Goal: Information Seeking & Learning: Learn about a topic

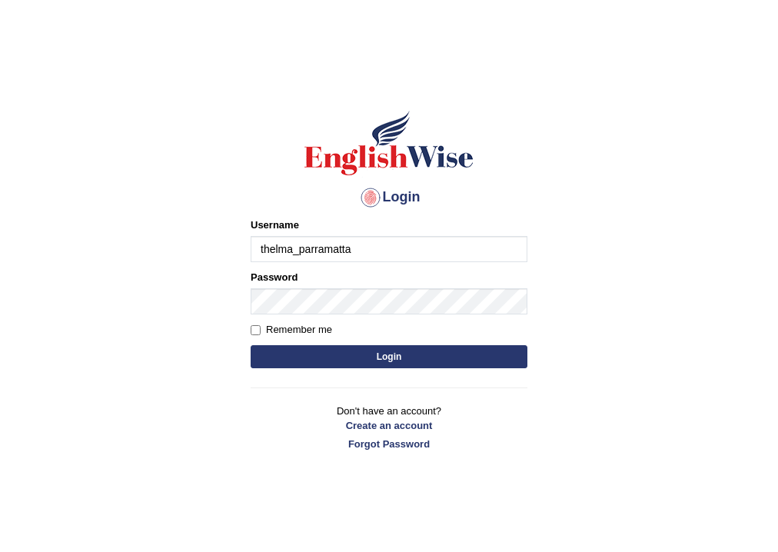
type input "thelma_parramatta"
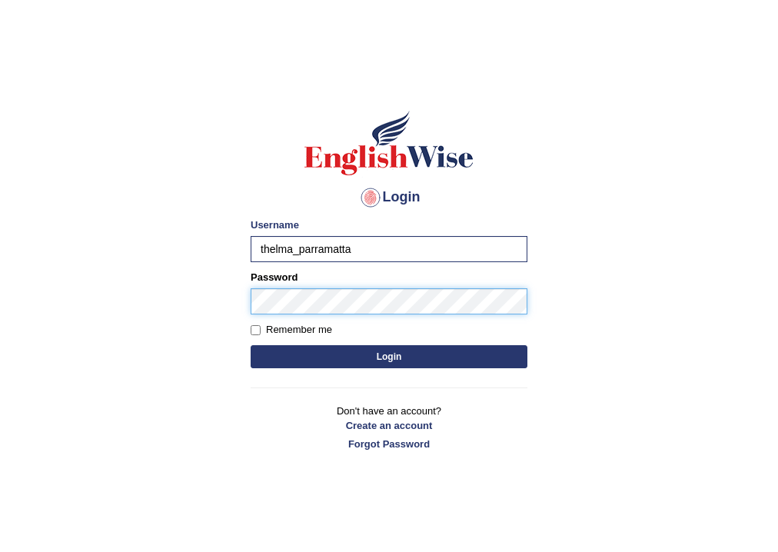
click at [250, 345] on button "Login" at bounding box center [388, 356] width 277 height 23
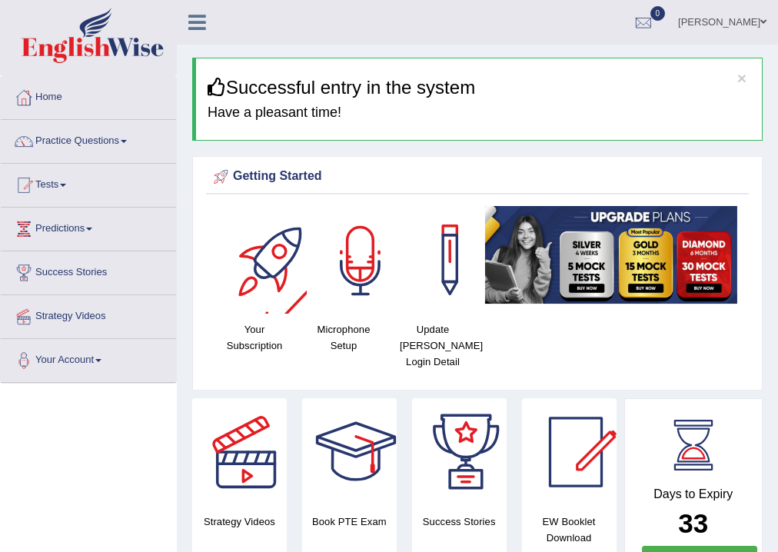
click at [346, 261] on div at bounding box center [361, 260] width 108 height 108
click at [347, 261] on div at bounding box center [361, 260] width 108 height 108
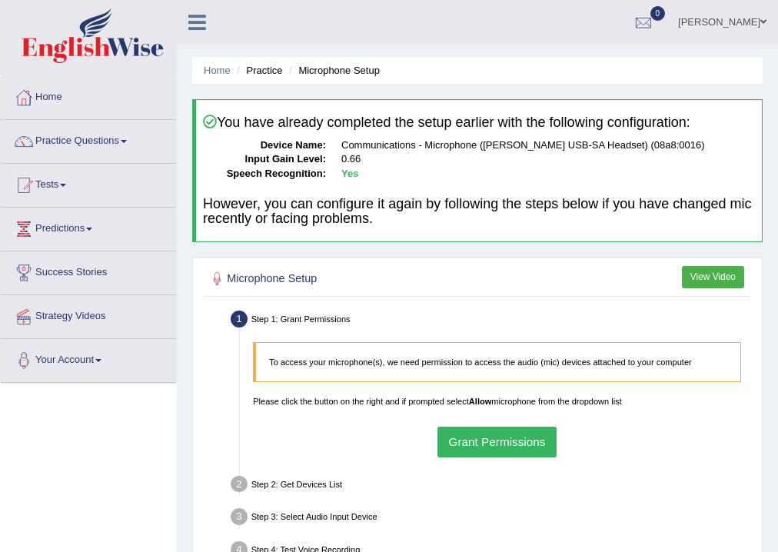
click at [468, 441] on button "Grant Permissions" at bounding box center [496, 441] width 119 height 30
click at [468, 441] on div "To access your microphone(s), we need permission to access the audio (mic) devi…" at bounding box center [497, 399] width 501 height 128
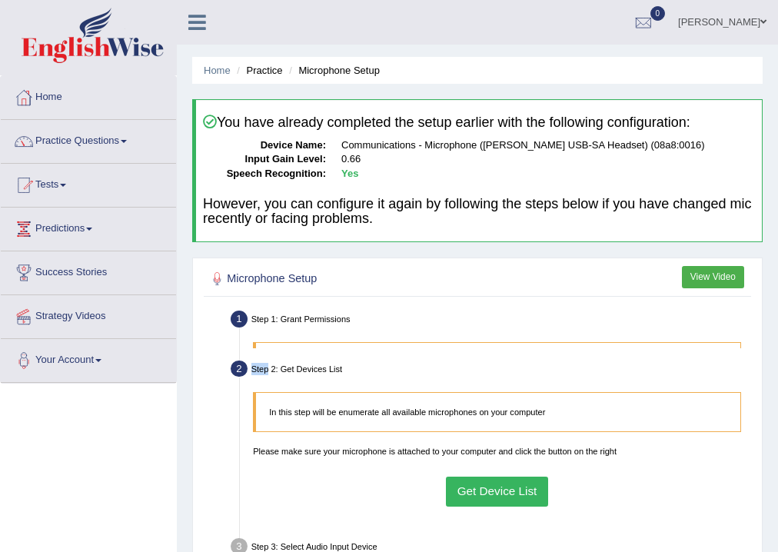
scroll to position [184, 0]
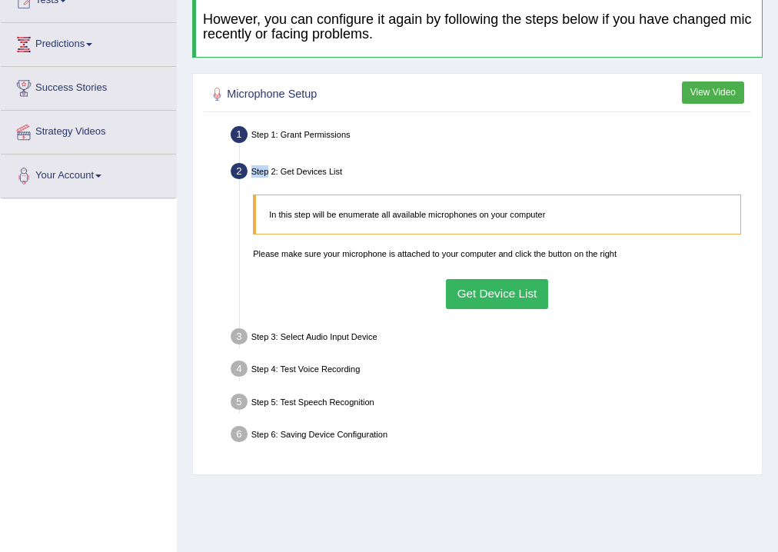
click at [536, 302] on button "Get Device List" at bounding box center [497, 294] width 102 height 30
click at [536, 302] on div "In this step will be enumerate all available microphones on your computer Pleas…" at bounding box center [497, 251] width 501 height 128
click at [538, 345] on div "Step 3: Select Audio Input Device –" at bounding box center [490, 338] width 531 height 28
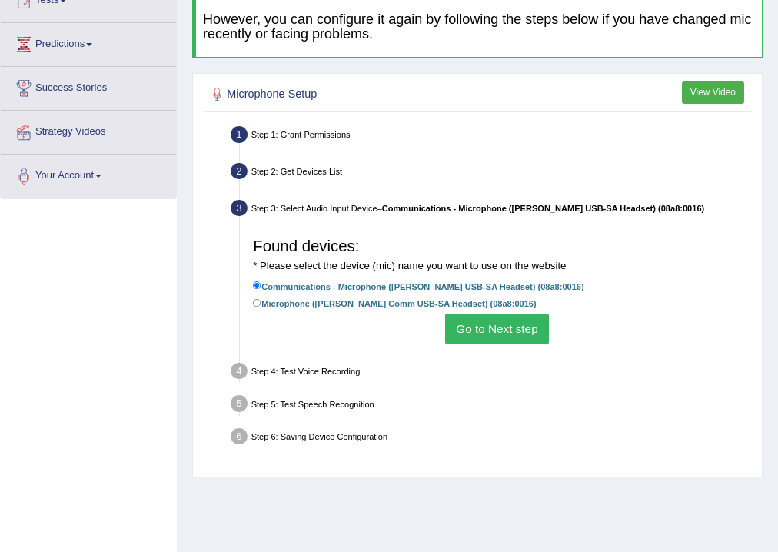
click at [519, 329] on button "Go to Next step" at bounding box center [497, 328] width 104 height 30
click at [519, 329] on ul "Step 1: Grant Permissions To access your microphone(s), we need permission to a…" at bounding box center [477, 287] width 540 height 330
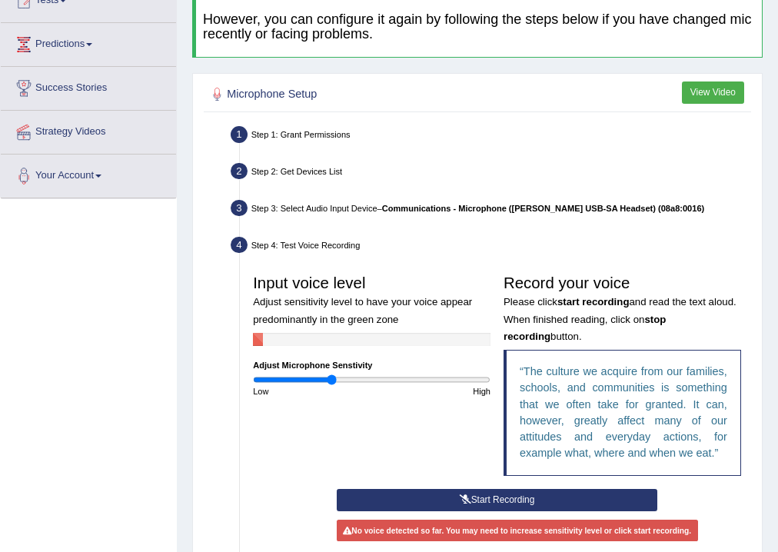
click at [522, 494] on button "Start Recording" at bounding box center [497, 500] width 320 height 22
click at [522, 494] on div "Start Recording Stop Recording Note: Please listen to the recording till the en…" at bounding box center [496, 534] width 333 height 91
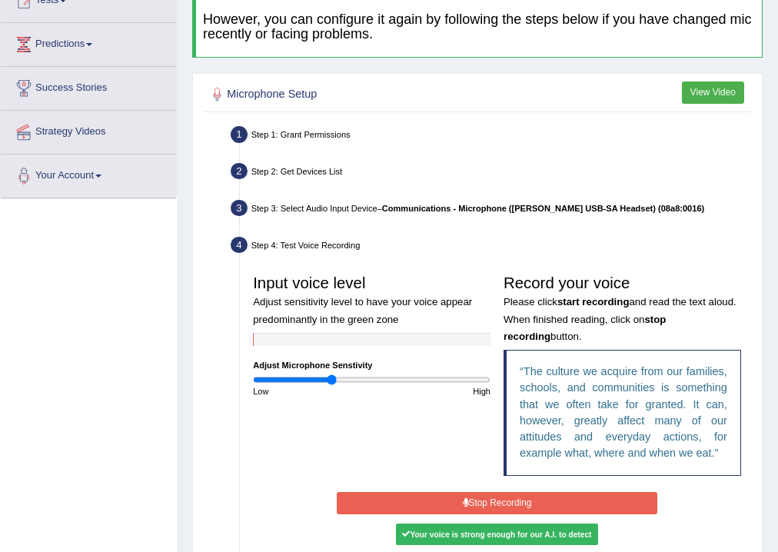
click at [529, 502] on button "Stop Recording" at bounding box center [497, 503] width 320 height 22
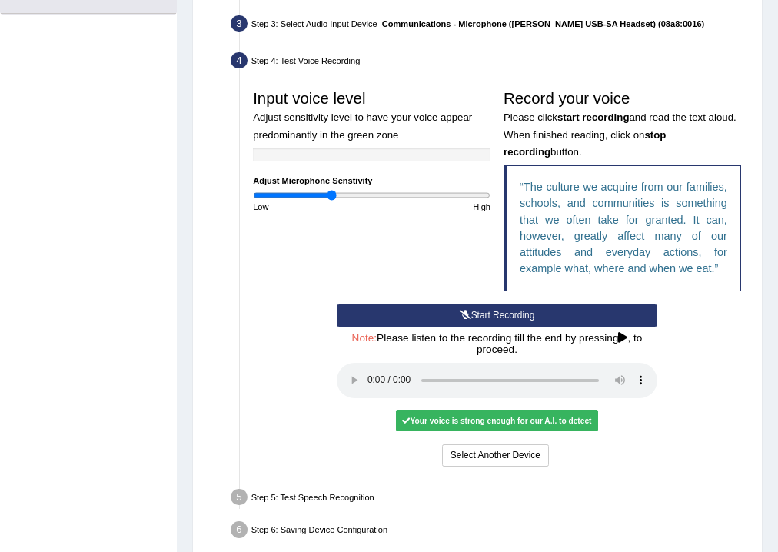
scroll to position [430, 0]
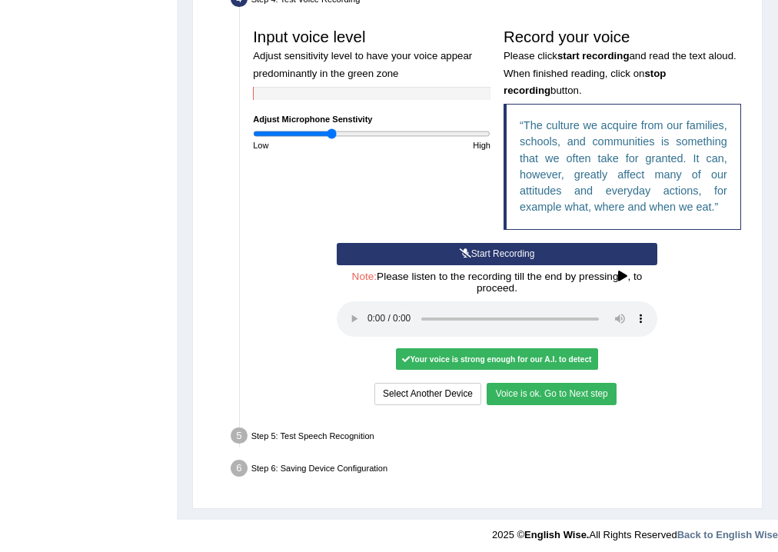
click at [506, 390] on button "Voice is ok. Go to Next step" at bounding box center [550, 394] width 129 height 22
click at [506, 390] on div "Select Another Device Voice is ok. Go to Next step" at bounding box center [497, 395] width 320 height 25
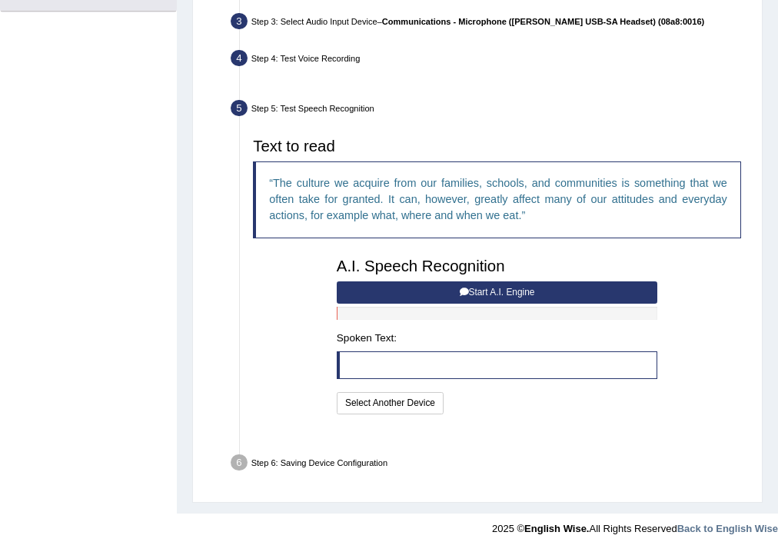
scroll to position [338, 0]
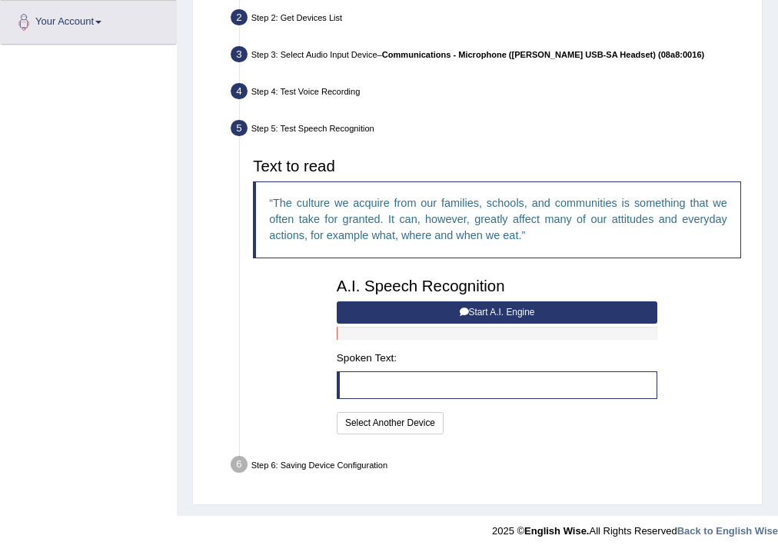
click at [416, 307] on button "Start A.I. Engine" at bounding box center [497, 312] width 320 height 22
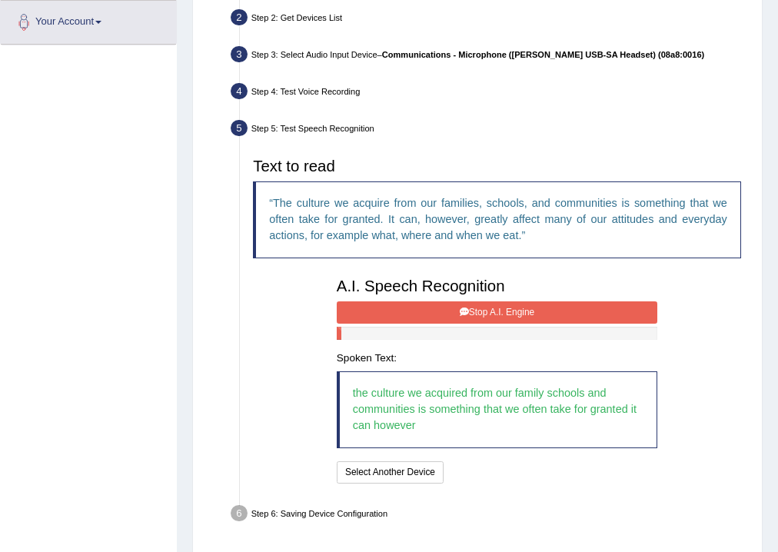
click at [456, 310] on button "Stop A.I. Engine" at bounding box center [497, 312] width 320 height 22
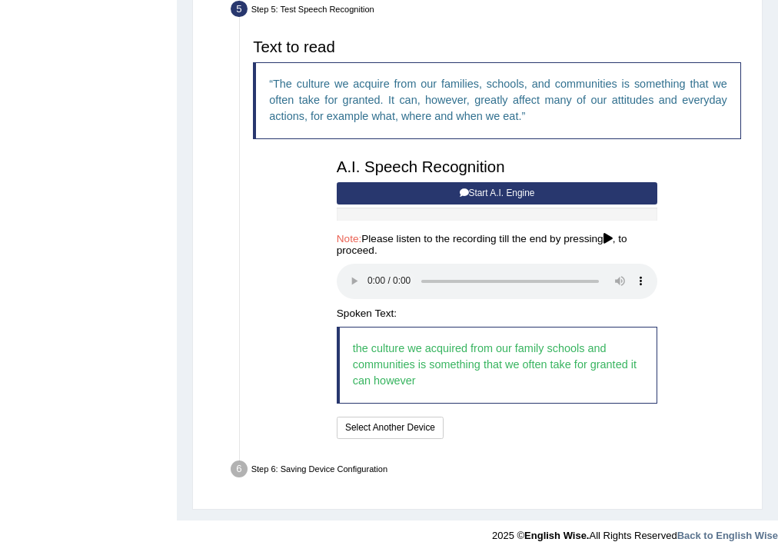
scroll to position [463, 0]
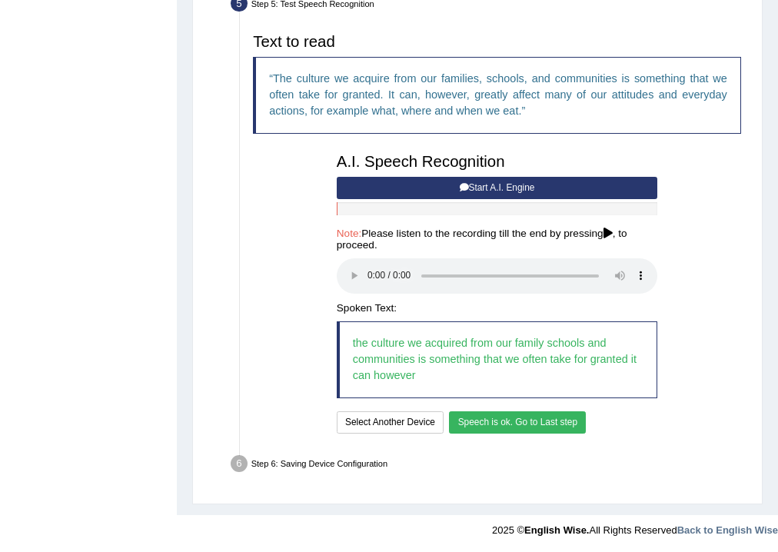
click at [547, 412] on button "Speech is ok. Go to Last step" at bounding box center [517, 422] width 137 height 22
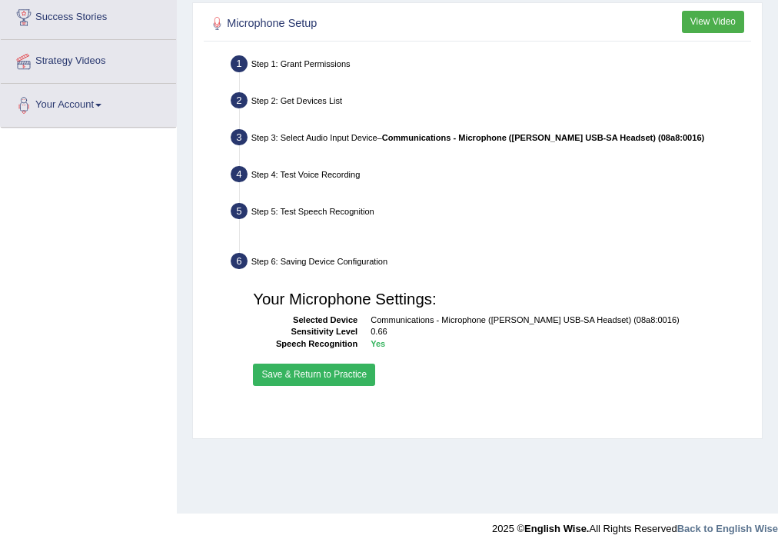
scroll to position [255, 0]
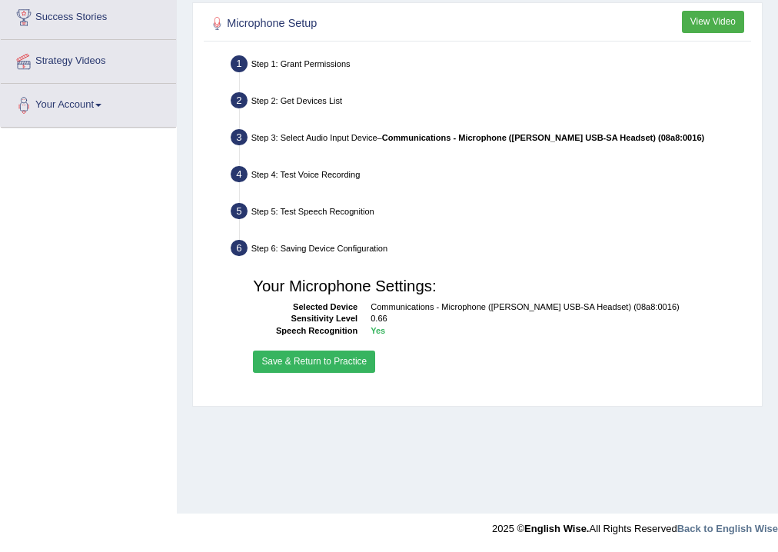
click at [336, 353] on button "Save & Return to Practice" at bounding box center [314, 361] width 122 height 22
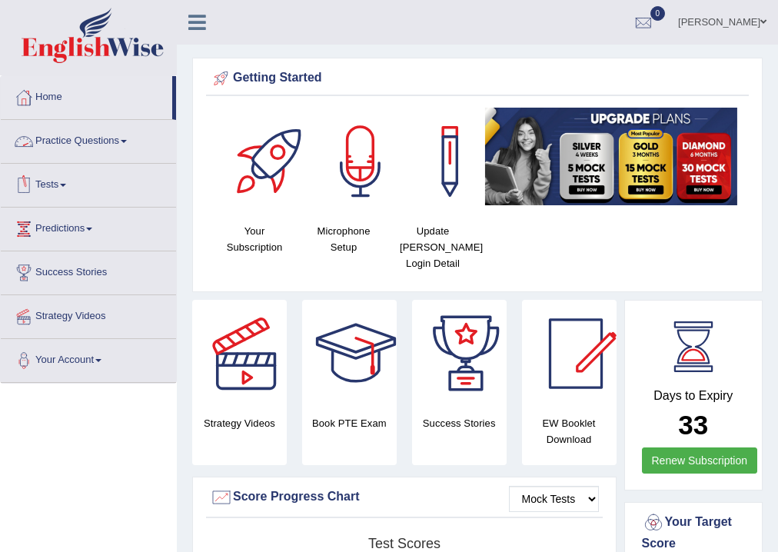
click at [80, 140] on link "Practice Questions" at bounding box center [88, 139] width 175 height 38
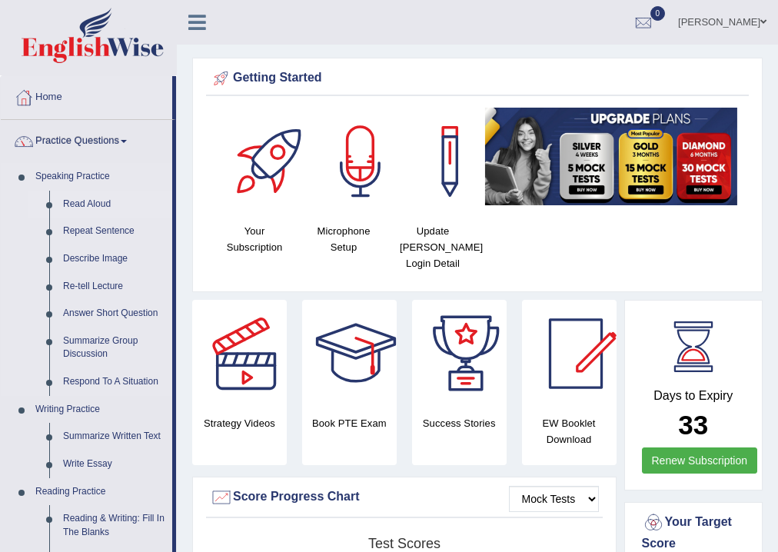
click at [78, 207] on link "Read Aloud" at bounding box center [114, 205] width 116 height 28
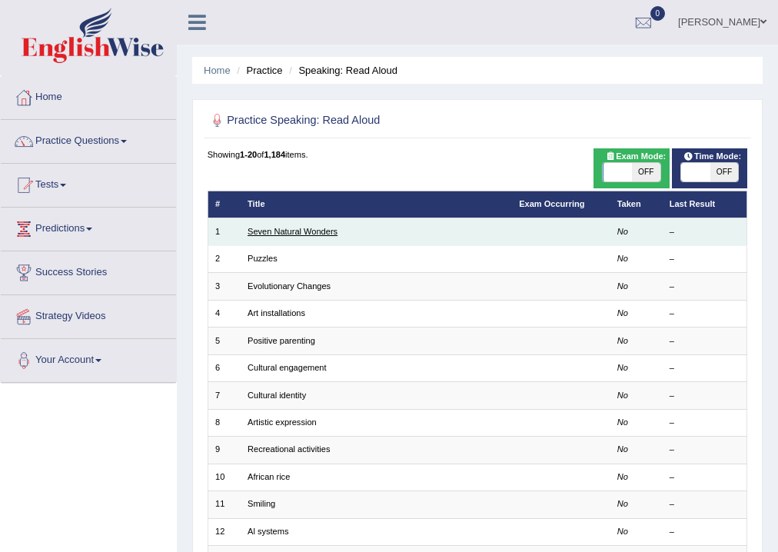
click at [292, 228] on link "Seven Natural Wonders" at bounding box center [292, 231] width 90 height 9
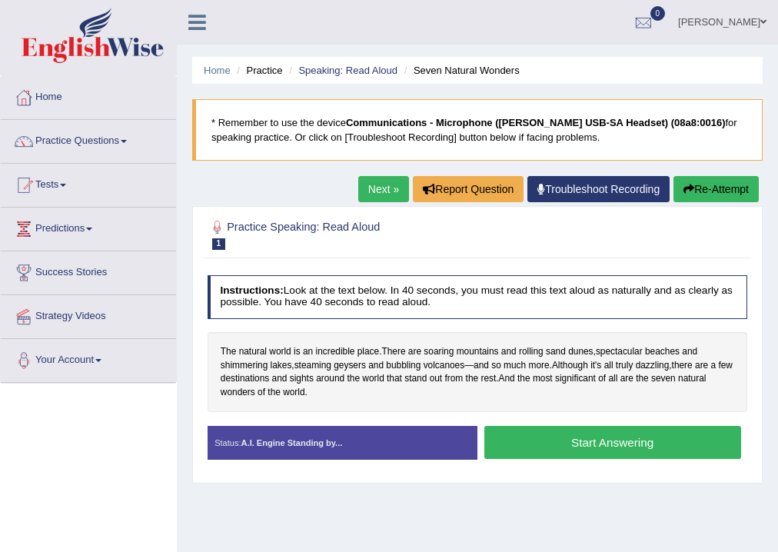
click at [536, 444] on button "Start Answering" at bounding box center [612, 442] width 257 height 33
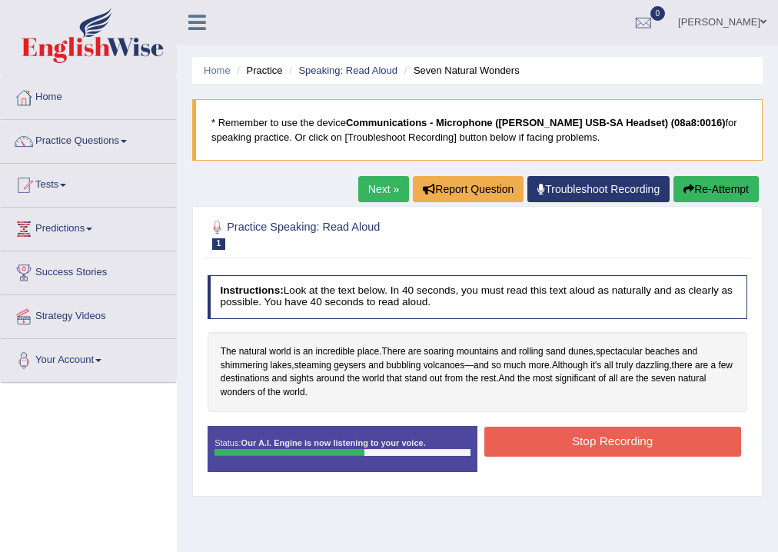
click at [535, 439] on button "Stop Recording" at bounding box center [612, 441] width 257 height 30
click at [535, 439] on div "Status: Our A.I. Engine is now listening to your voice. Start Answering Stop Re…" at bounding box center [477, 455] width 540 height 59
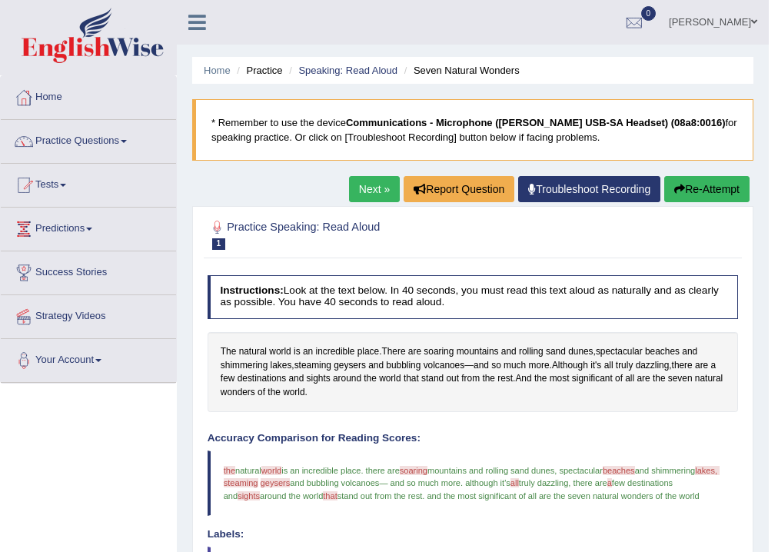
click at [376, 186] on link "Next »" at bounding box center [374, 189] width 51 height 26
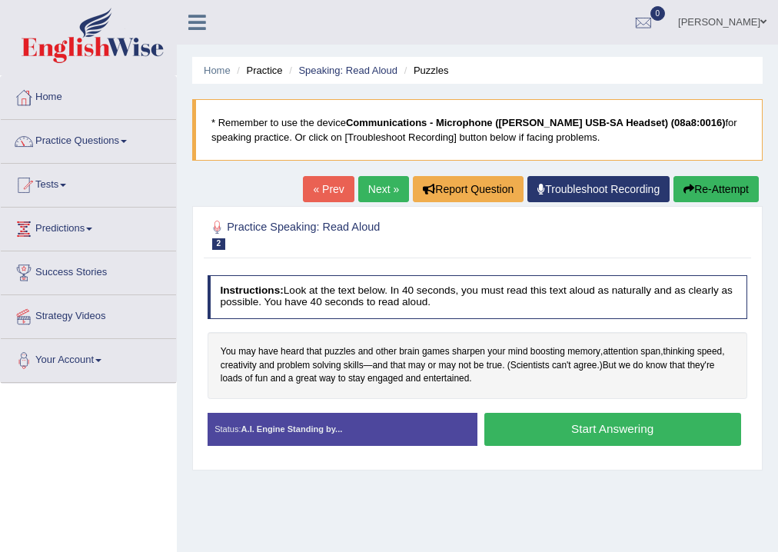
click at [512, 429] on button "Start Answering" at bounding box center [612, 429] width 257 height 33
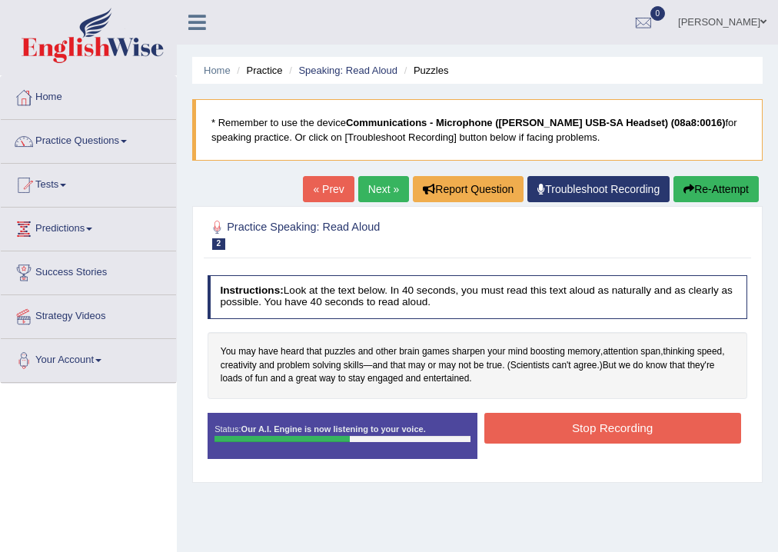
click at [512, 429] on button "Stop Recording" at bounding box center [612, 428] width 257 height 30
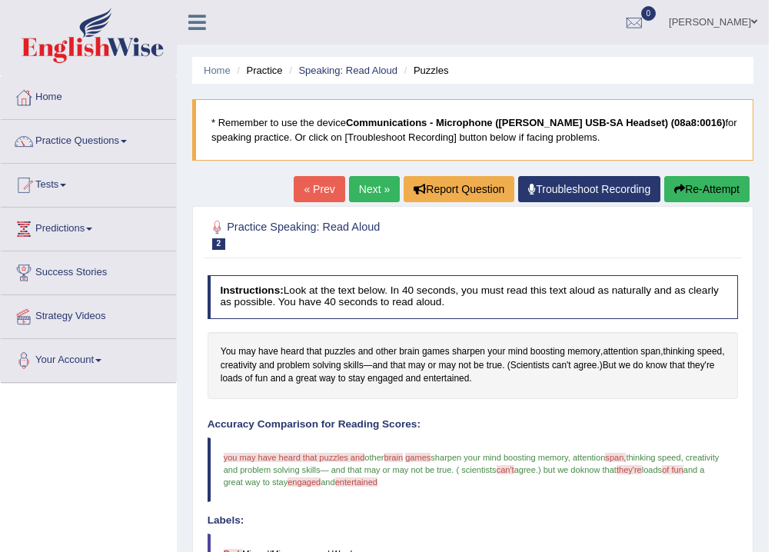
click at [372, 194] on link "Next »" at bounding box center [374, 189] width 51 height 26
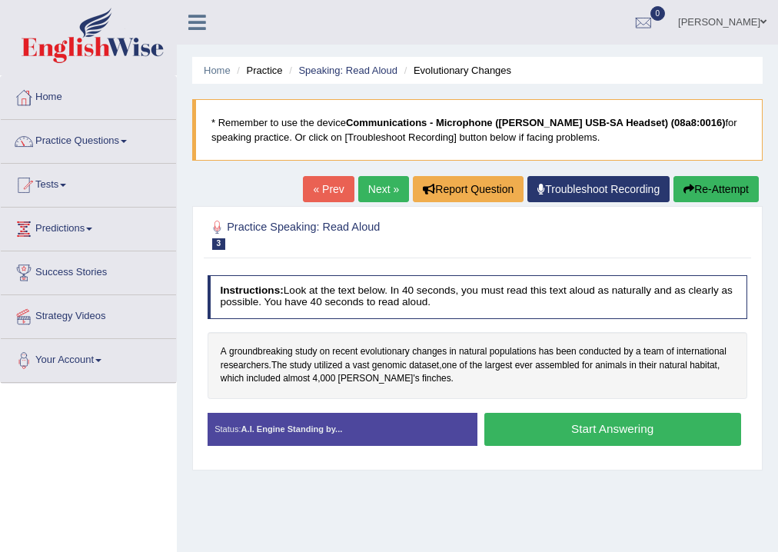
click at [532, 432] on button "Start Answering" at bounding box center [612, 429] width 257 height 33
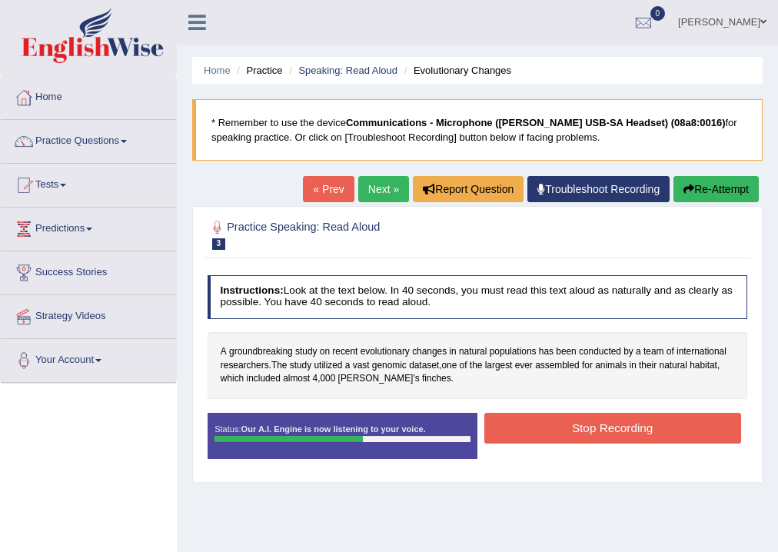
click at [532, 432] on button "Stop Recording" at bounding box center [612, 428] width 257 height 30
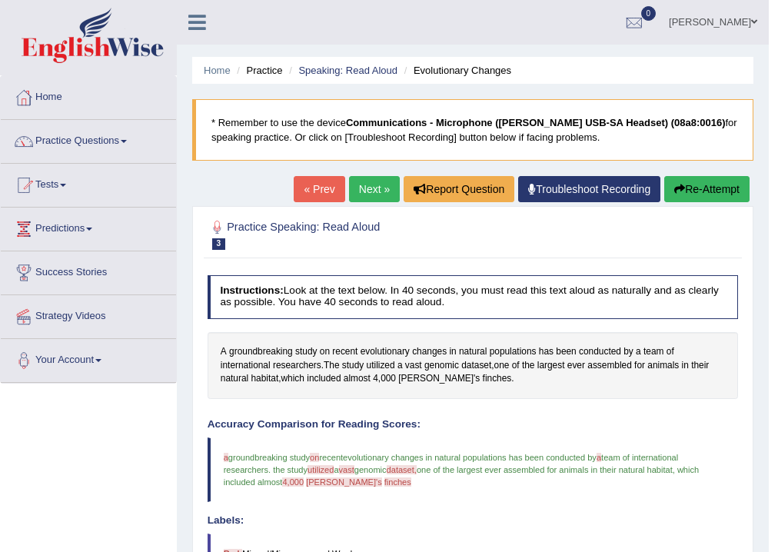
click at [372, 193] on link "Next »" at bounding box center [374, 189] width 51 height 26
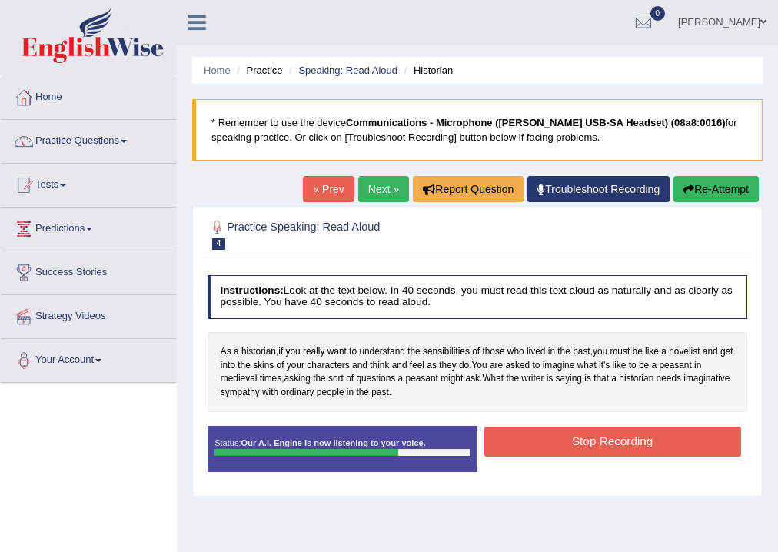
click at [535, 443] on button "Stop Recording" at bounding box center [612, 441] width 257 height 30
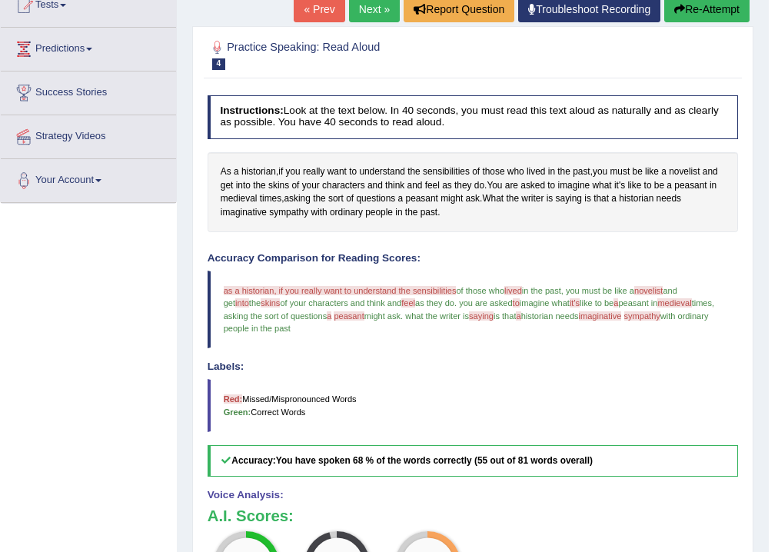
scroll to position [61, 0]
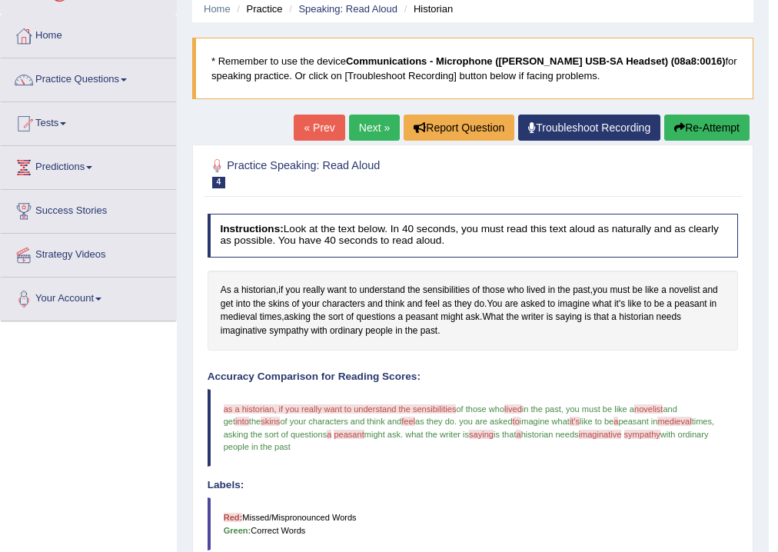
click at [362, 123] on link "Next »" at bounding box center [374, 127] width 51 height 26
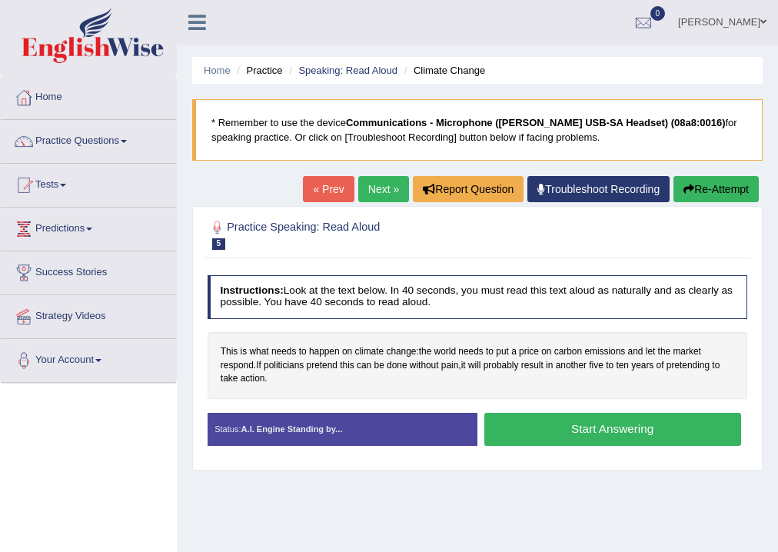
click at [545, 429] on button "Start Answering" at bounding box center [612, 429] width 257 height 33
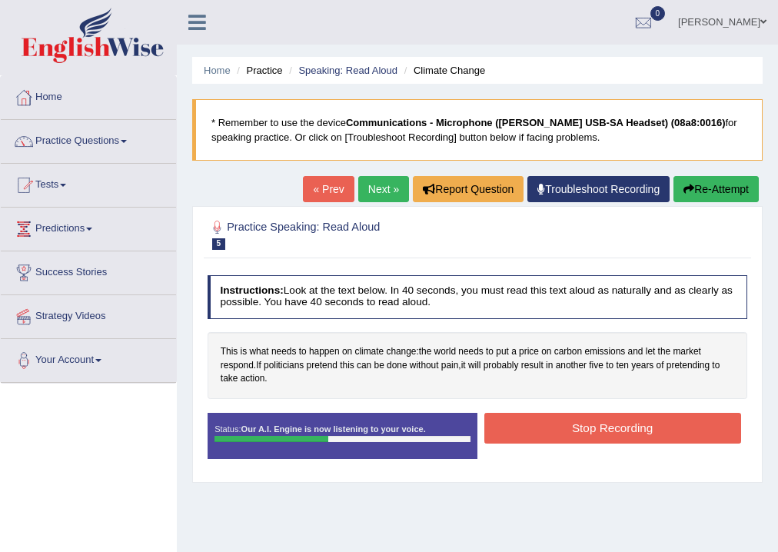
click at [545, 429] on button "Stop Recording" at bounding box center [612, 428] width 257 height 30
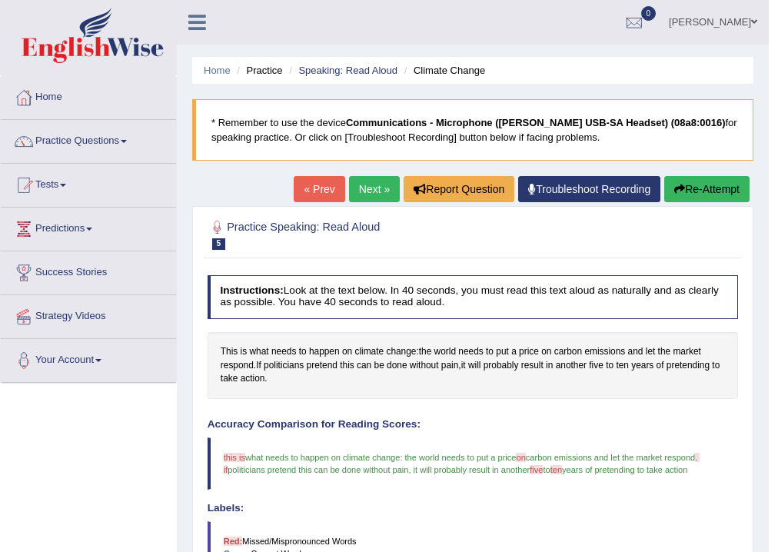
click at [370, 191] on link "Next »" at bounding box center [374, 189] width 51 height 26
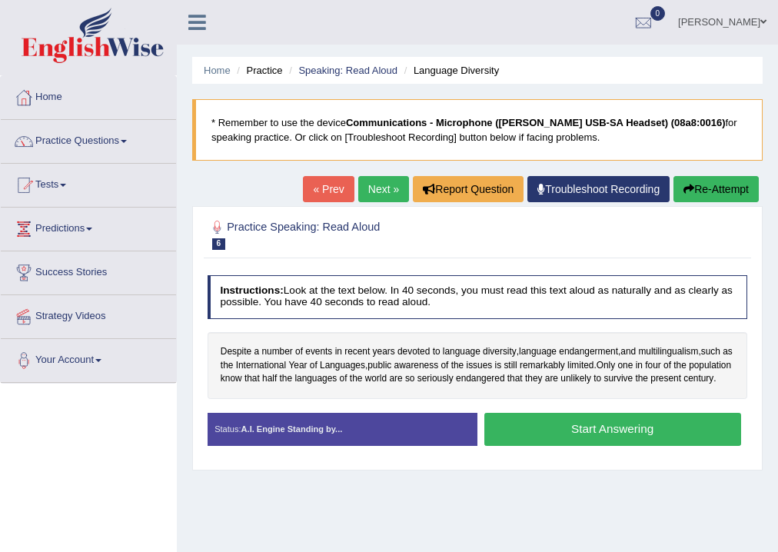
click at [563, 436] on button "Start Answering" at bounding box center [612, 429] width 257 height 33
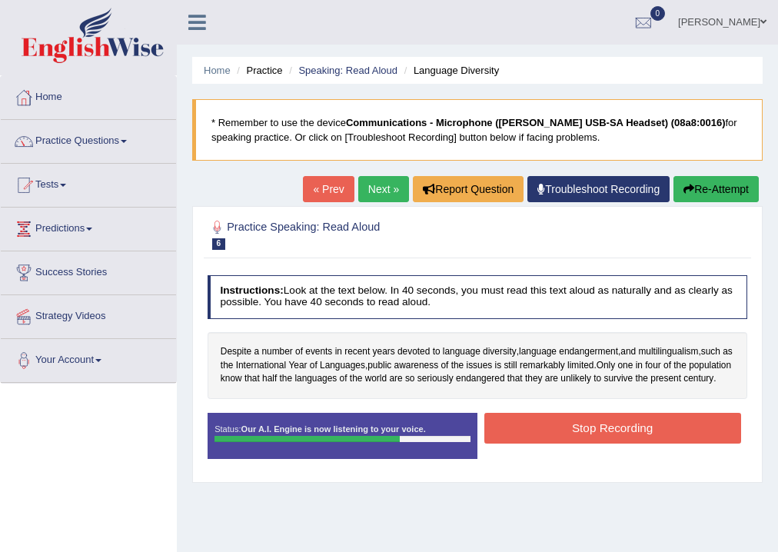
click at [563, 436] on button "Stop Recording" at bounding box center [612, 428] width 257 height 30
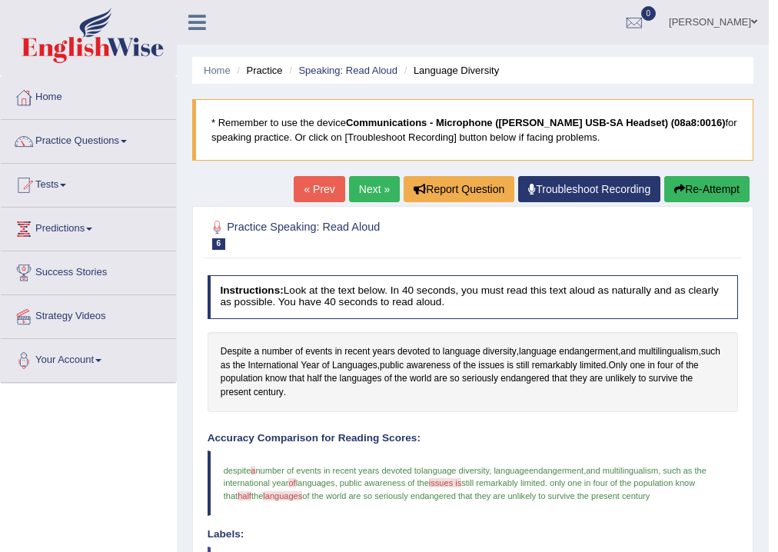
click at [363, 187] on link "Next »" at bounding box center [374, 189] width 51 height 26
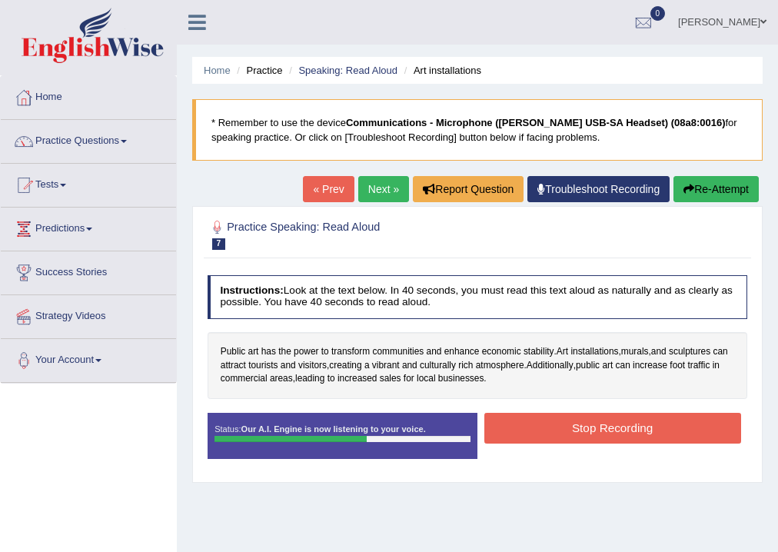
click at [599, 429] on button "Stop Recording" at bounding box center [612, 428] width 257 height 30
click at [599, 429] on div "Status: Our A.I. Engine is now listening to your voice. Start Answering Stop Re…" at bounding box center [477, 442] width 540 height 59
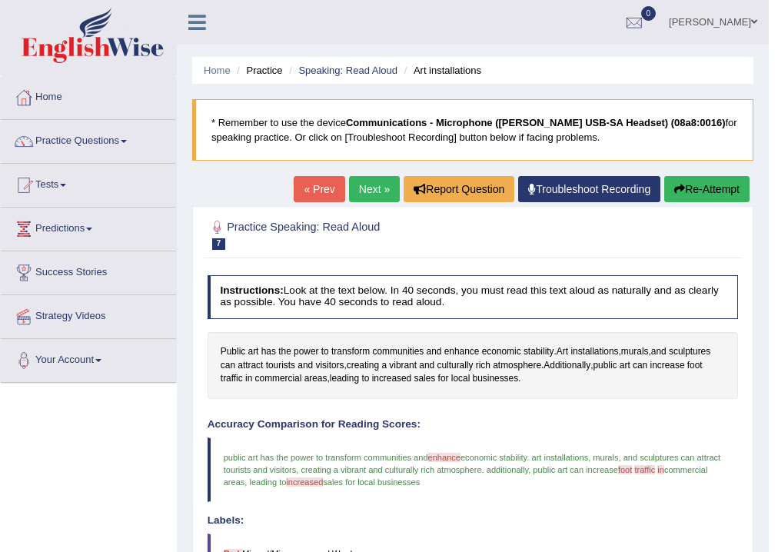
click at [377, 192] on link "Next »" at bounding box center [374, 189] width 51 height 26
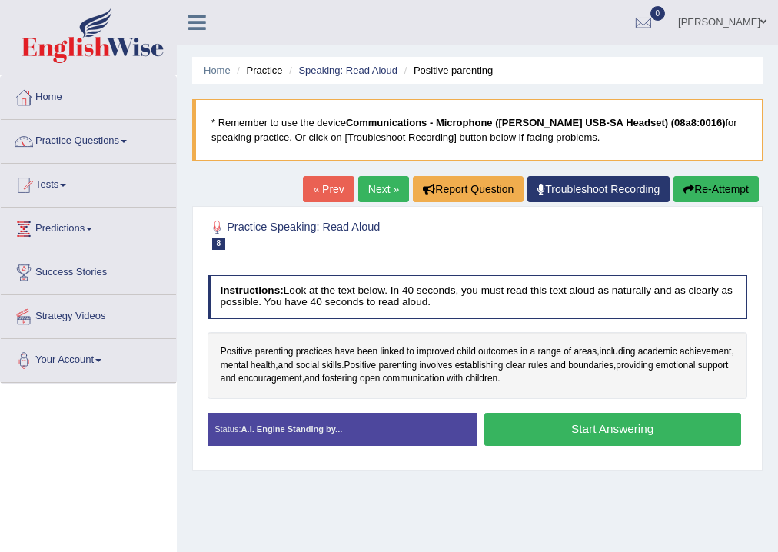
click at [556, 429] on button "Start Answering" at bounding box center [612, 429] width 257 height 33
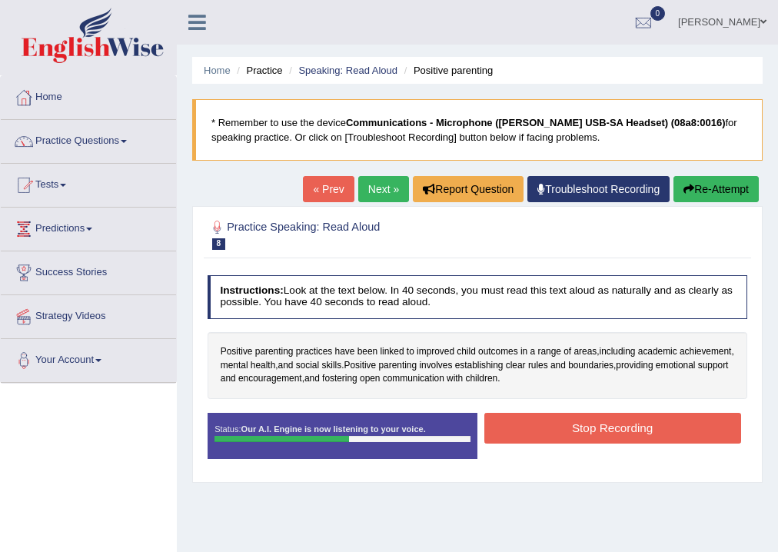
click at [593, 423] on button "Stop Recording" at bounding box center [612, 428] width 257 height 30
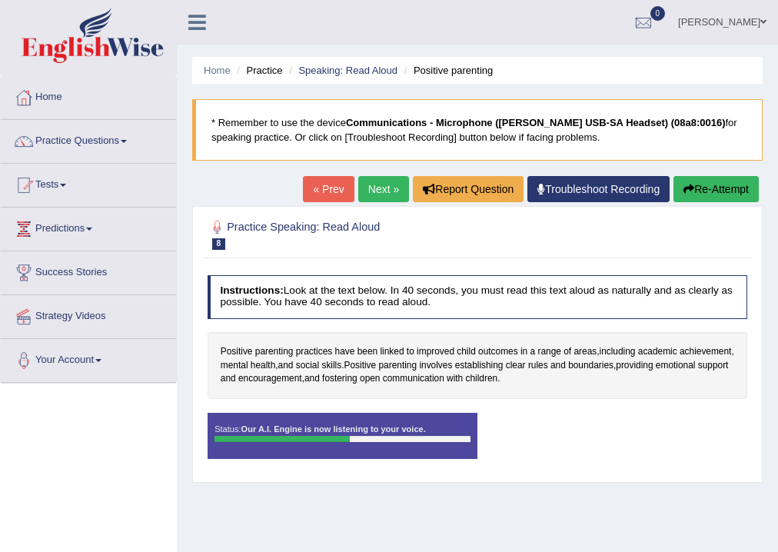
click at [593, 423] on div "Status: Our A.I. Engine is now listening to your voice. Start Answering Stop Re…" at bounding box center [477, 442] width 540 height 59
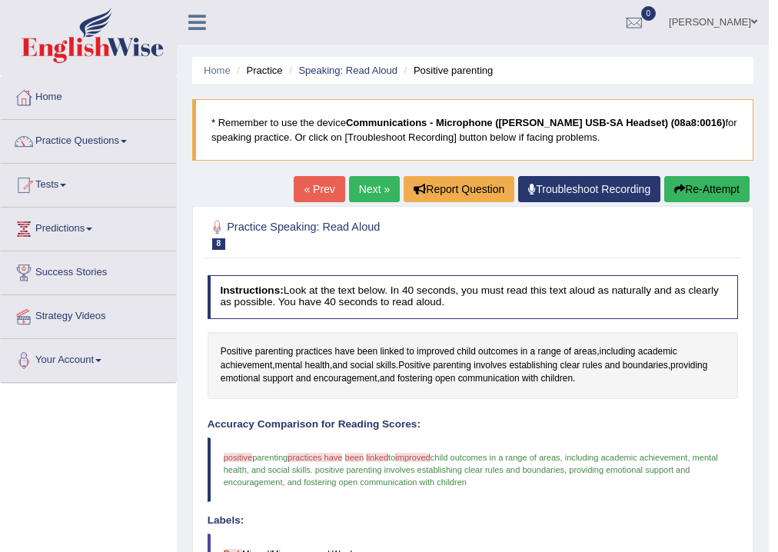
click at [369, 190] on link "Next »" at bounding box center [374, 189] width 51 height 26
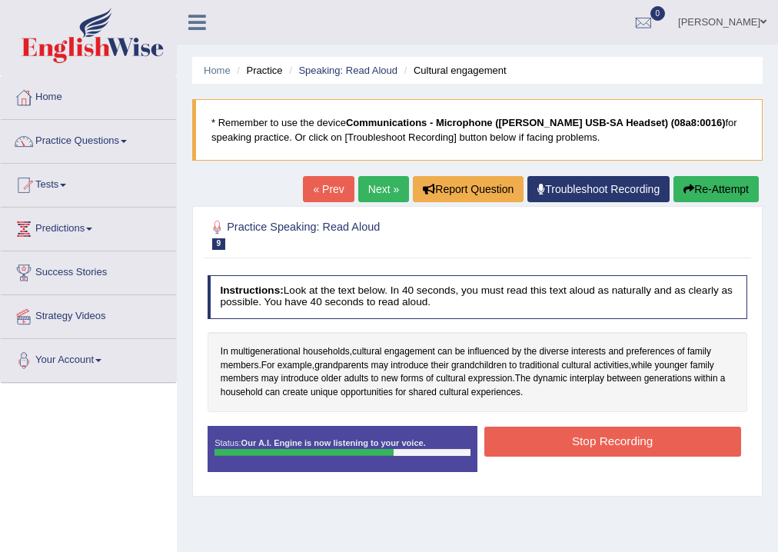
click at [582, 452] on button "Stop Recording" at bounding box center [612, 441] width 257 height 30
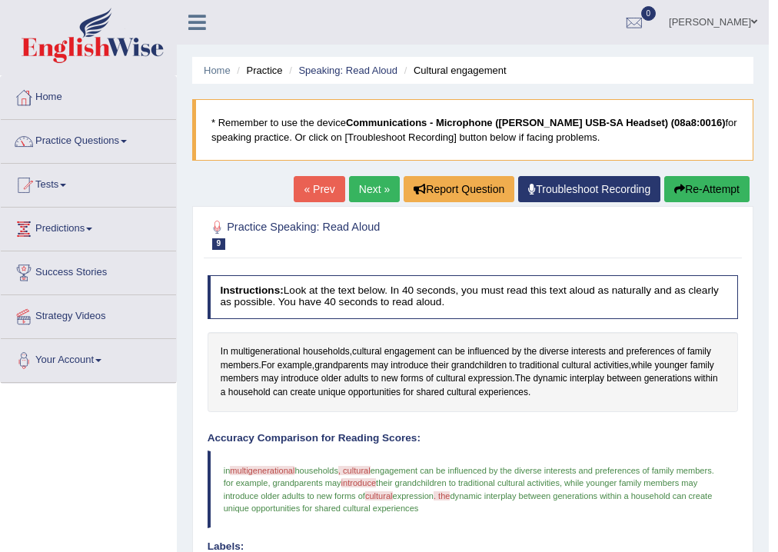
click at [357, 184] on link "Next »" at bounding box center [374, 189] width 51 height 26
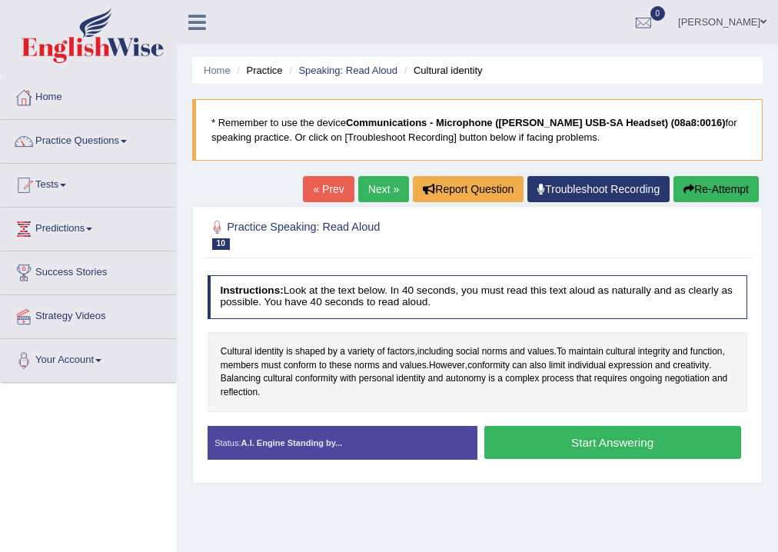
click at [572, 449] on button "Start Answering" at bounding box center [612, 442] width 257 height 33
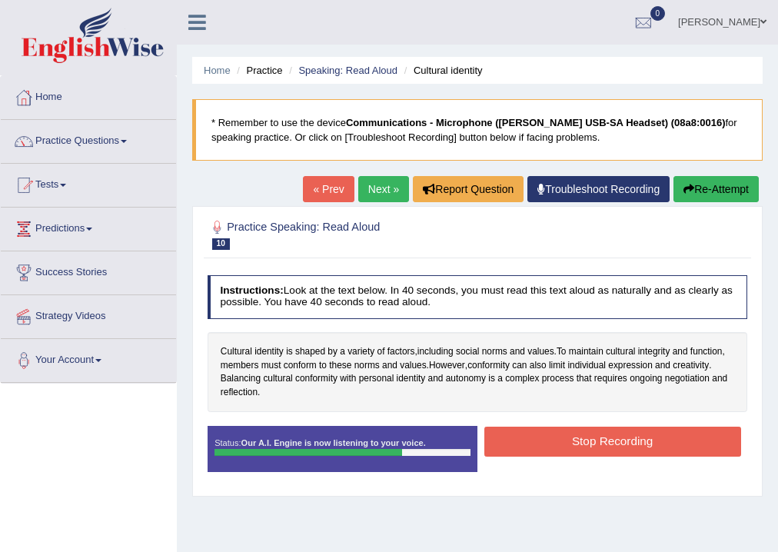
click at [552, 442] on button "Stop Recording" at bounding box center [612, 441] width 257 height 30
drag, startPoint x: 552, startPoint y: 442, endPoint x: 546, endPoint y: 433, distance: 10.5
click at [552, 442] on div "Status: Our A.I. Engine is now listening to your voice. Start Answering Stop Re…" at bounding box center [477, 455] width 540 height 59
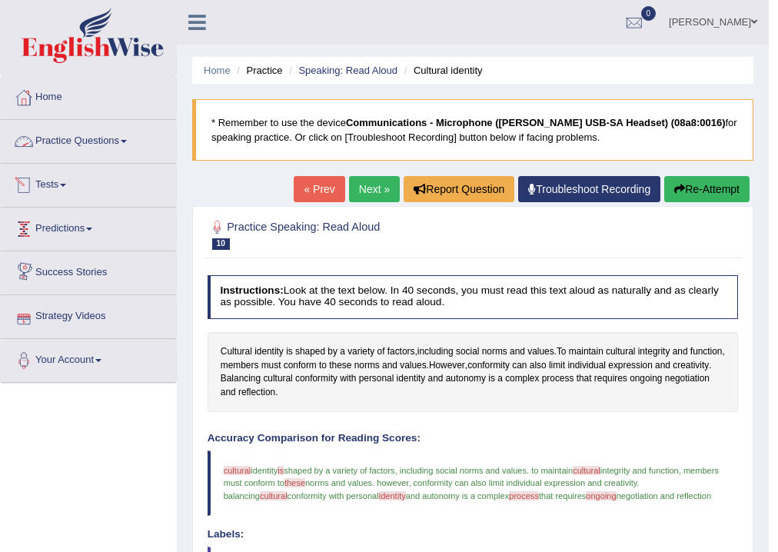
click at [74, 142] on link "Practice Questions" at bounding box center [88, 139] width 175 height 38
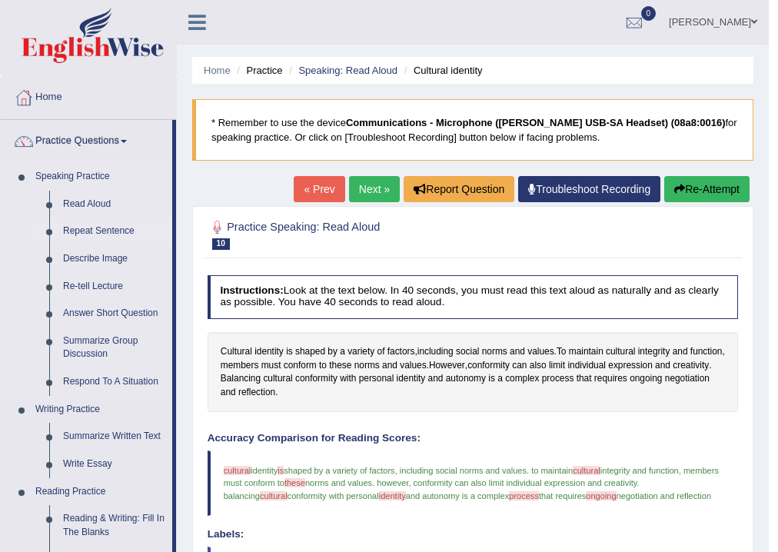
click at [85, 228] on link "Repeat Sentence" at bounding box center [114, 231] width 116 height 28
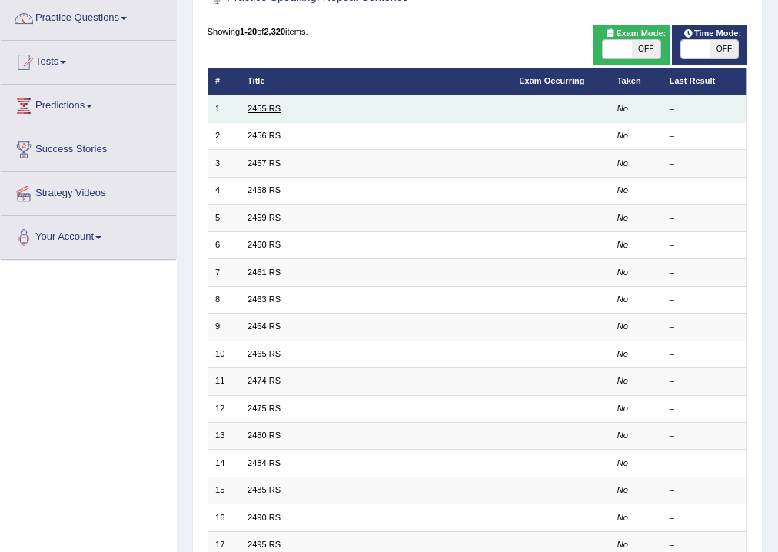
click at [267, 104] on link "2455 RS" at bounding box center [263, 108] width 33 height 9
click at [261, 109] on link "2455 RS" at bounding box center [263, 108] width 33 height 9
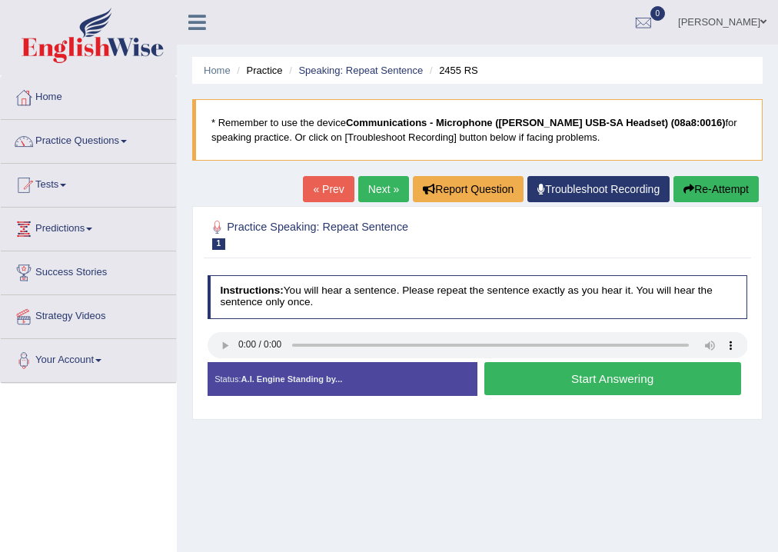
click at [584, 379] on button "Start Answering" at bounding box center [612, 378] width 257 height 33
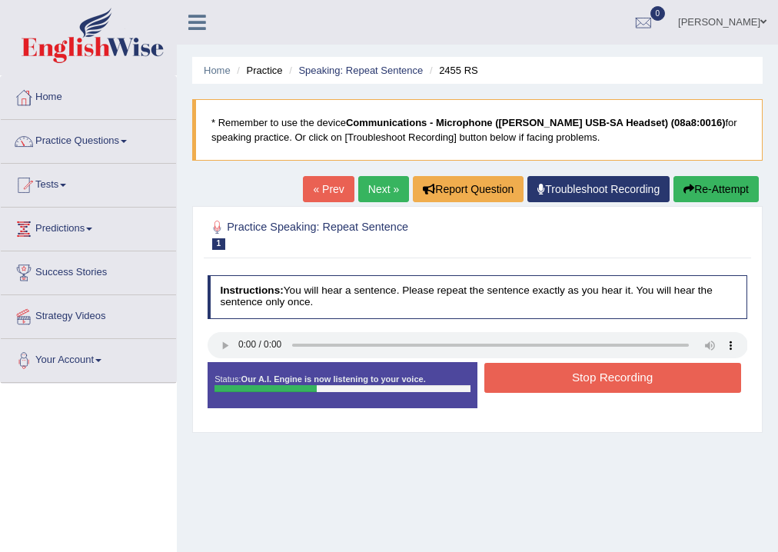
click at [587, 379] on button "Stop Recording" at bounding box center [612, 378] width 257 height 30
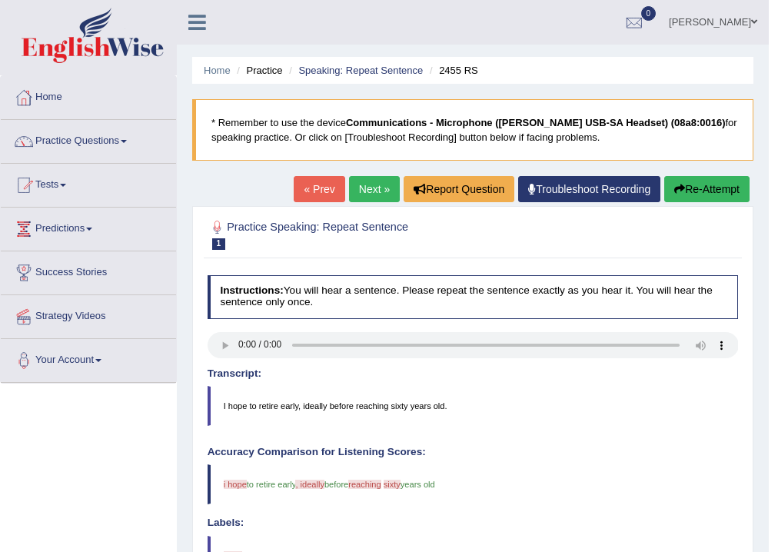
click at [372, 182] on link "Next »" at bounding box center [374, 189] width 51 height 26
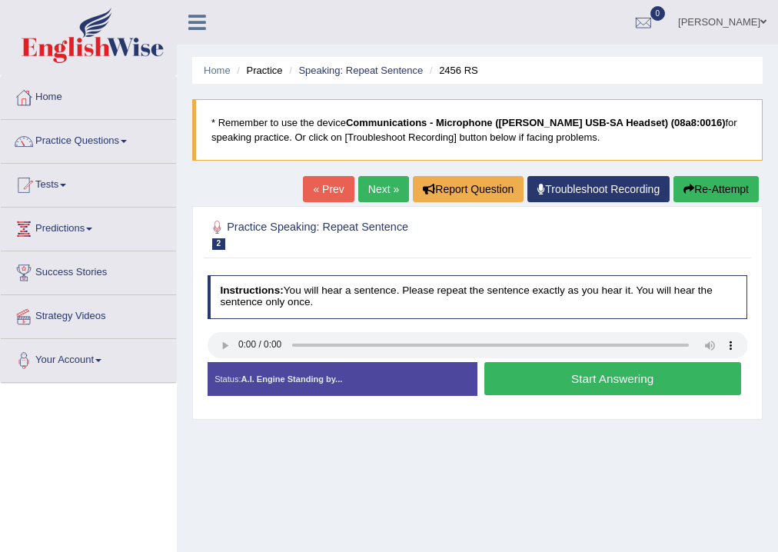
click at [556, 374] on button "Start Answering" at bounding box center [612, 378] width 257 height 33
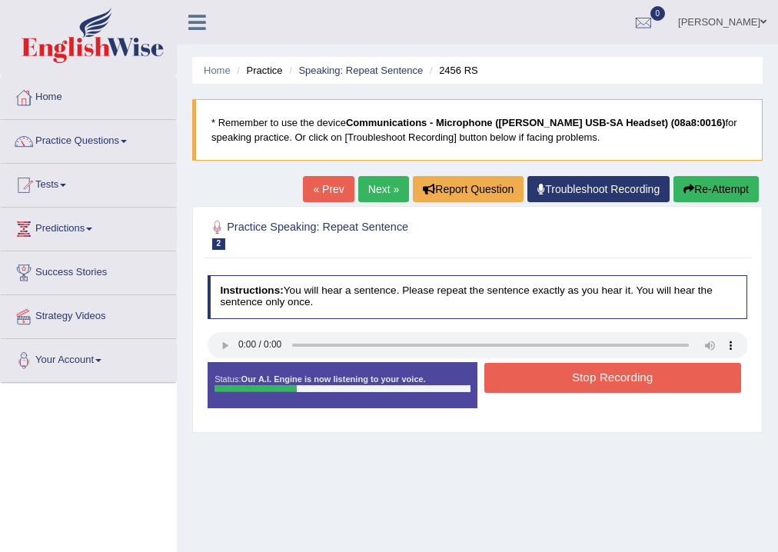
click at [556, 374] on button "Stop Recording" at bounding box center [612, 378] width 257 height 30
click at [556, 374] on div "Status: Our A.I. Engine is now listening to your voice. Start Answering Stop Re…" at bounding box center [477, 391] width 540 height 59
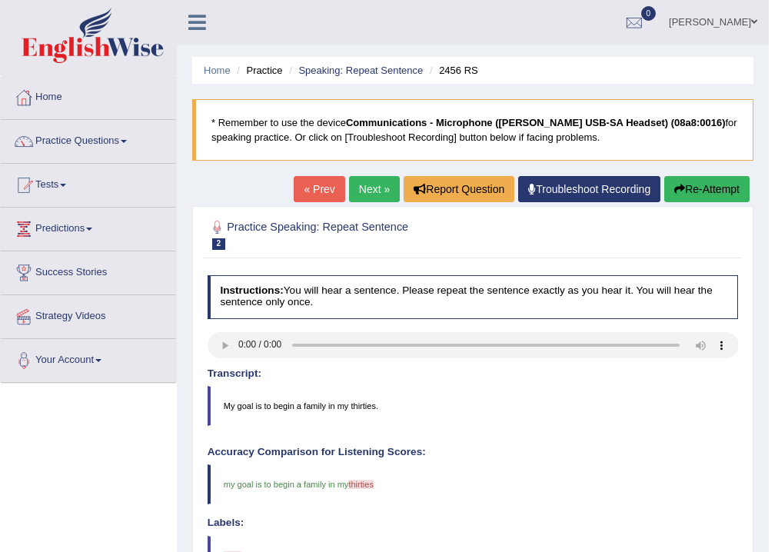
click at [358, 192] on link "Next »" at bounding box center [374, 189] width 51 height 26
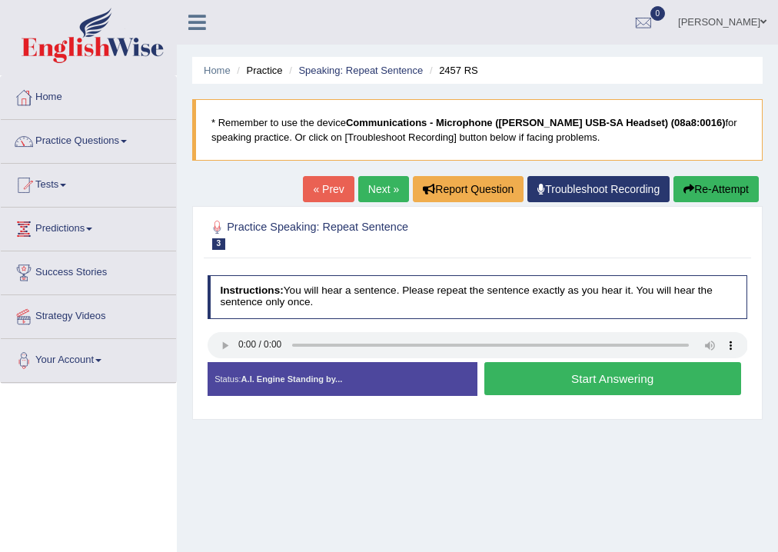
click at [521, 380] on button "Start Answering" at bounding box center [612, 378] width 257 height 33
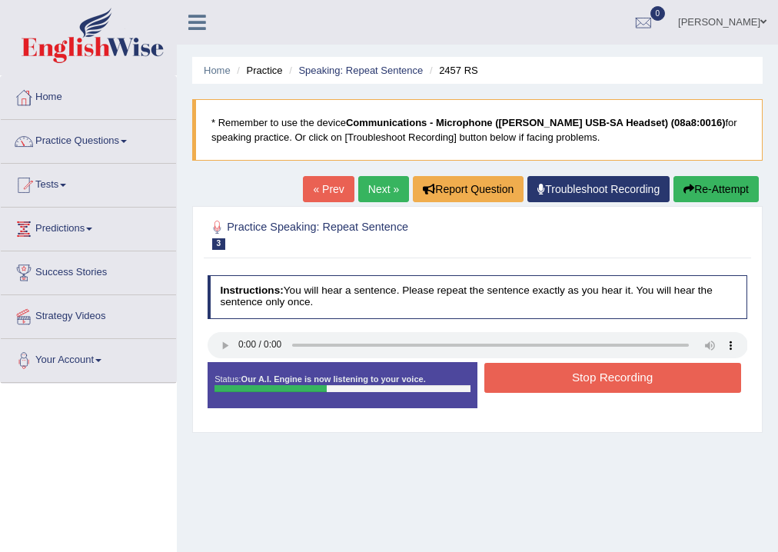
click at [521, 380] on button "Stop Recording" at bounding box center [612, 378] width 257 height 30
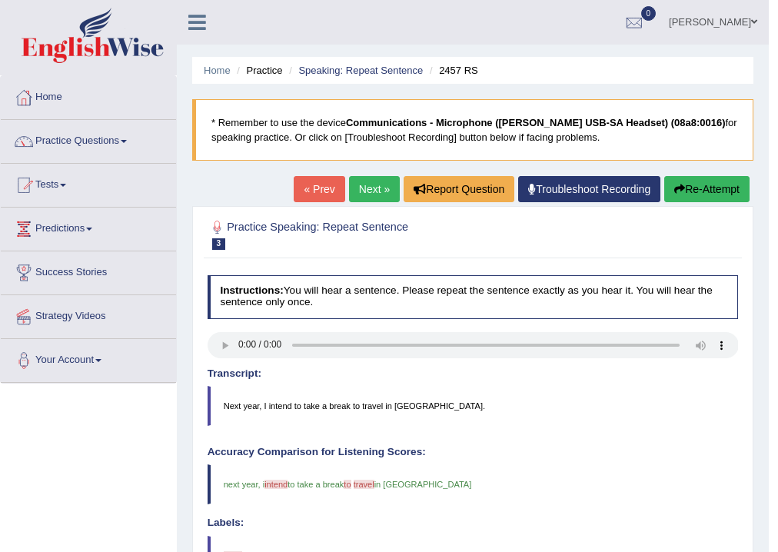
click at [380, 192] on link "Next »" at bounding box center [374, 189] width 51 height 26
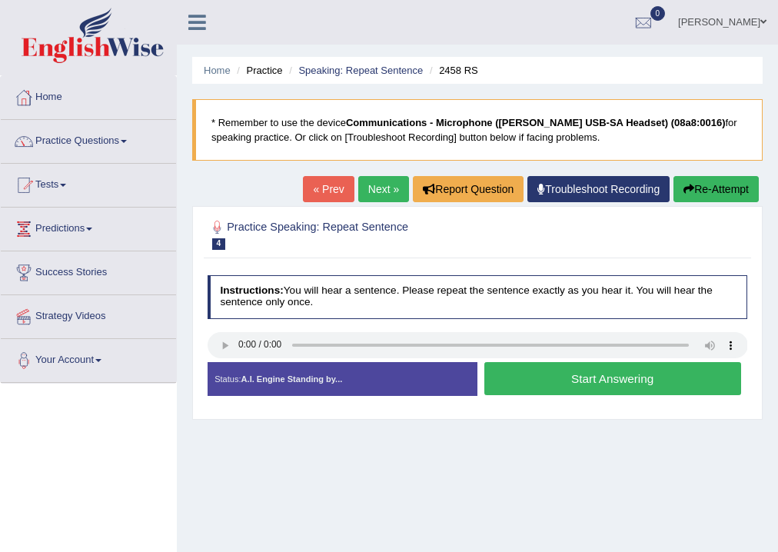
click at [533, 390] on button "Start Answering" at bounding box center [612, 378] width 257 height 33
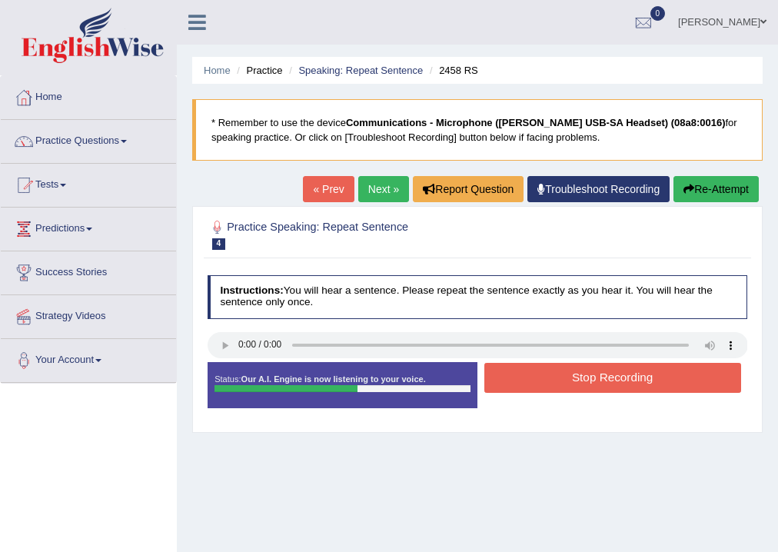
click at [535, 386] on button "Stop Recording" at bounding box center [612, 378] width 257 height 30
click at [535, 386] on div "Status: Our A.I. Engine is now listening to your voice. Start Answering Stop Re…" at bounding box center [477, 391] width 540 height 59
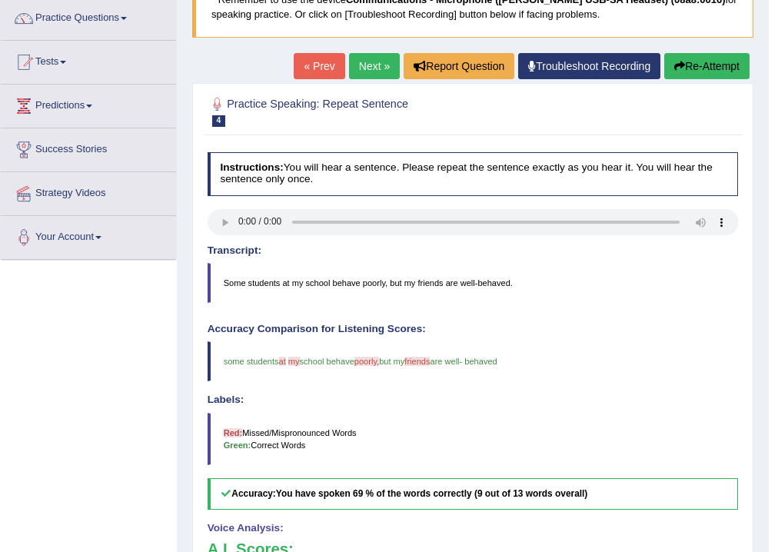
scroll to position [61, 0]
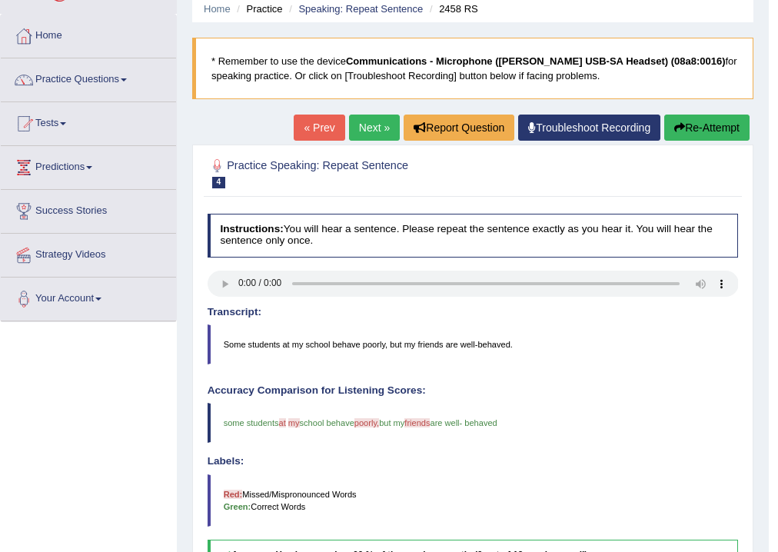
click at [378, 129] on link "Next »" at bounding box center [374, 127] width 51 height 26
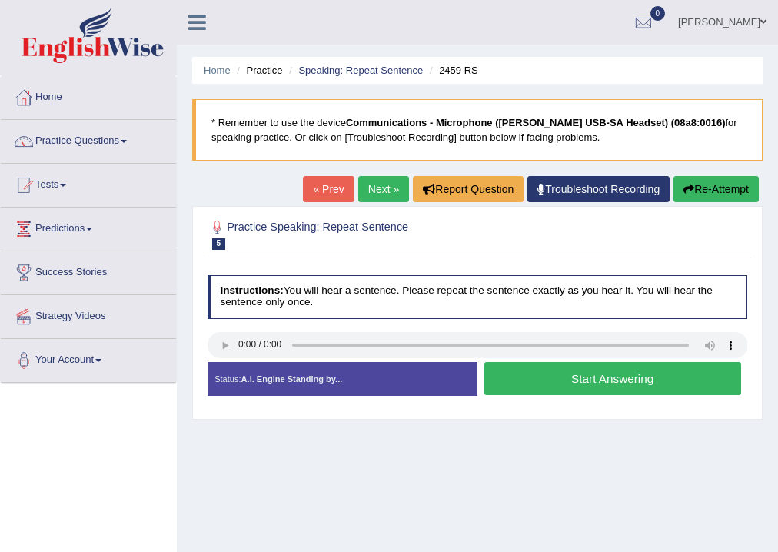
click at [540, 375] on button "Start Answering" at bounding box center [612, 378] width 257 height 33
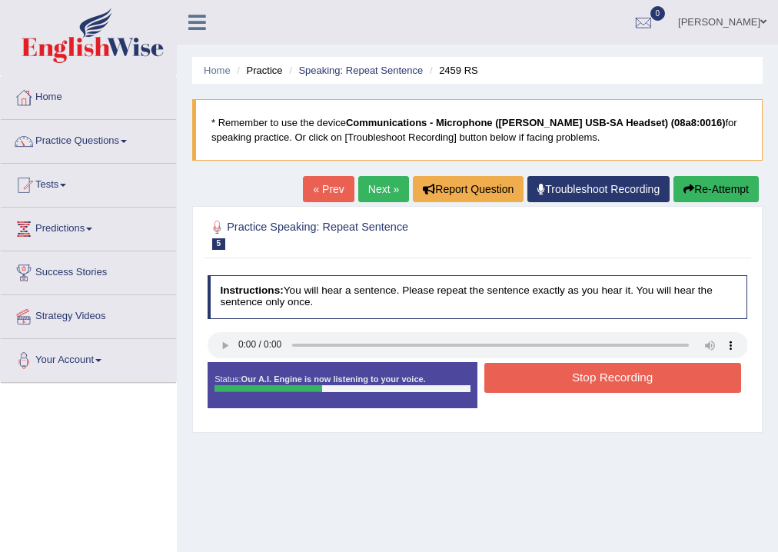
click at [540, 375] on button "Stop Recording" at bounding box center [612, 378] width 257 height 30
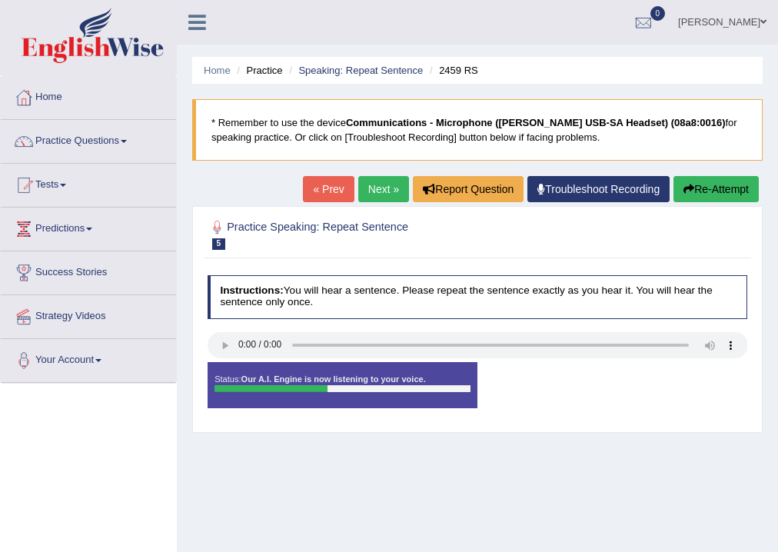
click at [540, 375] on div "Status: Our A.I. Engine is now listening to your voice. Start Answering Stop Re…" at bounding box center [477, 391] width 540 height 59
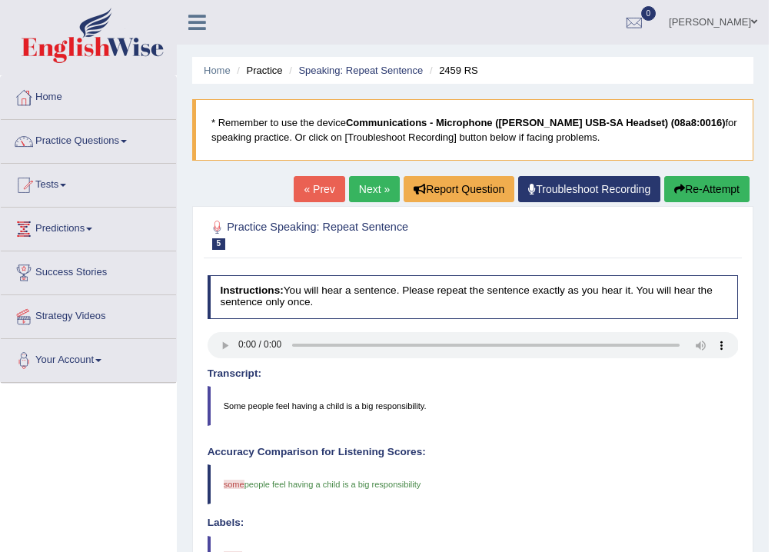
click at [371, 191] on link "Next »" at bounding box center [374, 189] width 51 height 26
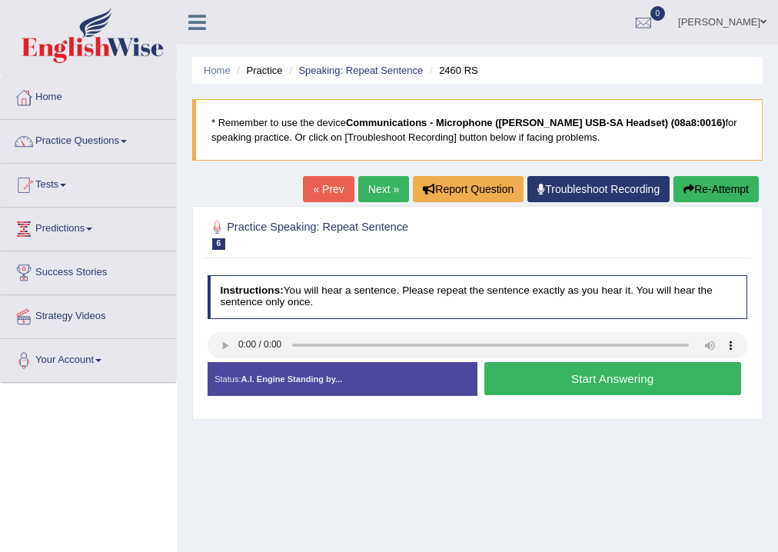
click at [506, 376] on button "Start Answering" at bounding box center [612, 378] width 257 height 33
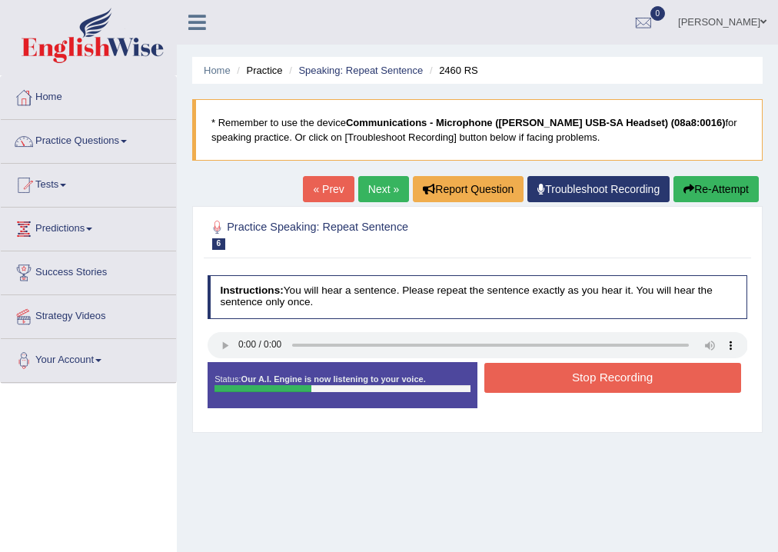
click at [507, 378] on button "Stop Recording" at bounding box center [612, 378] width 257 height 30
click at [507, 378] on div "Status: Our A.I. Engine is now listening to your voice. Start Answering Stop Re…" at bounding box center [477, 391] width 540 height 59
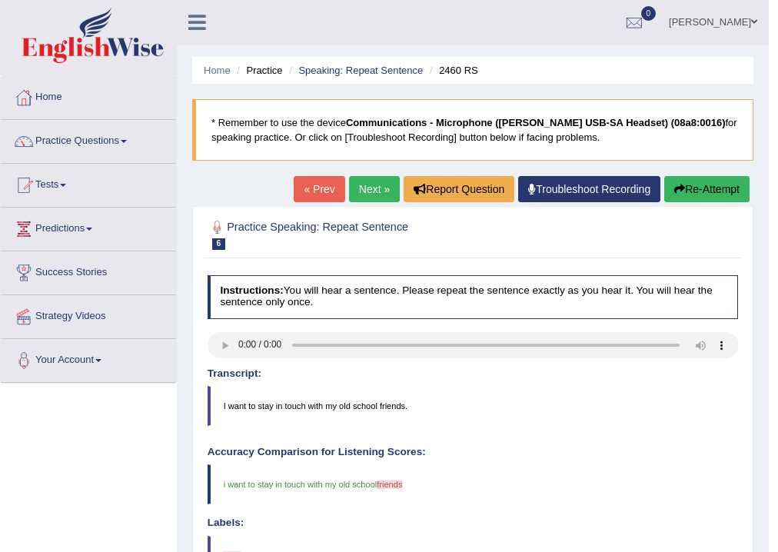
click at [360, 194] on link "Next »" at bounding box center [374, 189] width 51 height 26
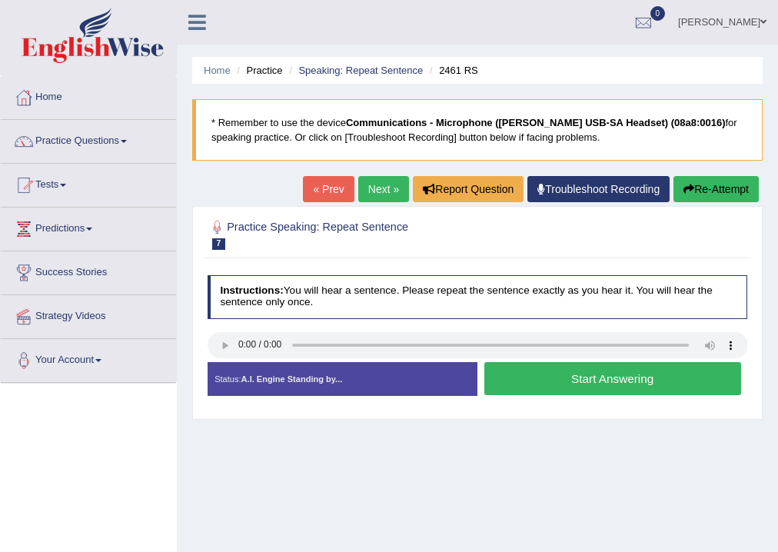
click at [530, 376] on button "Start Answering" at bounding box center [612, 378] width 257 height 33
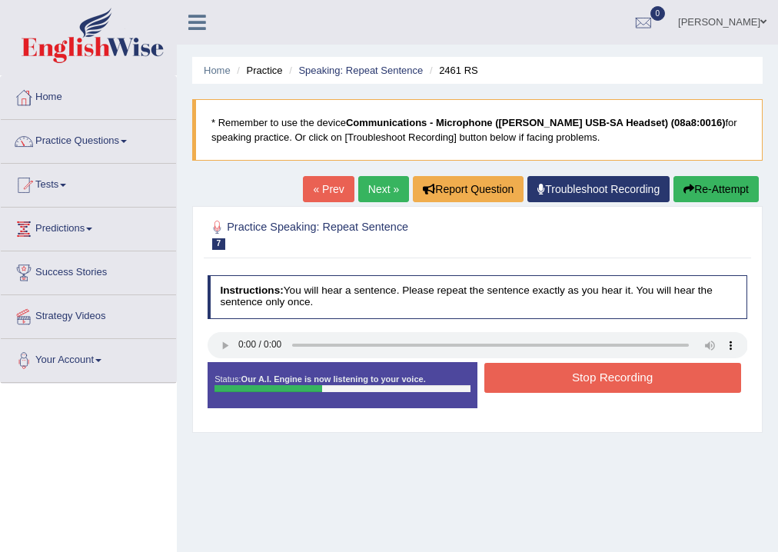
click at [530, 376] on button "Stop Recording" at bounding box center [612, 378] width 257 height 30
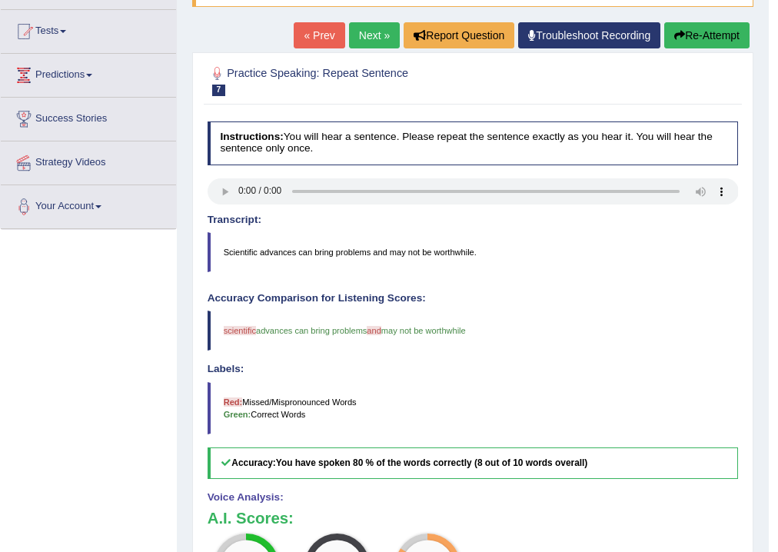
scroll to position [123, 0]
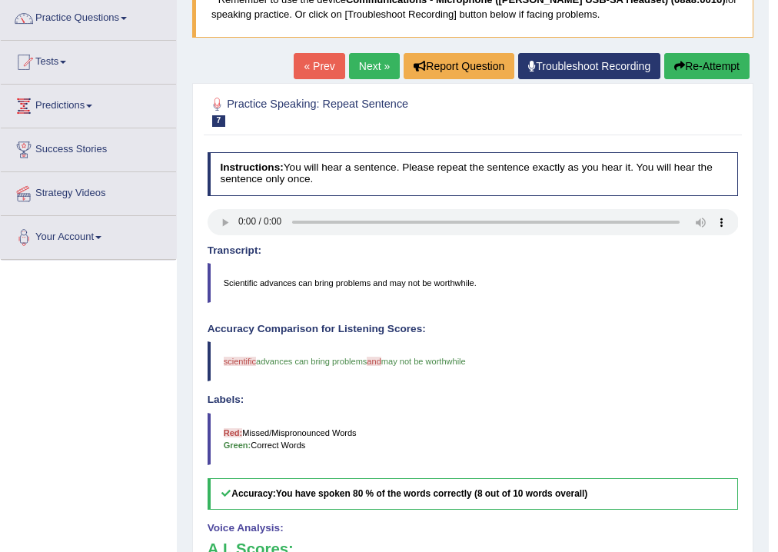
click at [378, 66] on link "Next »" at bounding box center [374, 66] width 51 height 26
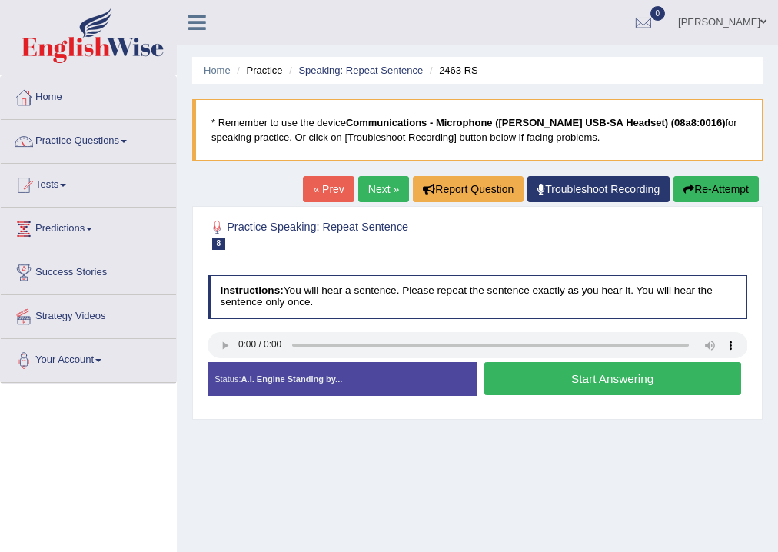
click at [535, 383] on button "Start Answering" at bounding box center [612, 378] width 257 height 33
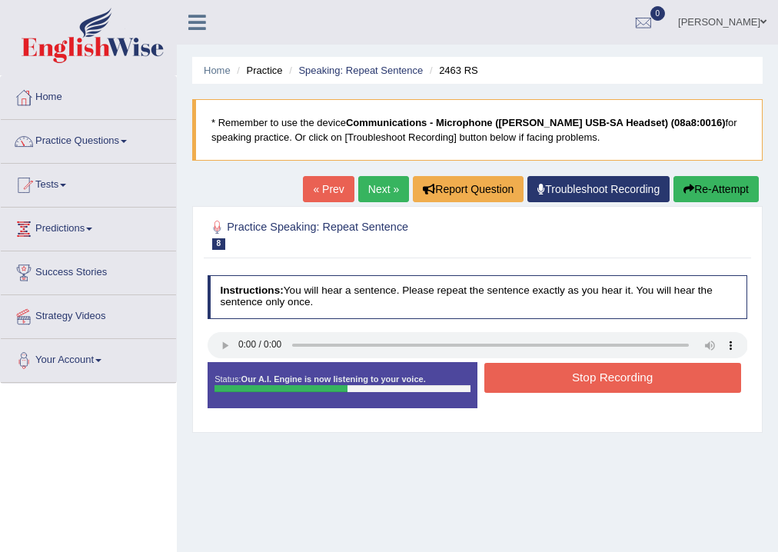
click at [535, 383] on button "Stop Recording" at bounding box center [612, 378] width 257 height 30
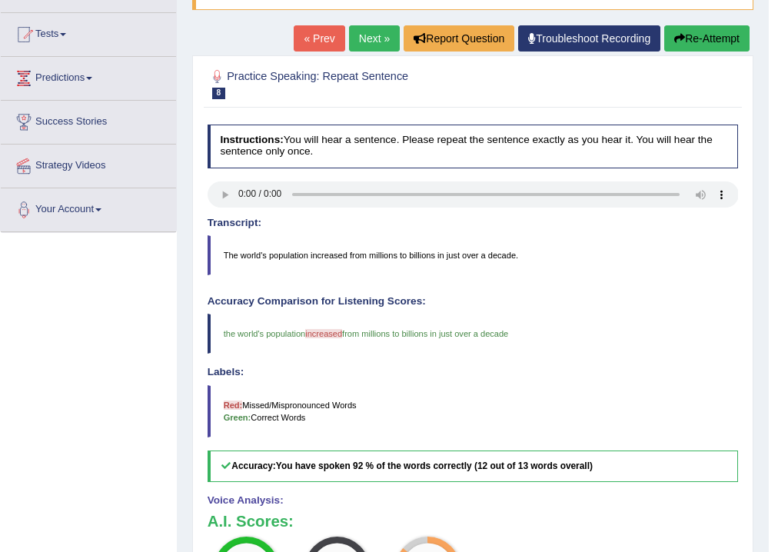
scroll to position [123, 0]
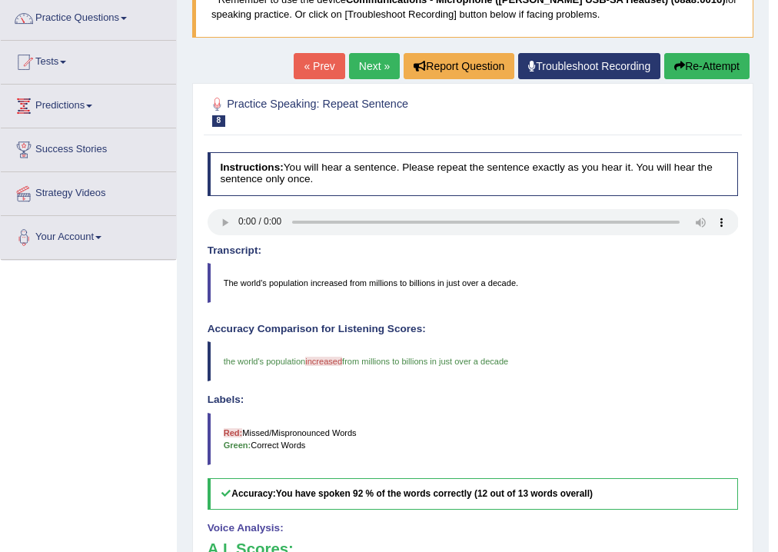
click at [378, 69] on link "Next »" at bounding box center [374, 66] width 51 height 26
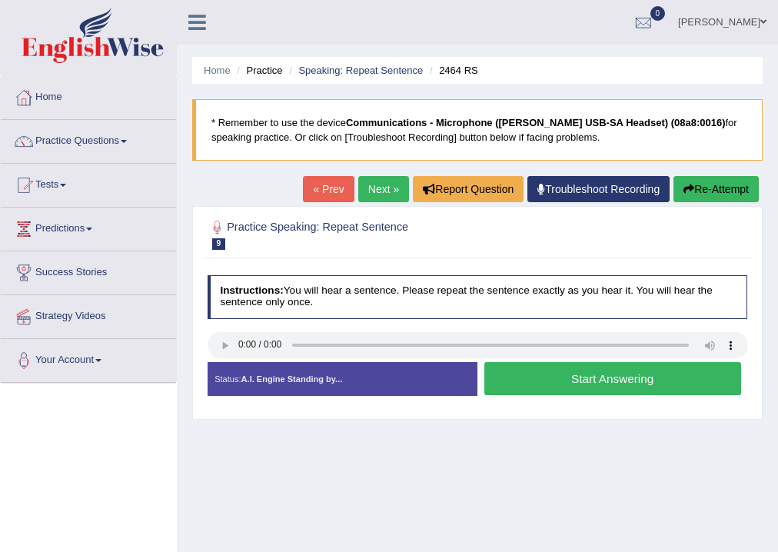
click at [516, 373] on button "Start Answering" at bounding box center [612, 378] width 257 height 33
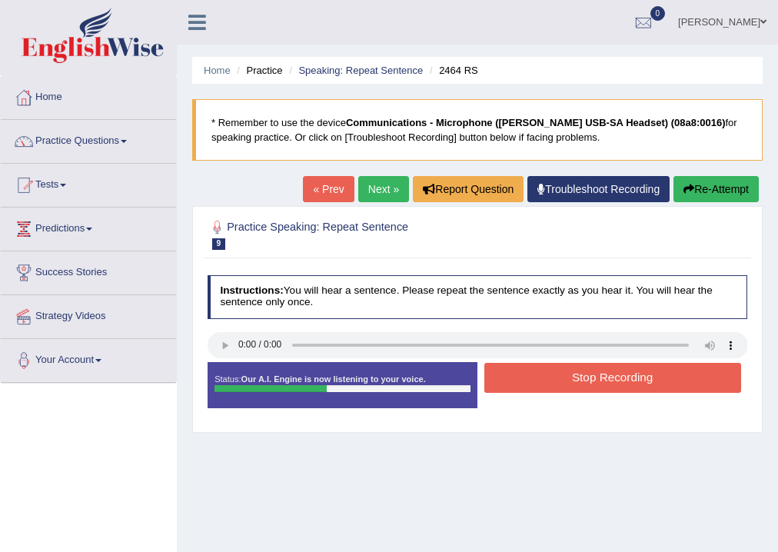
click at [516, 373] on button "Stop Recording" at bounding box center [612, 378] width 257 height 30
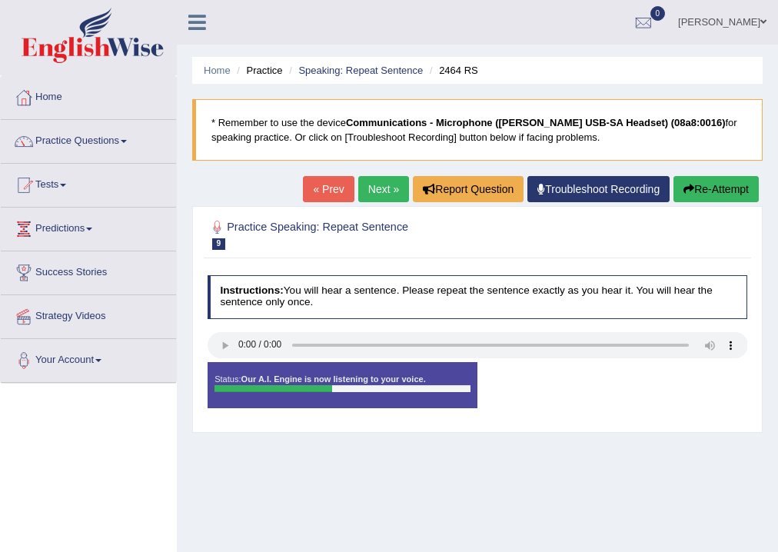
click at [516, 373] on div "Status: Our A.I. Engine is now listening to your voice. Start Answering Stop Re…" at bounding box center [477, 391] width 540 height 59
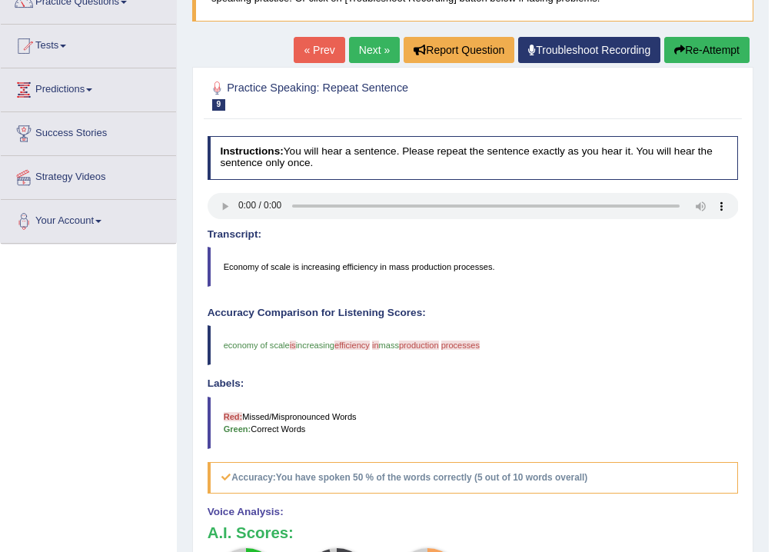
scroll to position [61, 0]
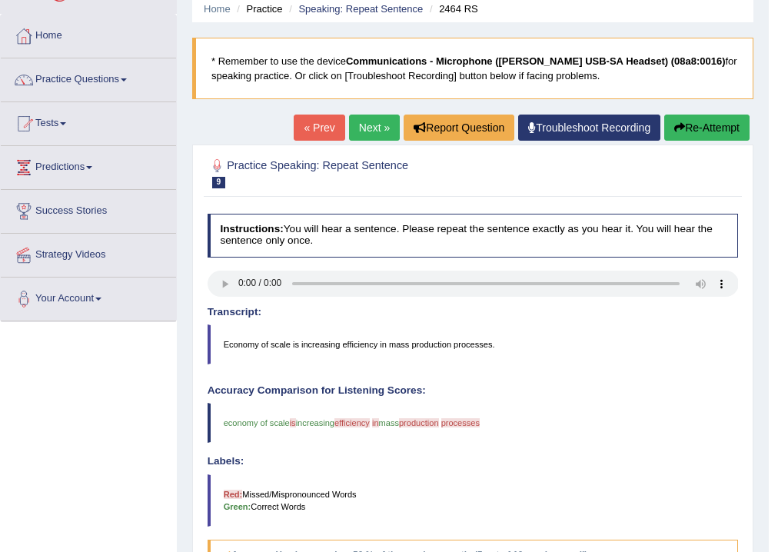
click at [377, 128] on link "Next »" at bounding box center [374, 127] width 51 height 26
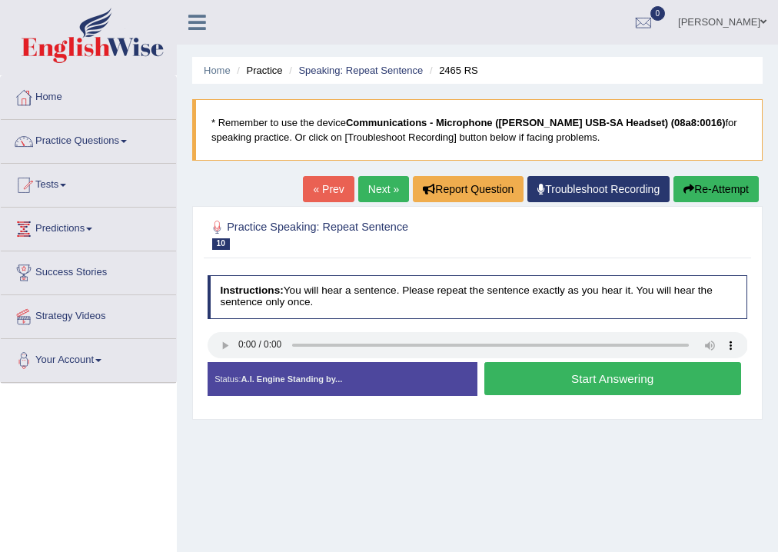
click at [553, 385] on button "Start Answering" at bounding box center [612, 378] width 257 height 33
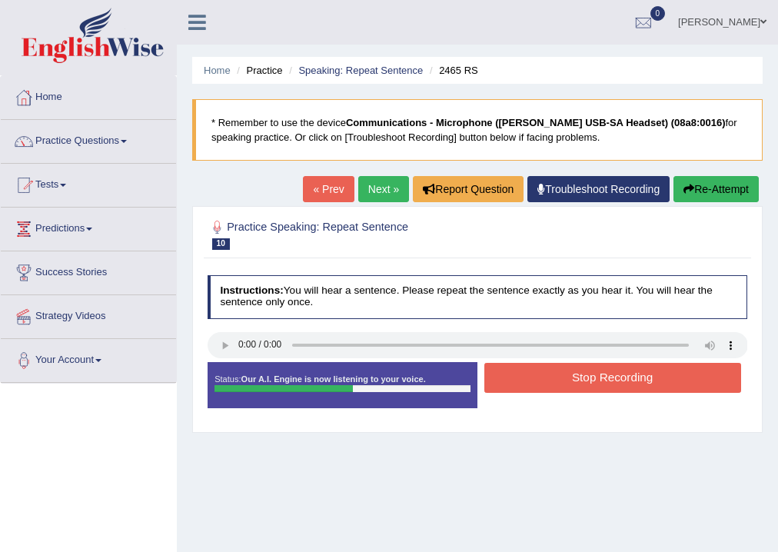
click at [556, 381] on button "Stop Recording" at bounding box center [612, 378] width 257 height 30
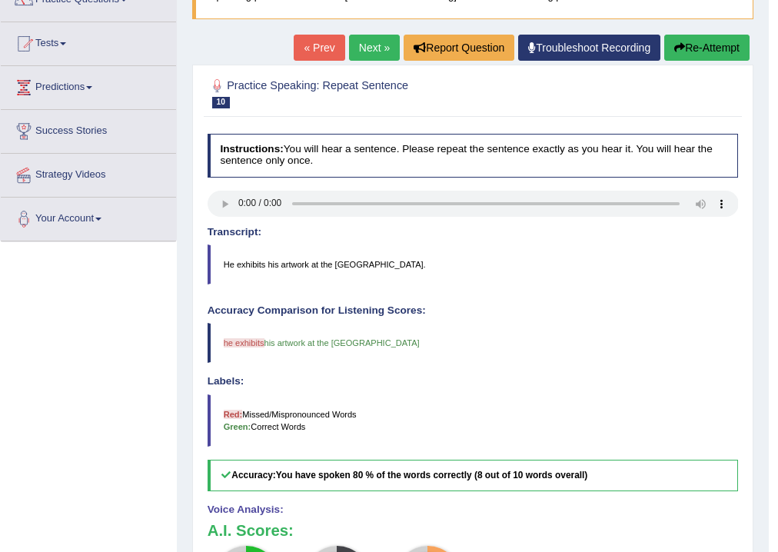
scroll to position [123, 0]
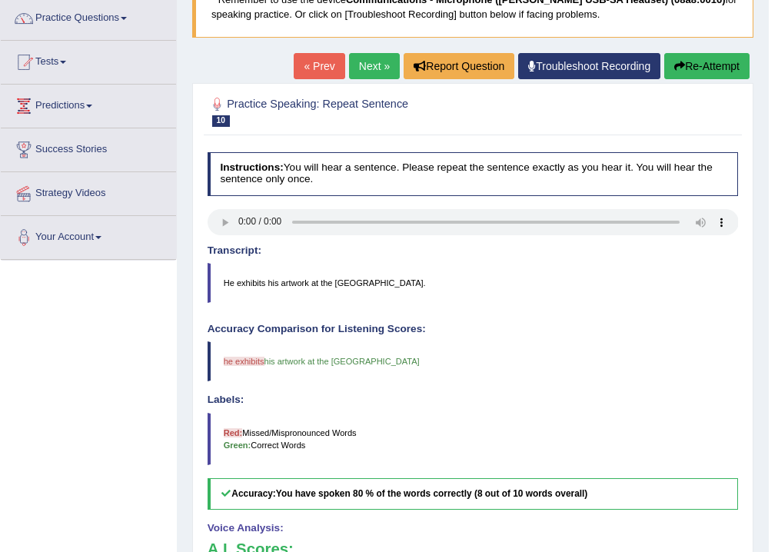
click at [677, 65] on icon "button" at bounding box center [679, 66] width 11 height 11
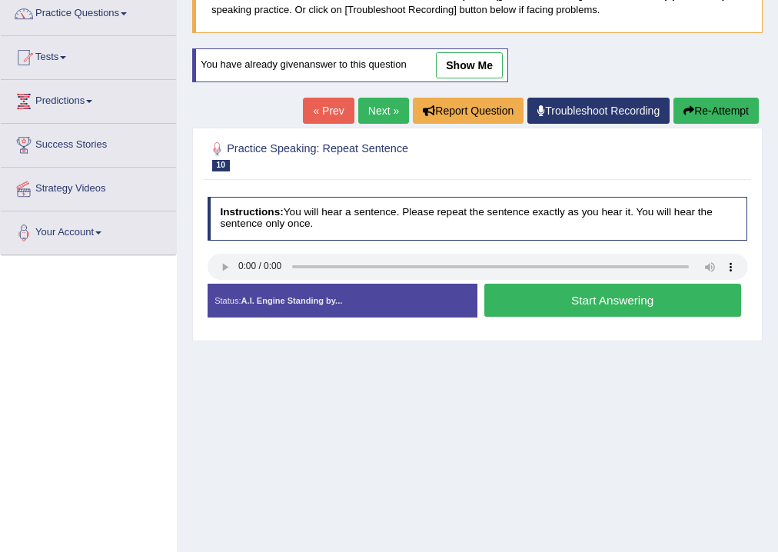
click at [556, 298] on button "Start Answering" at bounding box center [612, 300] width 257 height 33
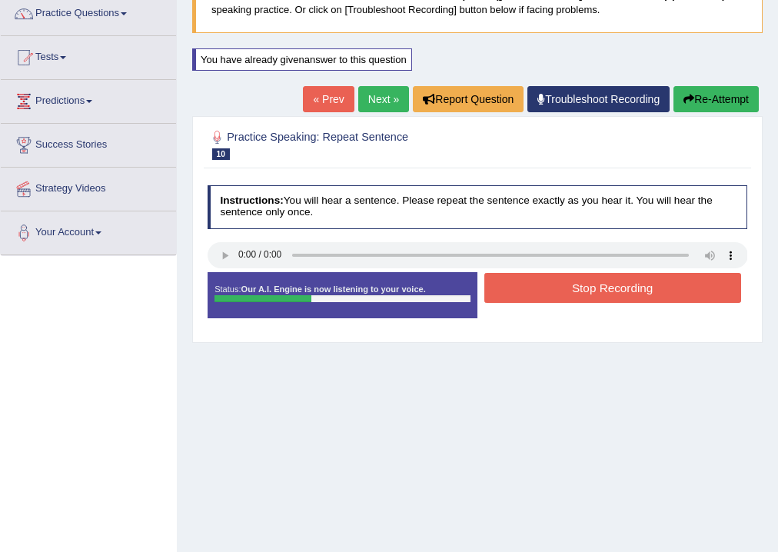
click at [556, 298] on button "Stop Recording" at bounding box center [612, 288] width 257 height 30
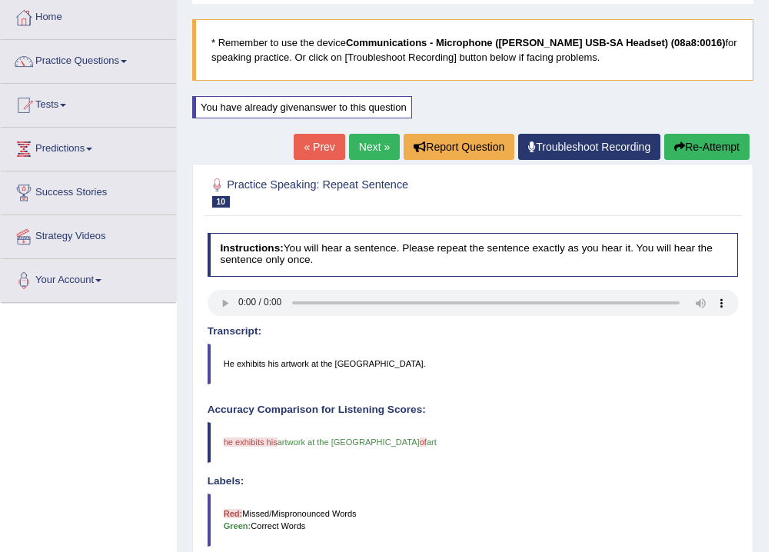
scroll to position [66, 0]
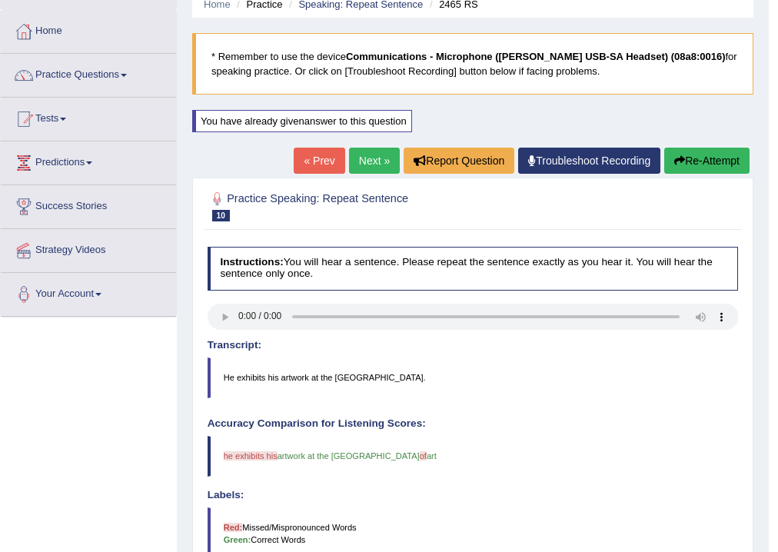
click at [369, 158] on link "Next »" at bounding box center [374, 161] width 51 height 26
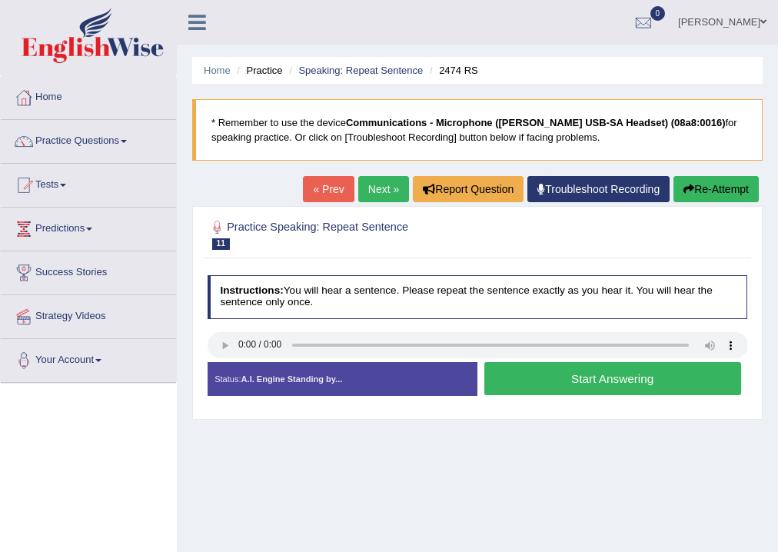
click at [509, 376] on button "Start Answering" at bounding box center [612, 378] width 257 height 33
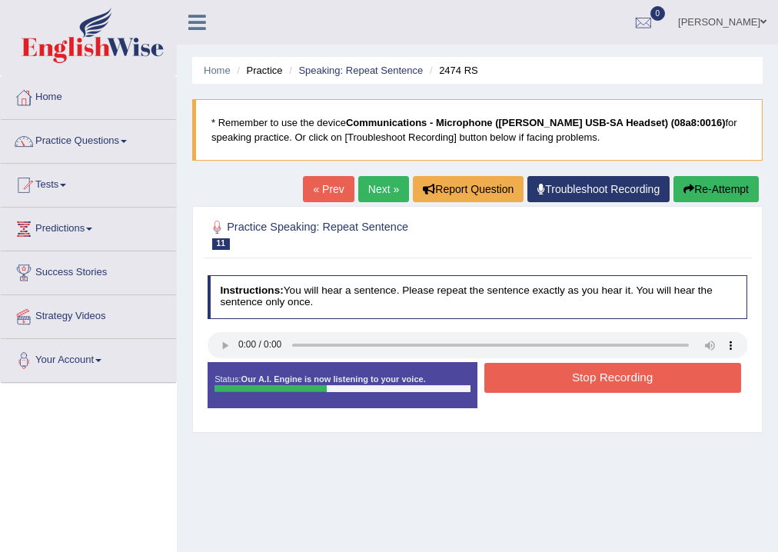
click at [496, 376] on button "Stop Recording" at bounding box center [612, 378] width 257 height 30
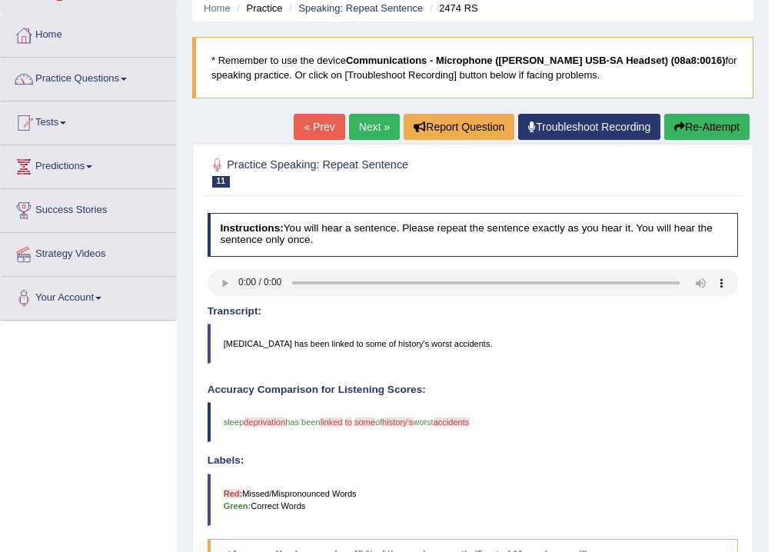
scroll to position [61, 0]
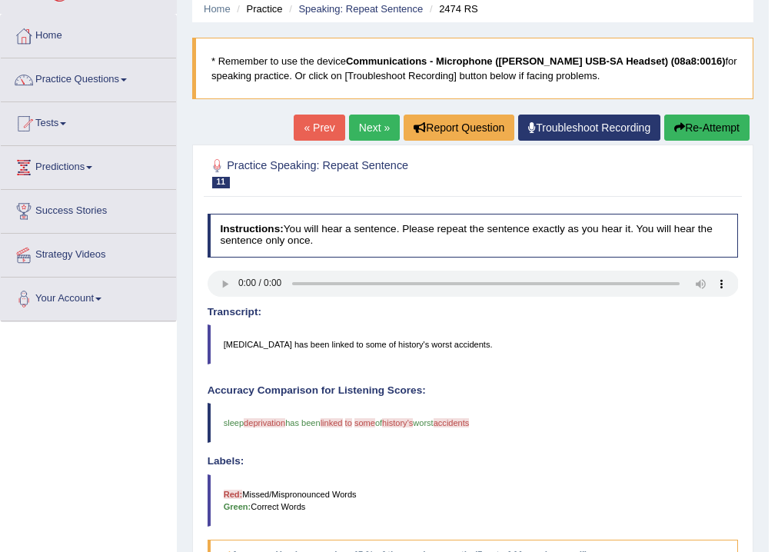
click at [369, 126] on link "Next »" at bounding box center [374, 127] width 51 height 26
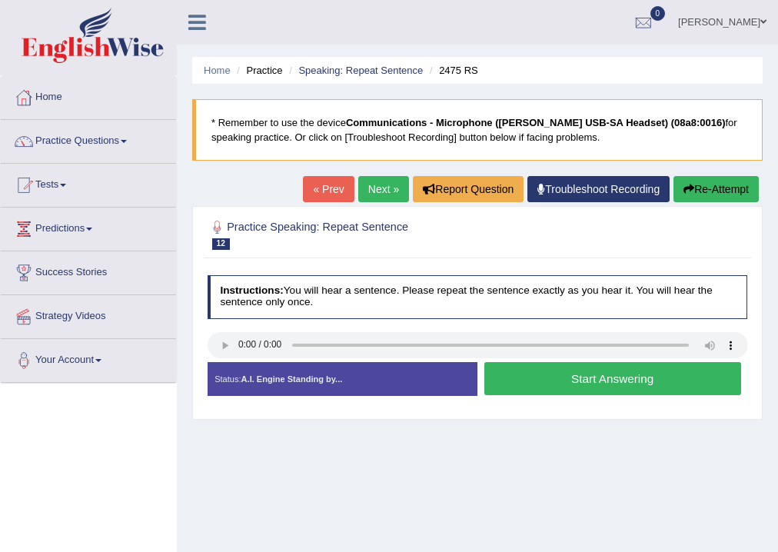
click at [513, 375] on button "Start Answering" at bounding box center [612, 378] width 257 height 33
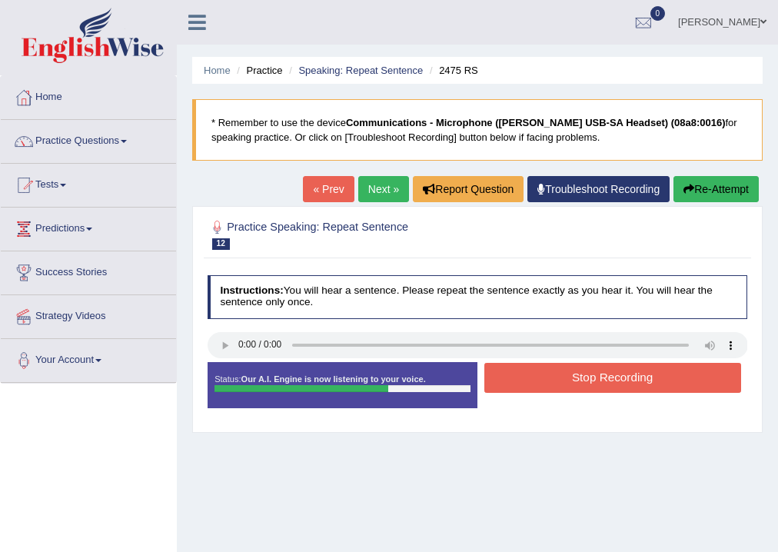
click at [513, 375] on button "Stop Recording" at bounding box center [612, 378] width 257 height 30
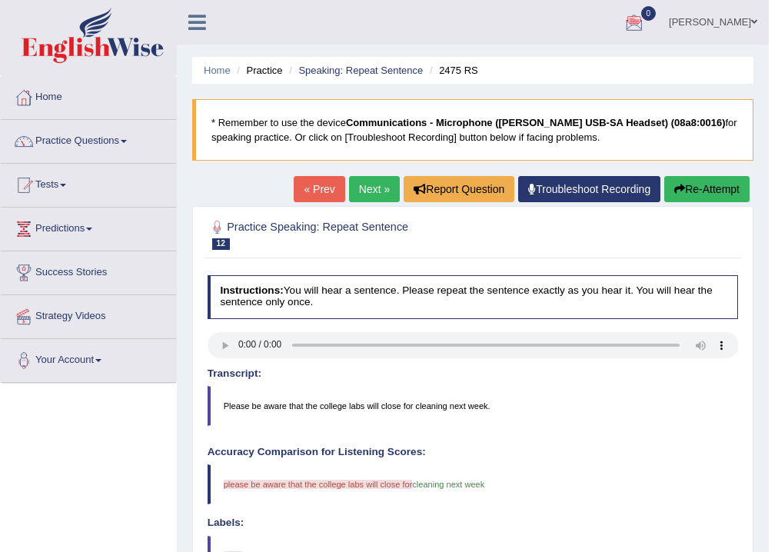
click at [680, 188] on icon "button" at bounding box center [679, 189] width 11 height 11
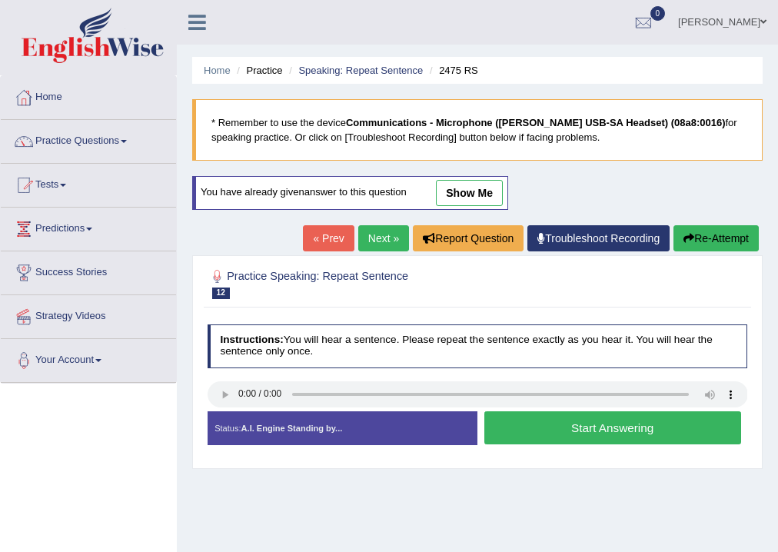
click at [503, 421] on button "Start Answering" at bounding box center [612, 427] width 257 height 33
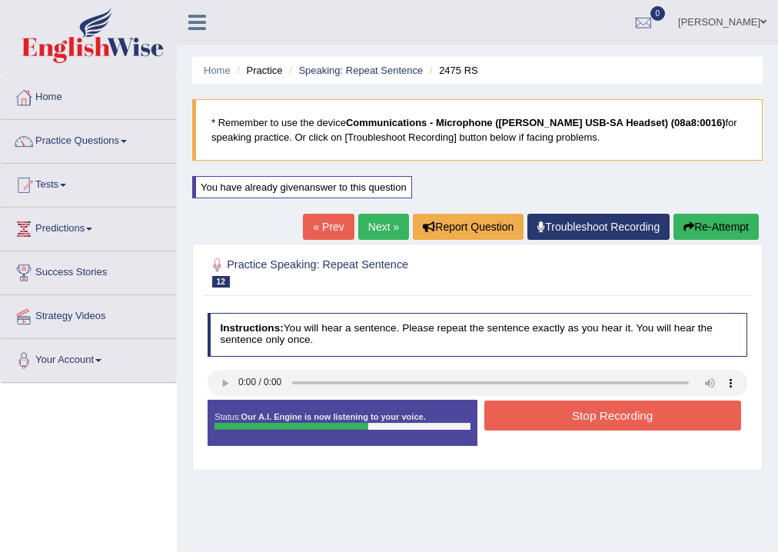
click at [532, 415] on button "Stop Recording" at bounding box center [612, 415] width 257 height 30
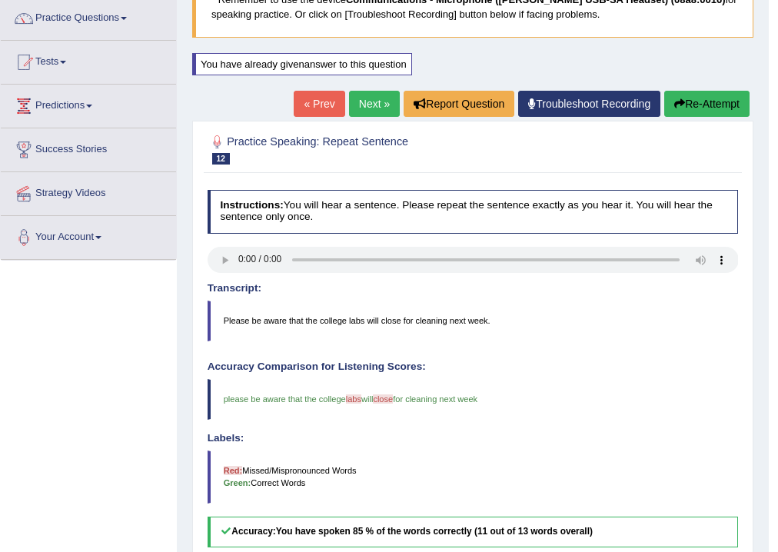
scroll to position [123, 0]
click at [380, 108] on link "Next »" at bounding box center [374, 104] width 51 height 26
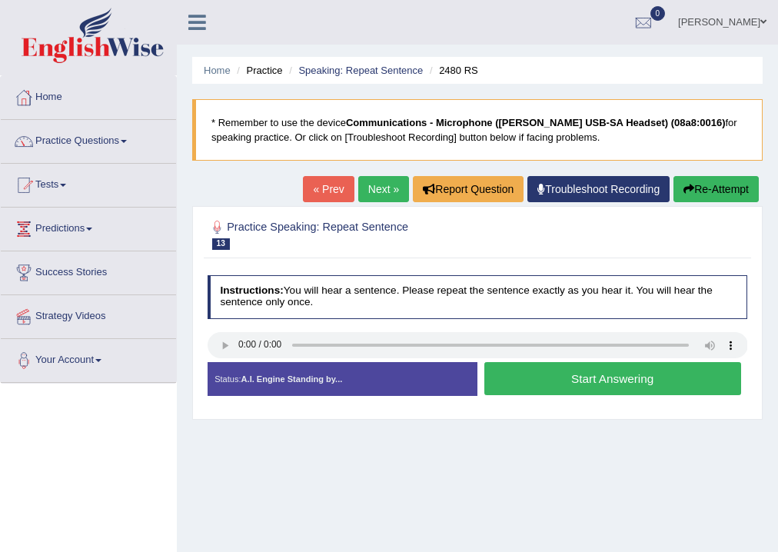
click at [519, 380] on button "Start Answering" at bounding box center [612, 378] width 257 height 33
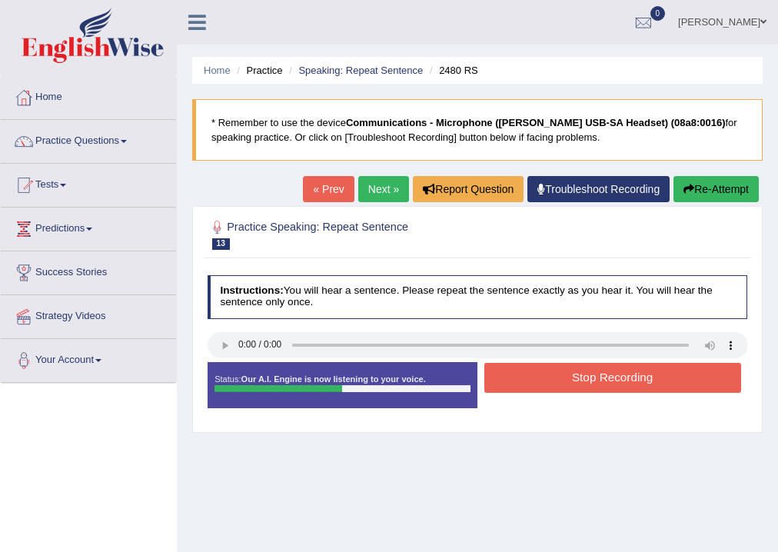
click at [519, 380] on button "Stop Recording" at bounding box center [612, 378] width 257 height 30
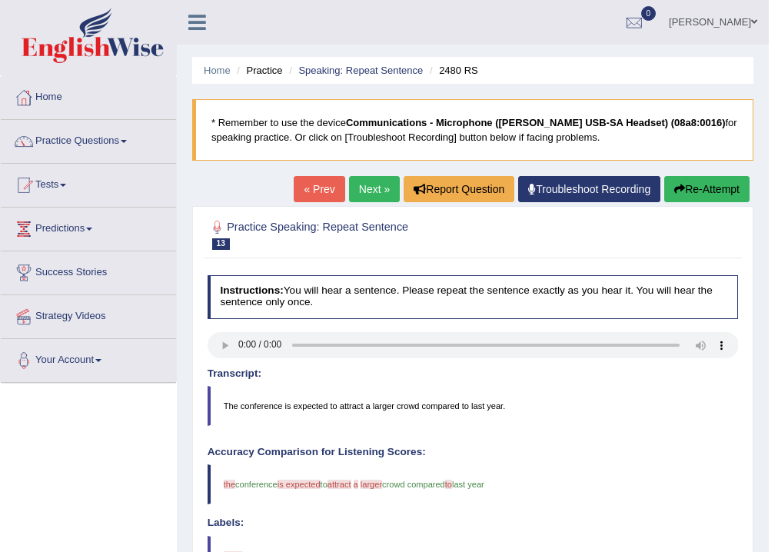
click at [675, 184] on icon "button" at bounding box center [679, 189] width 11 height 11
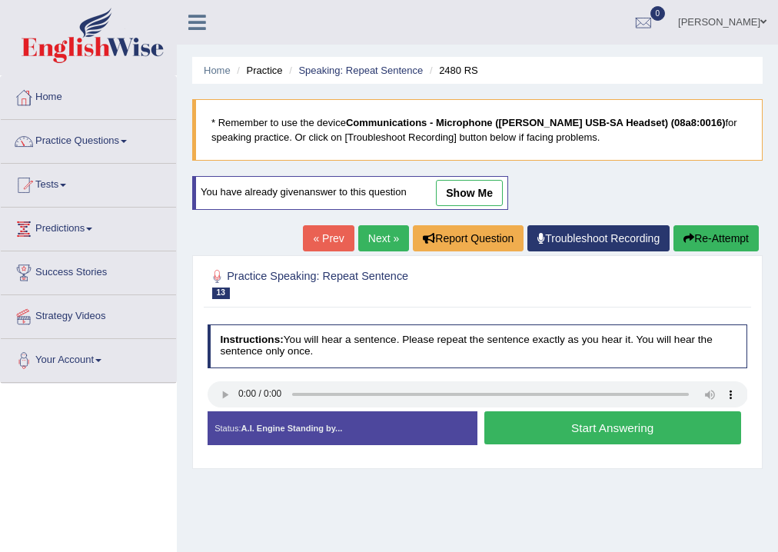
click at [556, 428] on button "Start Answering" at bounding box center [612, 427] width 257 height 33
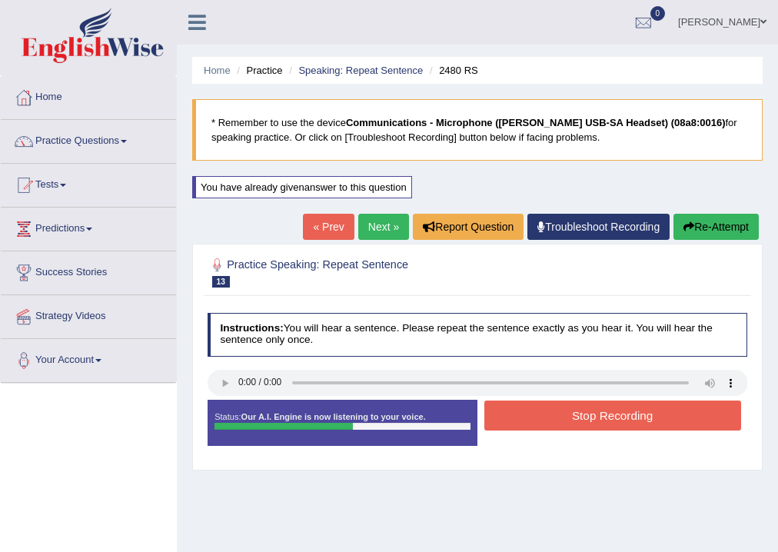
click at [564, 423] on button "Stop Recording" at bounding box center [612, 415] width 257 height 30
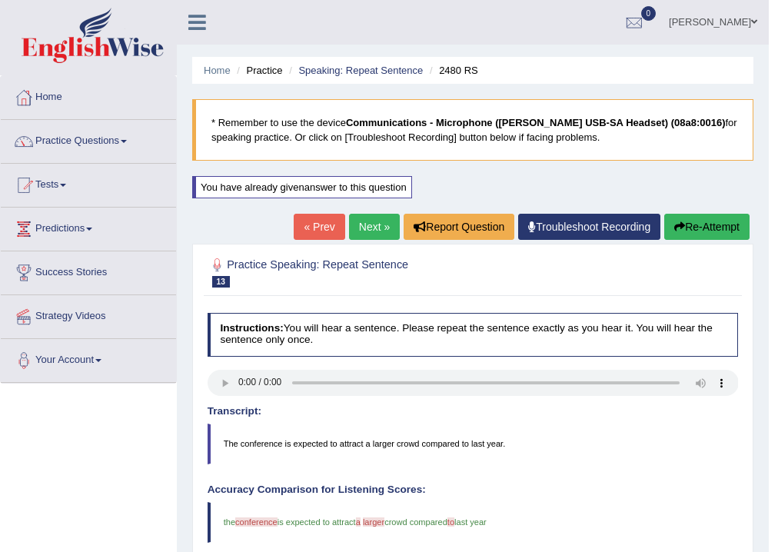
click at [372, 226] on link "Next »" at bounding box center [374, 227] width 51 height 26
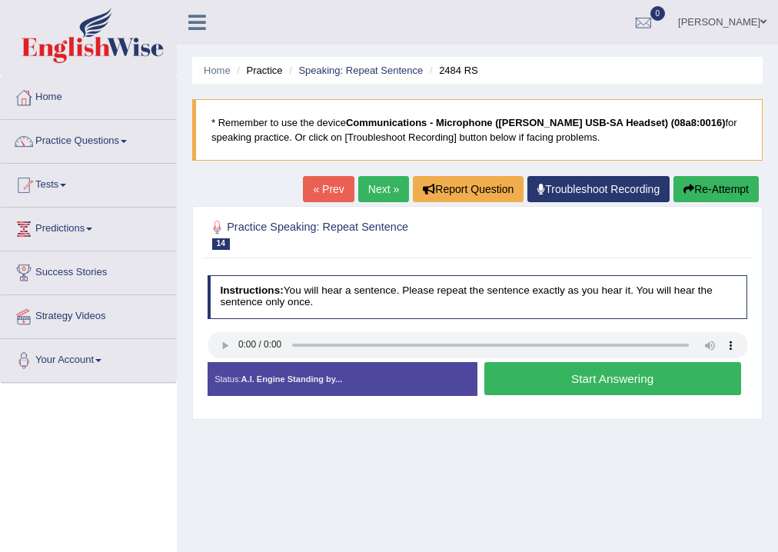
click at [513, 380] on button "Start Answering" at bounding box center [612, 378] width 257 height 33
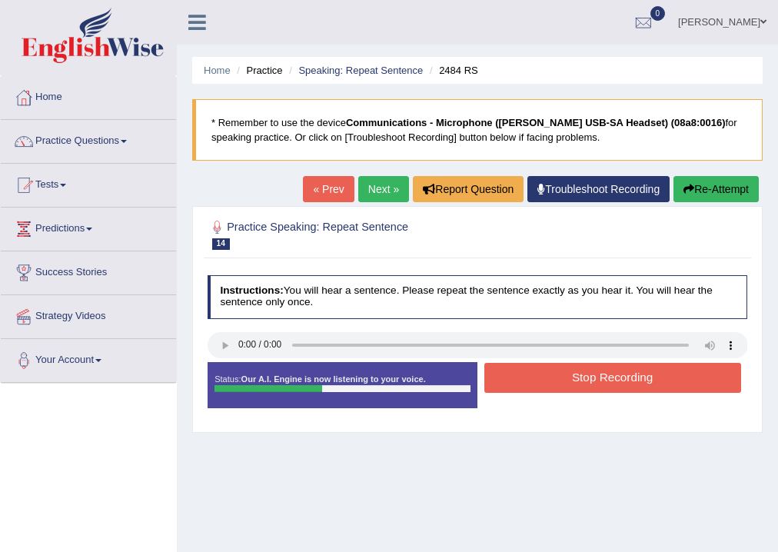
click at [513, 381] on button "Stop Recording" at bounding box center [612, 378] width 257 height 30
click at [513, 381] on div "Status: Our A.I. Engine is now listening to your voice. Start Answering Stop Re…" at bounding box center [477, 391] width 540 height 59
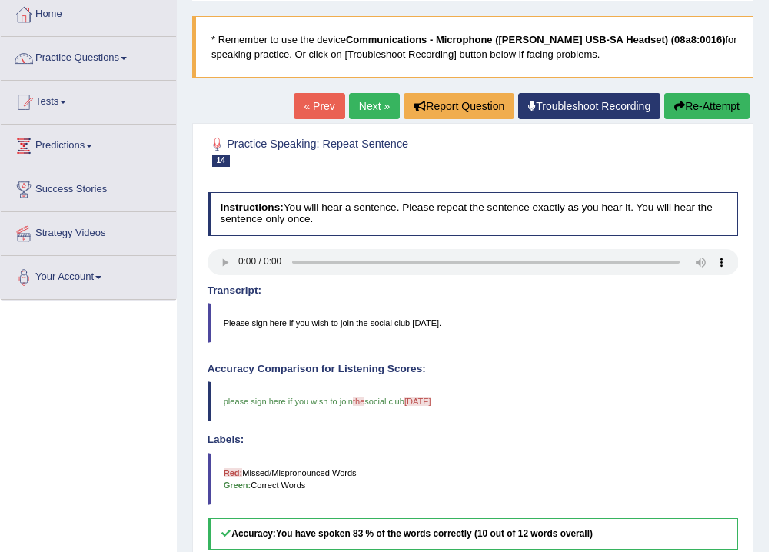
scroll to position [61, 0]
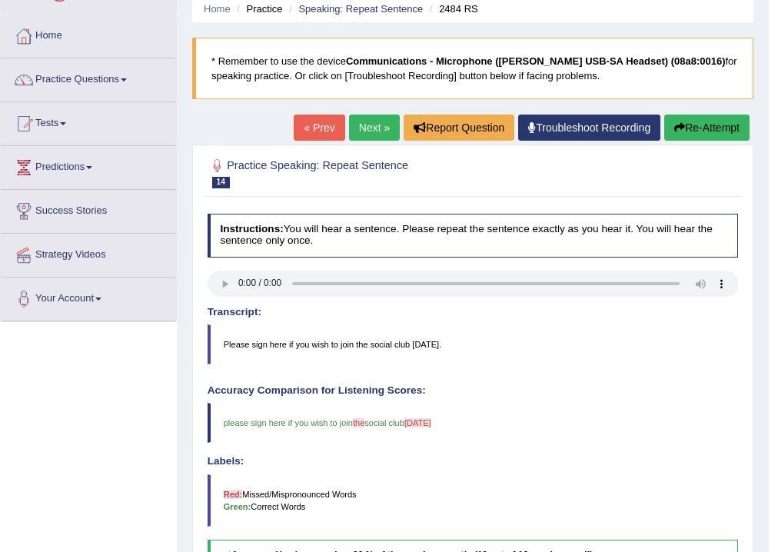
click at [381, 134] on link "Next »" at bounding box center [374, 127] width 51 height 26
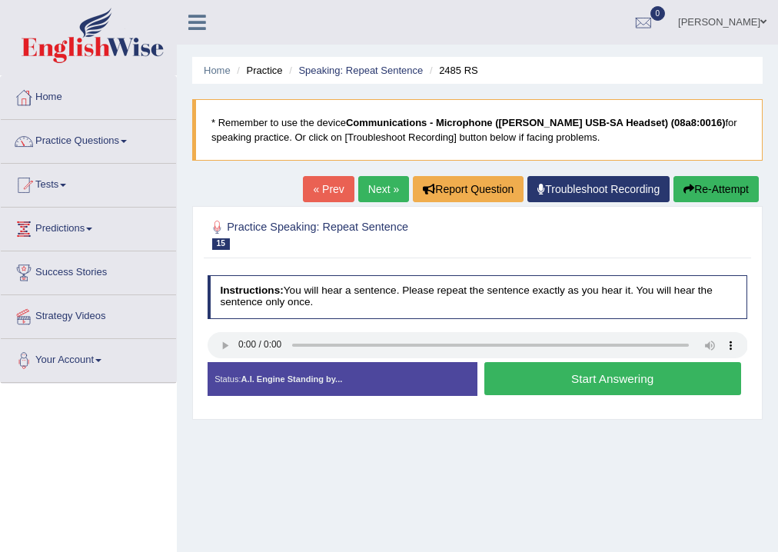
click at [536, 375] on button "Start Answering" at bounding box center [612, 378] width 257 height 33
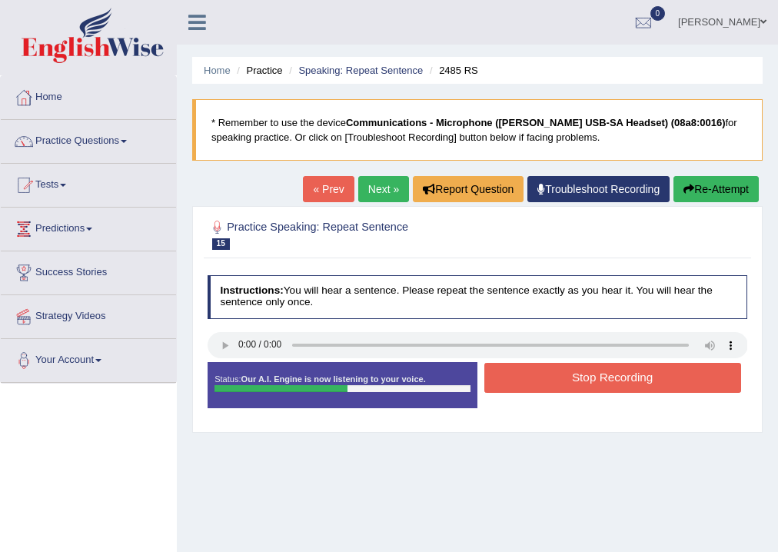
click at [538, 375] on button "Stop Recording" at bounding box center [612, 378] width 257 height 30
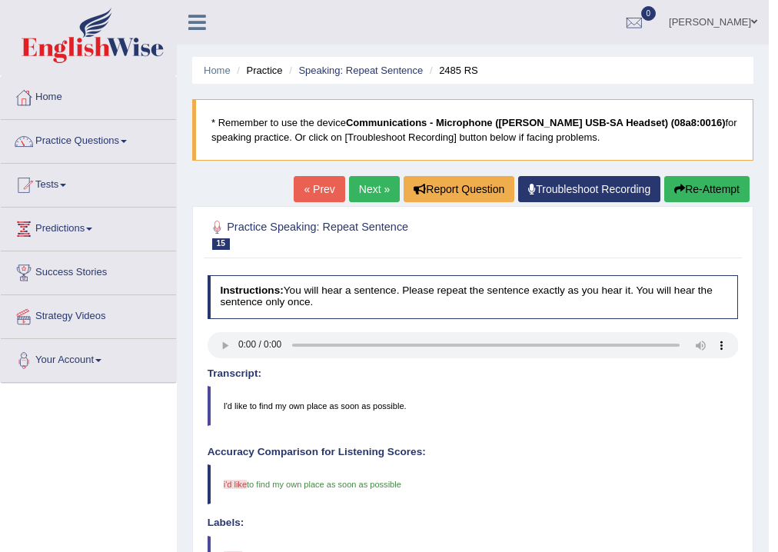
click at [369, 184] on link "Next »" at bounding box center [374, 189] width 51 height 26
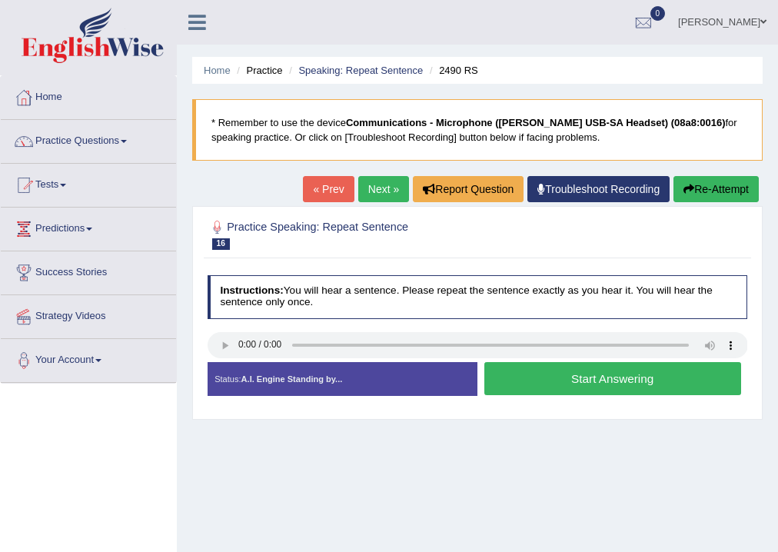
click at [502, 379] on button "Start Answering" at bounding box center [612, 378] width 257 height 33
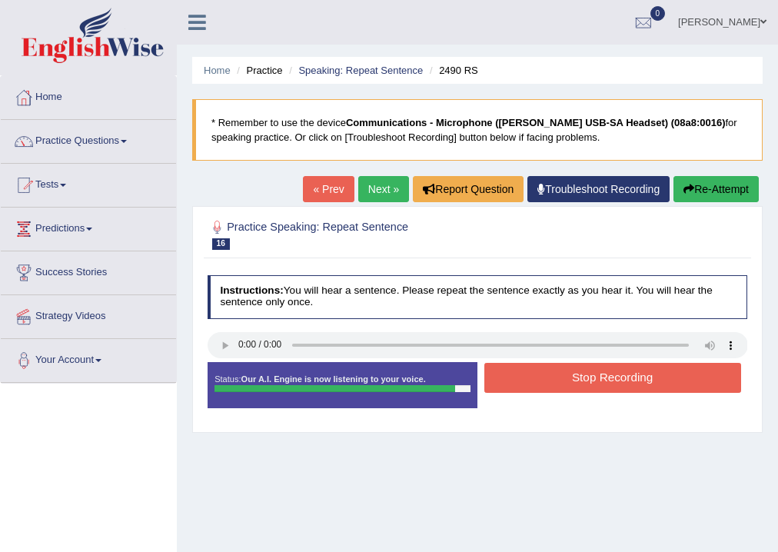
click at [502, 381] on button "Stop Recording" at bounding box center [612, 378] width 257 height 30
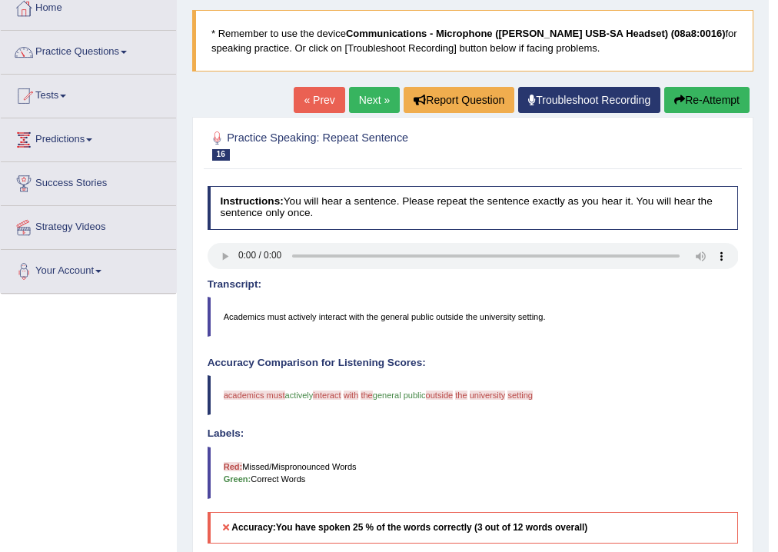
scroll to position [61, 0]
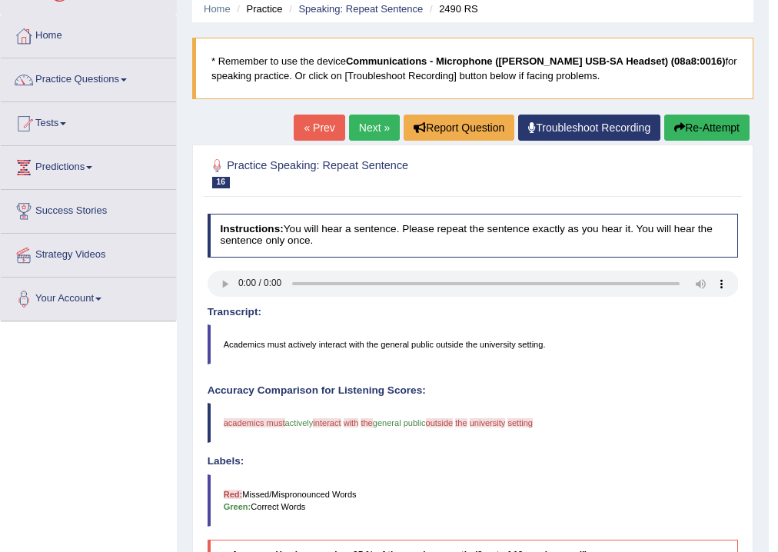
click at [685, 122] on button "Re-Attempt" at bounding box center [706, 127] width 85 height 26
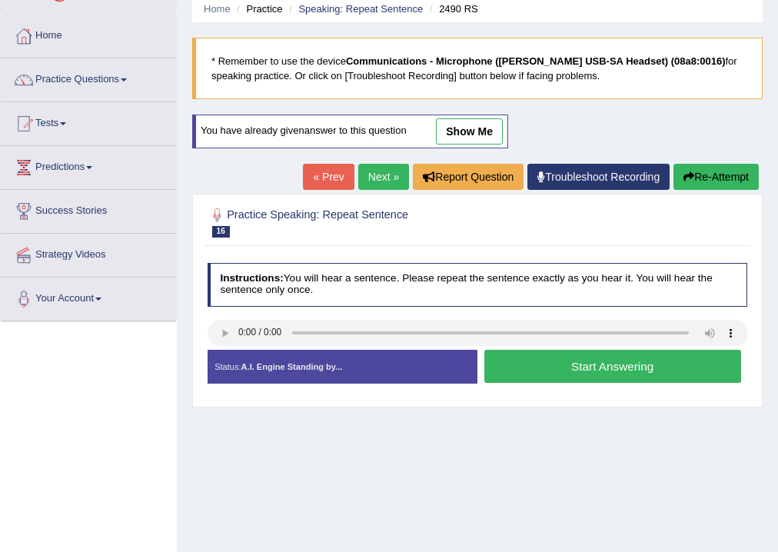
click at [614, 370] on button "Start Answering" at bounding box center [612, 366] width 257 height 33
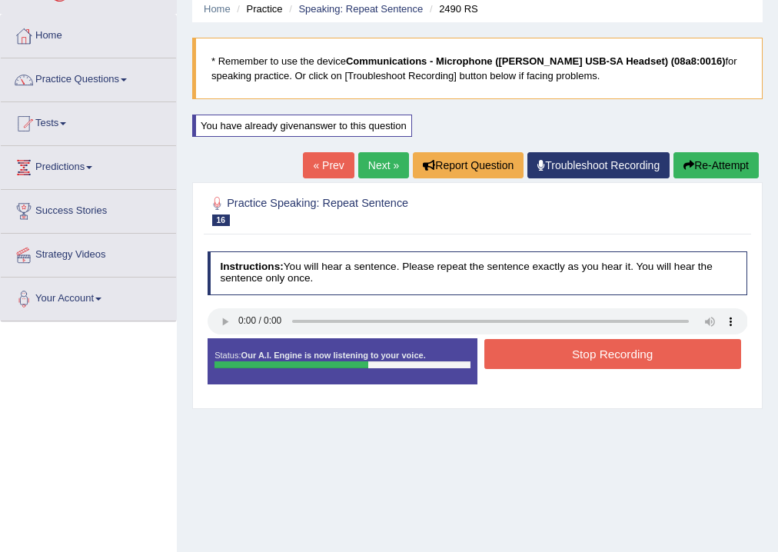
click at [592, 360] on button "Stop Recording" at bounding box center [612, 354] width 257 height 30
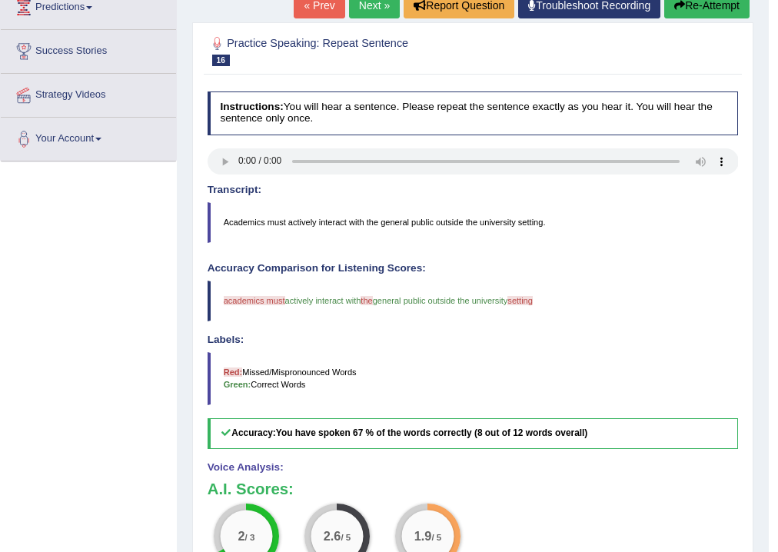
scroll to position [184, 0]
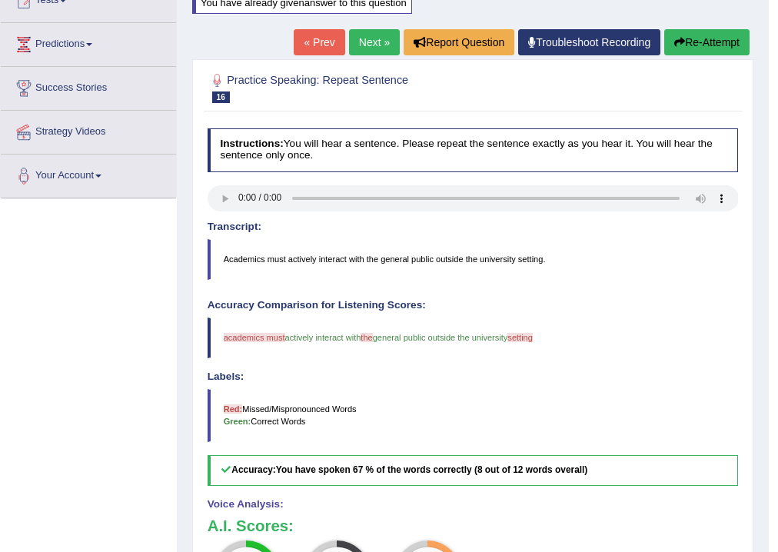
click at [692, 44] on button "Re-Attempt" at bounding box center [706, 42] width 85 height 26
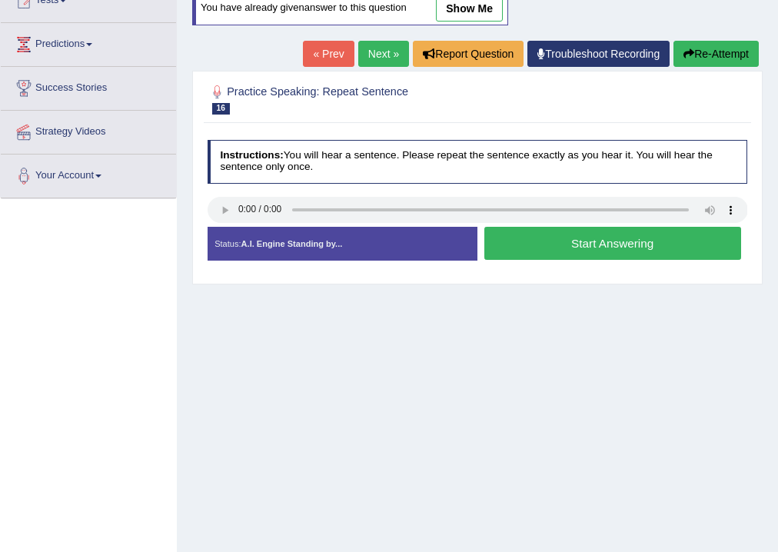
click at [552, 243] on button "Start Answering" at bounding box center [612, 243] width 257 height 33
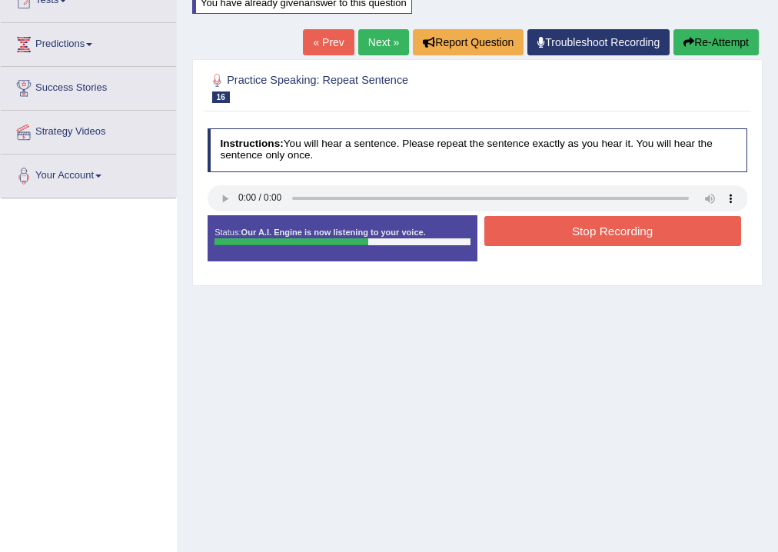
click at [560, 225] on button "Stop Recording" at bounding box center [612, 231] width 257 height 30
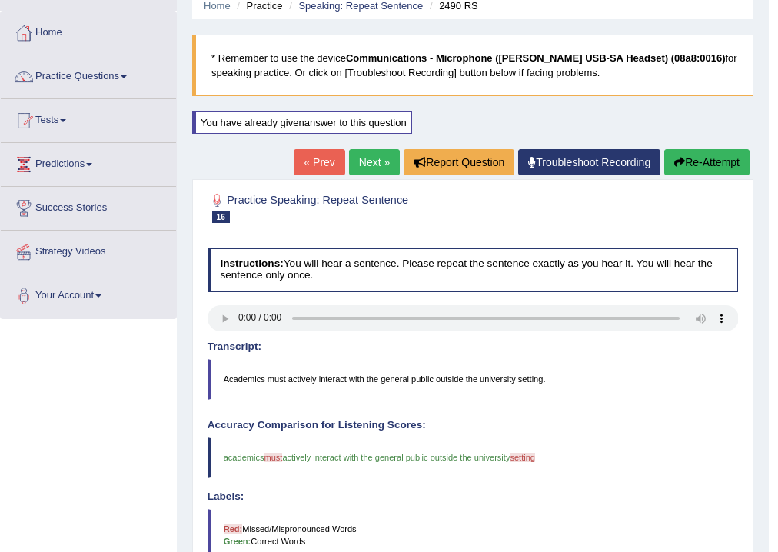
scroll to position [61, 0]
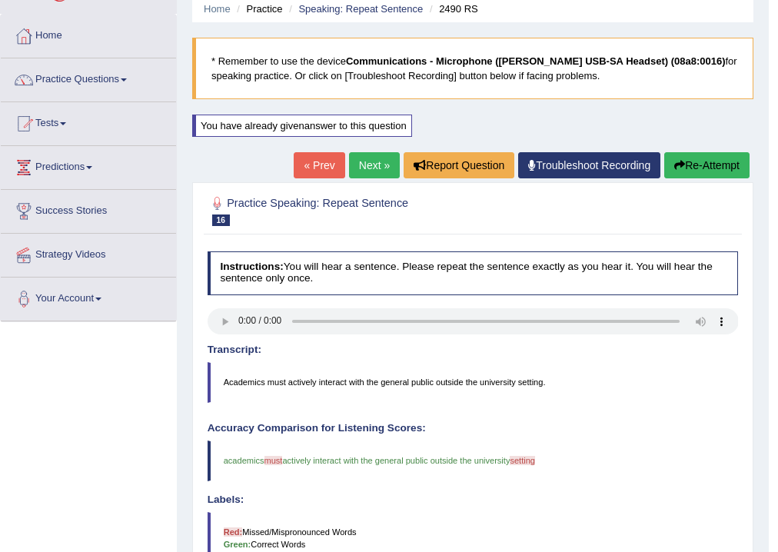
click at [368, 170] on link "Next »" at bounding box center [374, 165] width 51 height 26
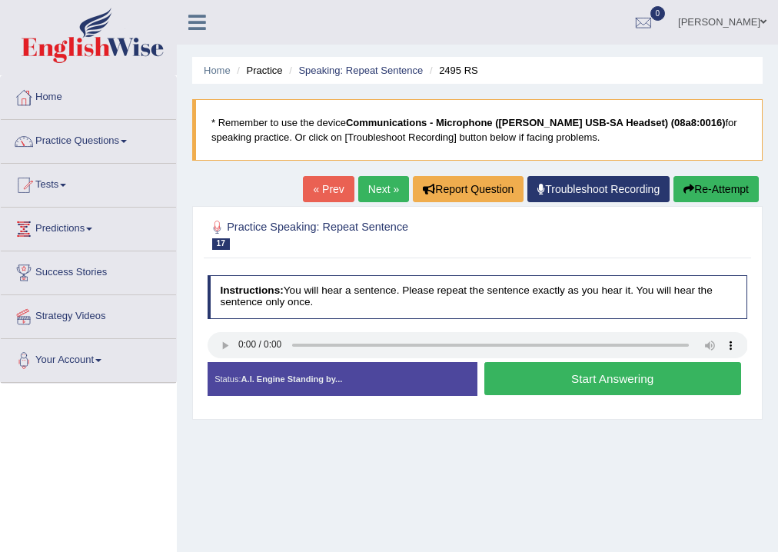
click at [499, 380] on button "Start Answering" at bounding box center [612, 378] width 257 height 33
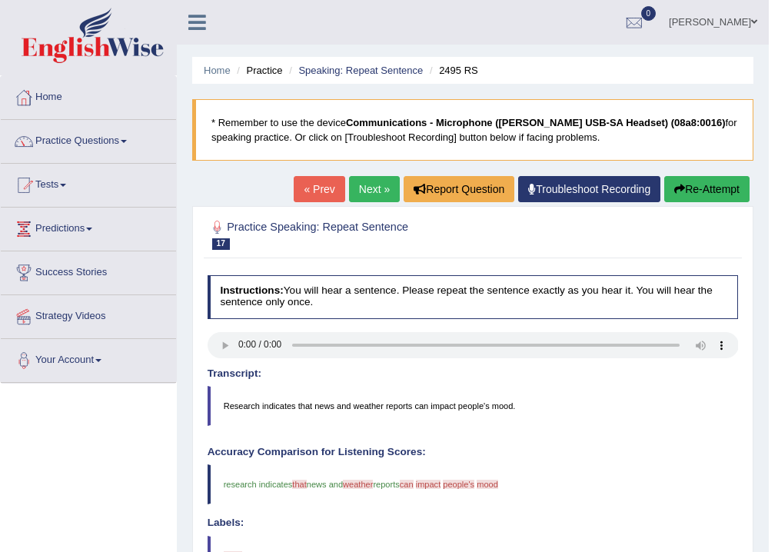
click at [678, 194] on icon "button" at bounding box center [679, 189] width 11 height 11
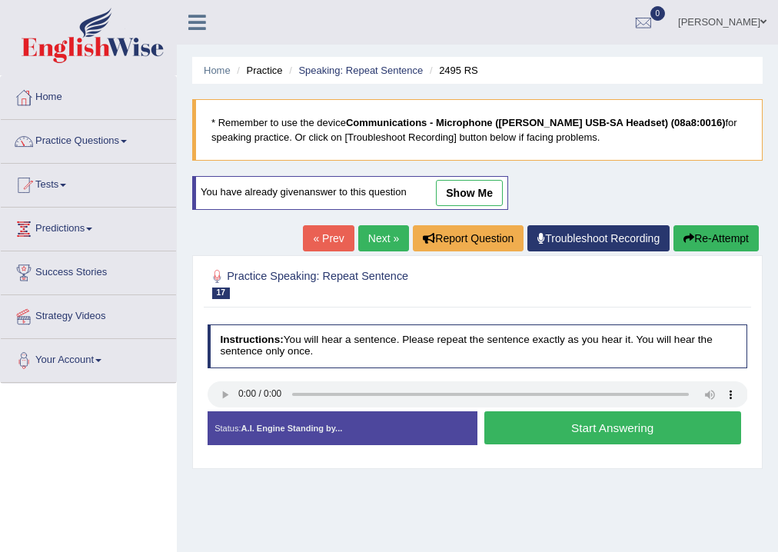
click at [612, 427] on button "Start Answering" at bounding box center [612, 427] width 257 height 33
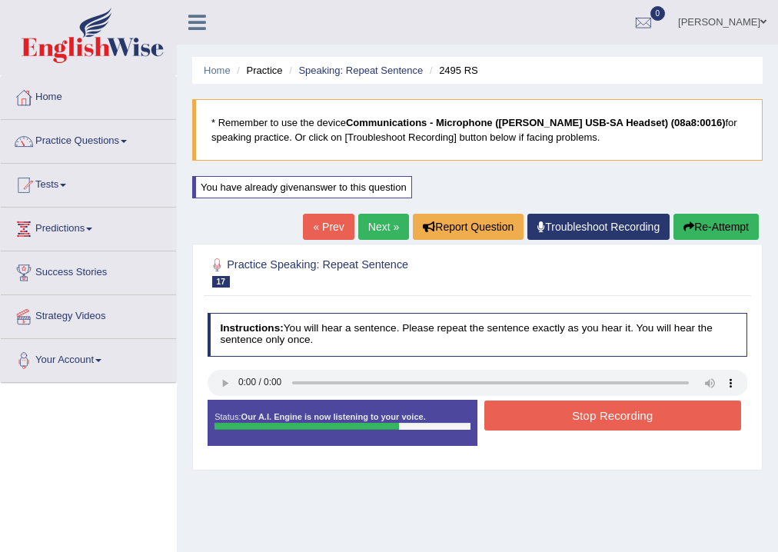
click at [609, 425] on button "Stop Recording" at bounding box center [612, 415] width 257 height 30
click at [609, 425] on div "Status: Our A.I. Engine is now listening to your voice. Start Answering Stop Re…" at bounding box center [477, 429] width 540 height 59
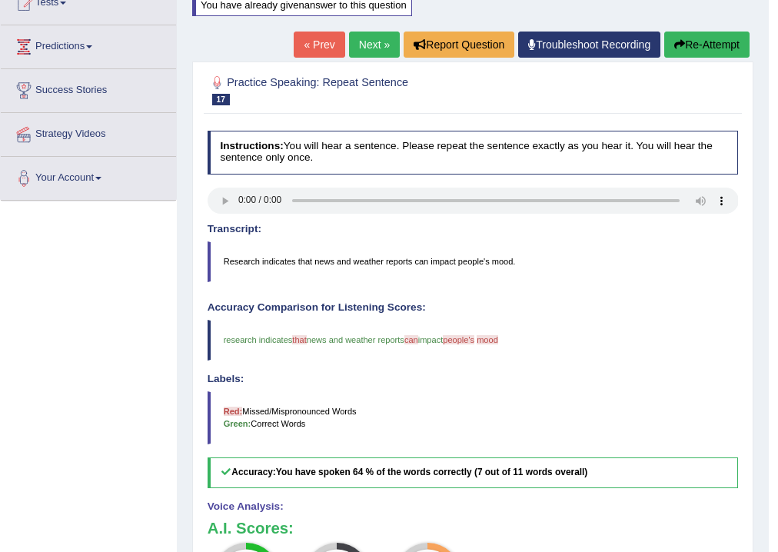
scroll to position [123, 0]
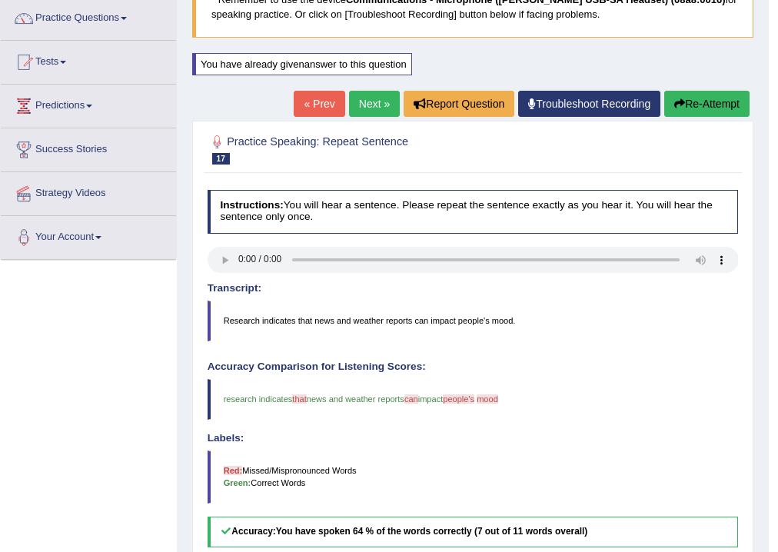
click at [682, 105] on button "Re-Attempt" at bounding box center [706, 104] width 85 height 26
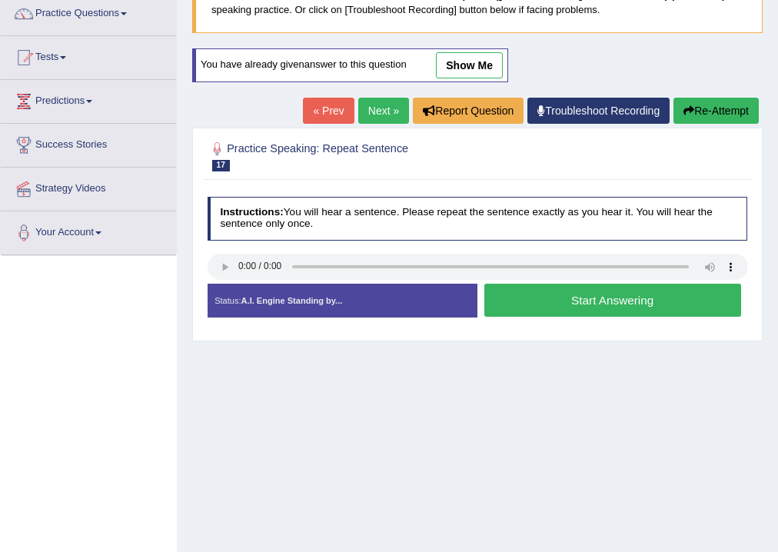
click at [565, 301] on button "Start Answering" at bounding box center [612, 300] width 257 height 33
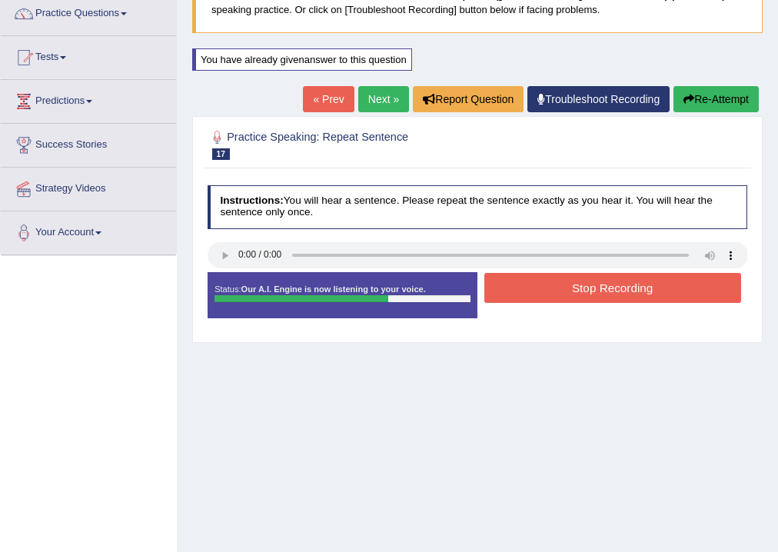
click at [588, 295] on button "Stop Recording" at bounding box center [612, 288] width 257 height 30
click at [588, 295] on div "Status: Our A.I. Engine is now listening to your voice. Start Answering Stop Re…" at bounding box center [477, 301] width 540 height 59
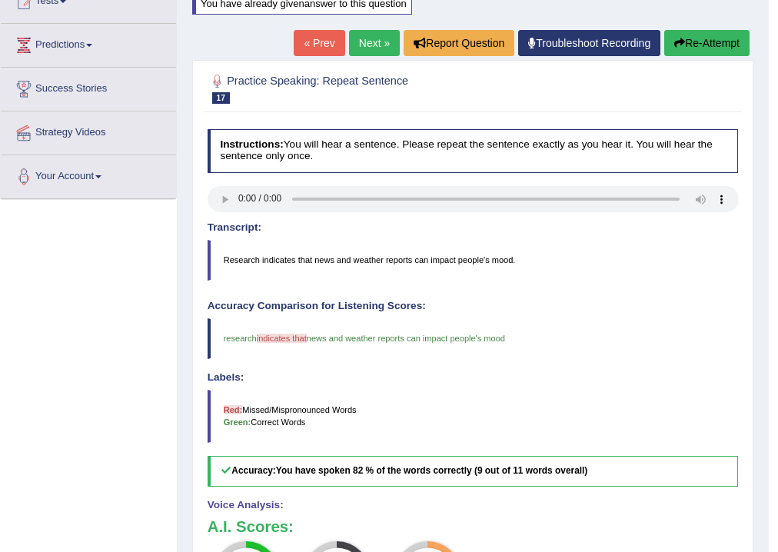
scroll to position [183, 0]
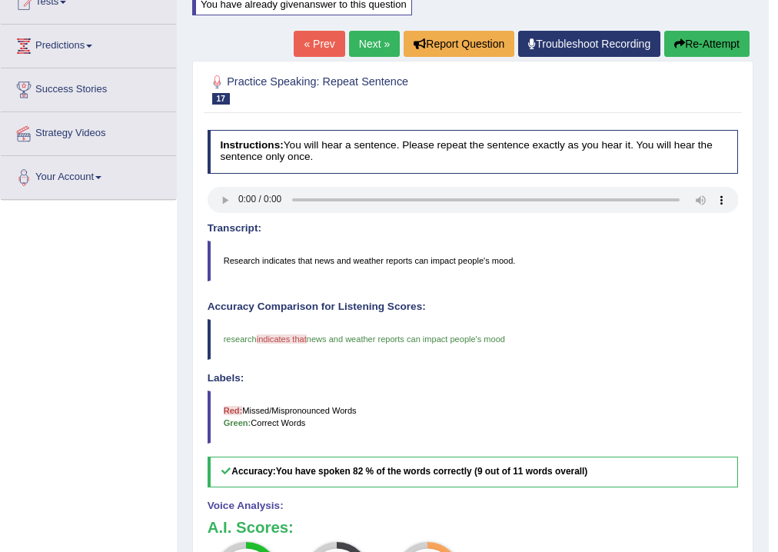
click at [369, 45] on link "Next »" at bounding box center [374, 44] width 51 height 26
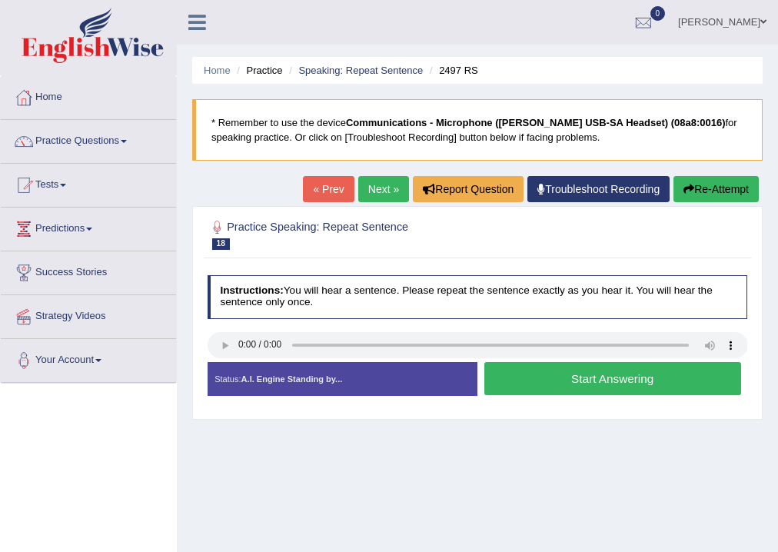
click at [530, 377] on button "Start Answering" at bounding box center [612, 378] width 257 height 33
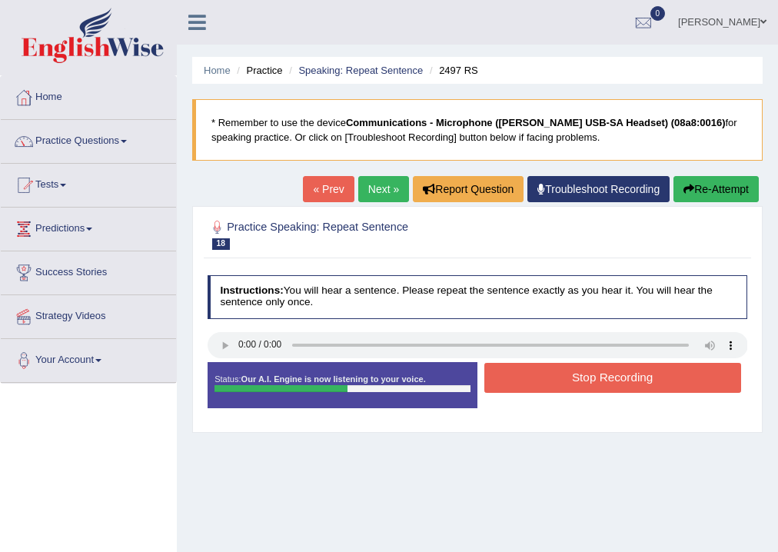
click at [530, 377] on button "Stop Recording" at bounding box center [612, 378] width 257 height 30
click at [530, 377] on div "Status: Our A.I. Engine is now listening to your voice. Start Answering Stop Re…" at bounding box center [477, 391] width 540 height 59
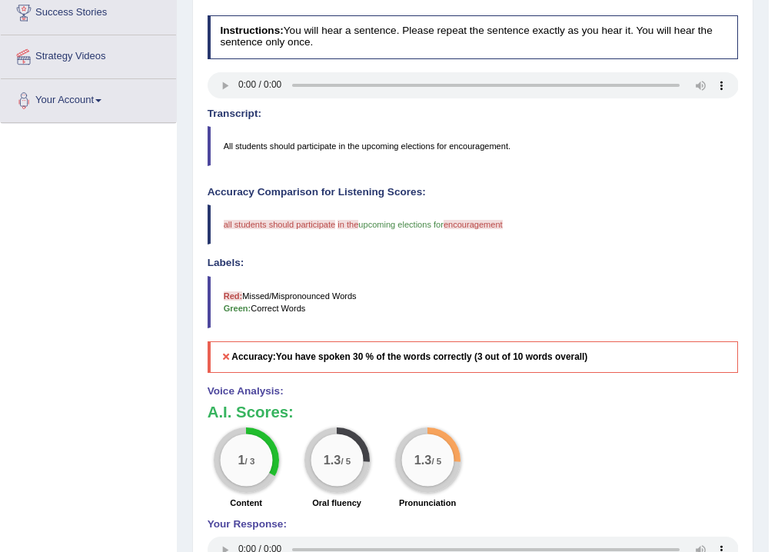
scroll to position [145, 0]
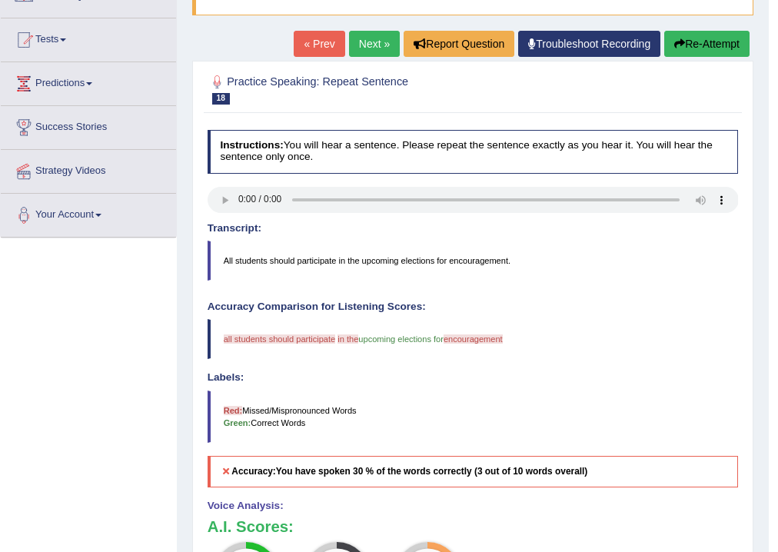
click at [685, 36] on button "Re-Attempt" at bounding box center [706, 44] width 85 height 26
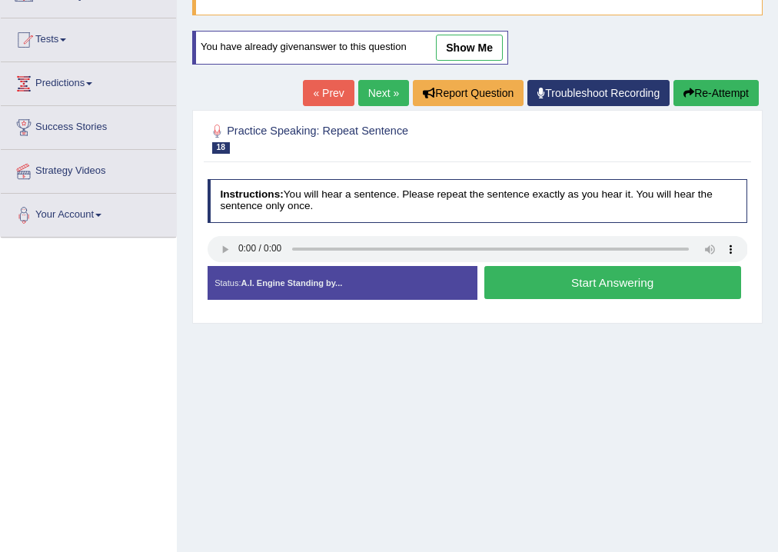
click at [571, 274] on button "Start Answering" at bounding box center [612, 282] width 257 height 33
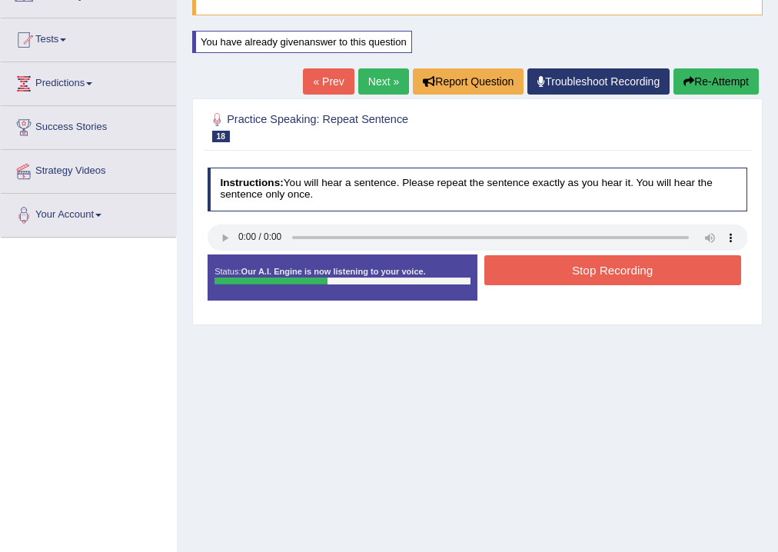
click at [562, 268] on button "Stop Recording" at bounding box center [612, 270] width 257 height 30
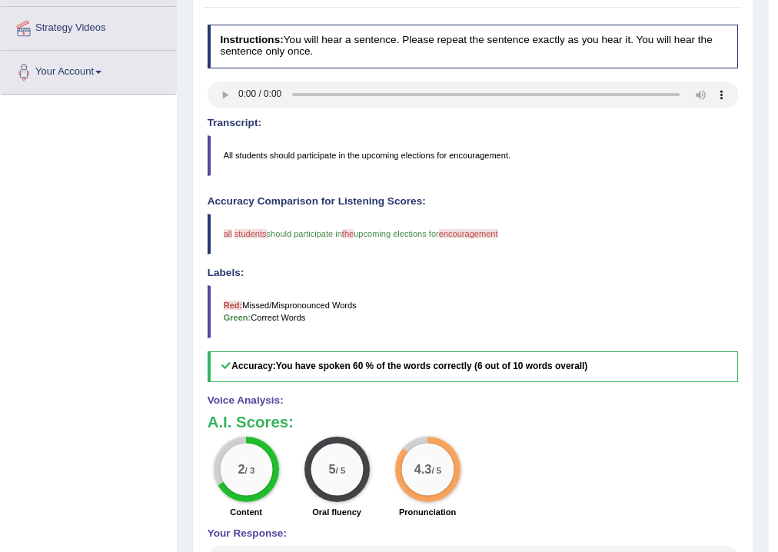
scroll to position [145, 0]
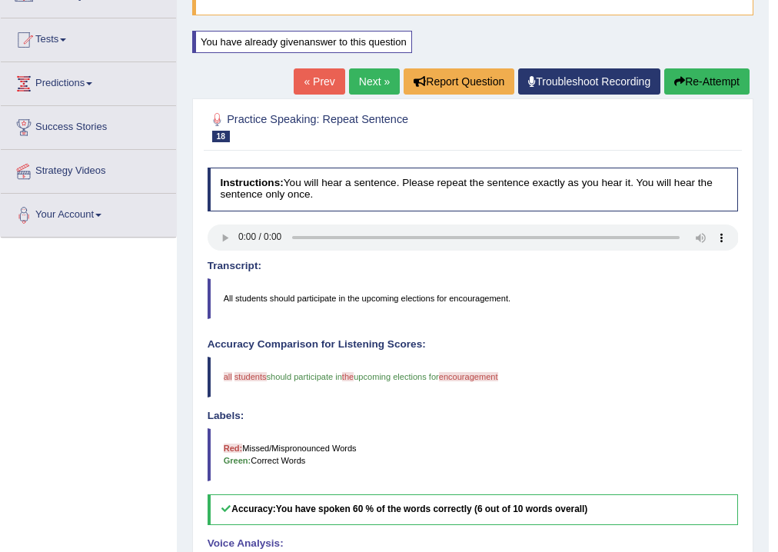
click at [370, 77] on link "Next »" at bounding box center [374, 81] width 51 height 26
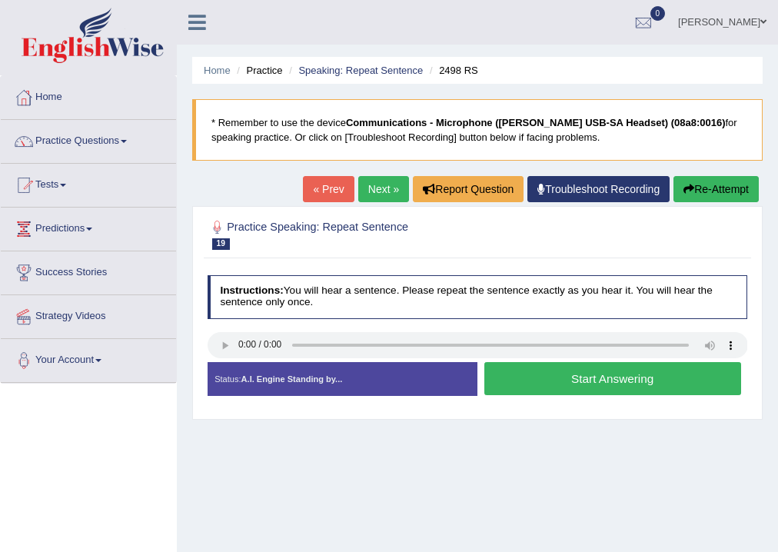
click at [520, 383] on button "Start Answering" at bounding box center [612, 378] width 257 height 33
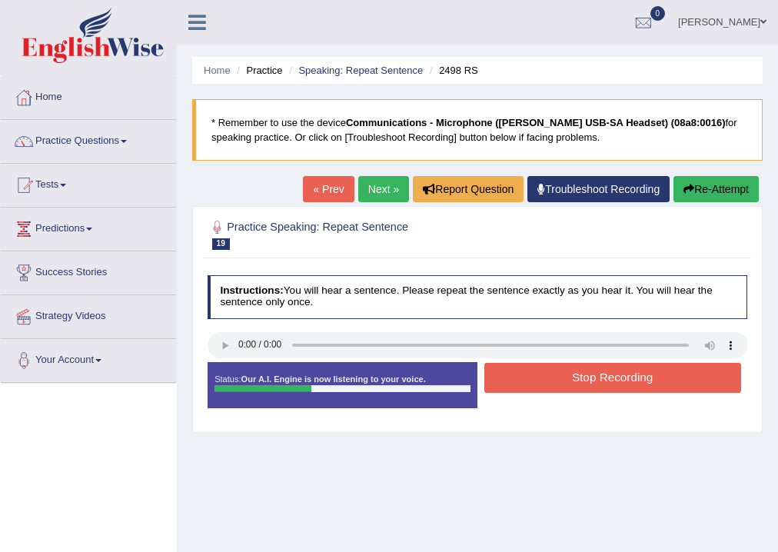
click at [522, 368] on button "Stop Recording" at bounding box center [612, 378] width 257 height 30
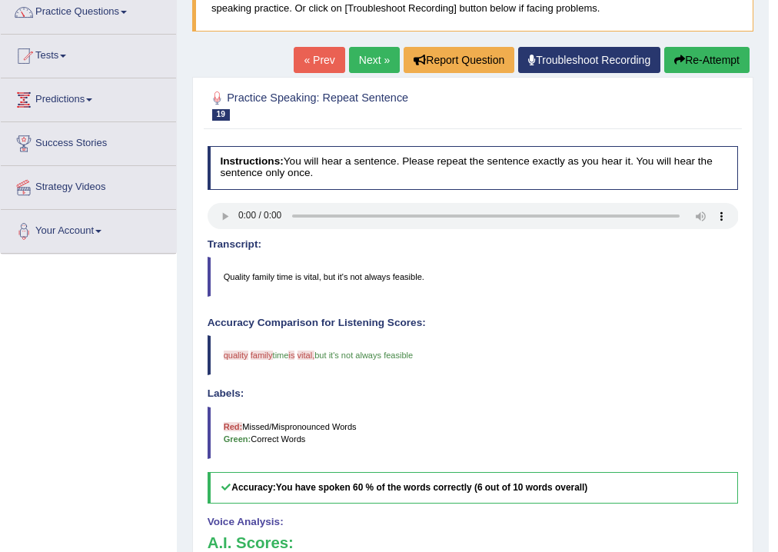
scroll to position [61, 0]
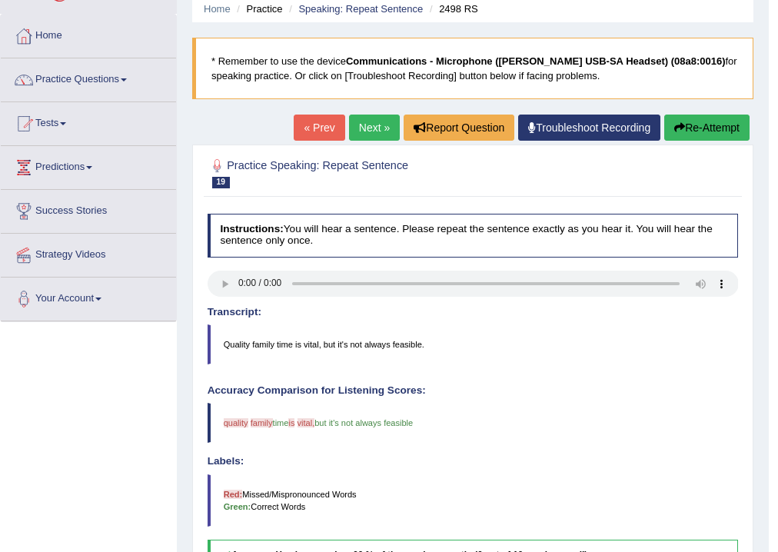
click at [371, 122] on link "Next »" at bounding box center [374, 127] width 51 height 26
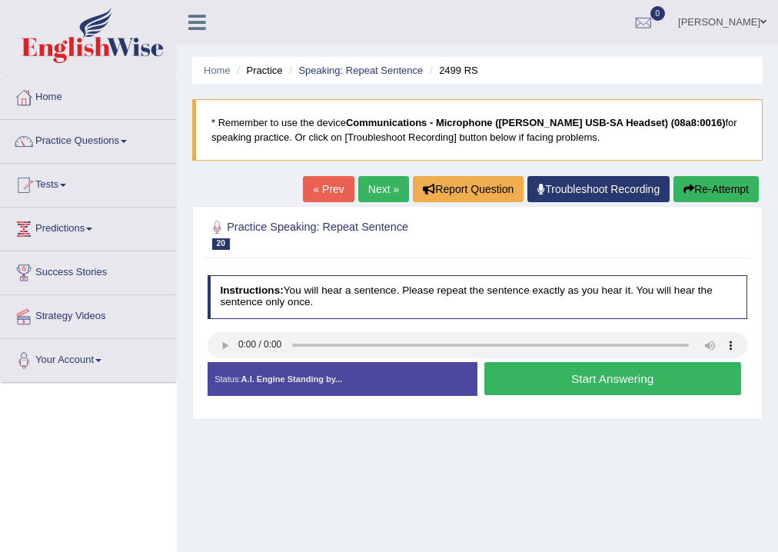
click at [489, 376] on button "Start Answering" at bounding box center [612, 378] width 257 height 33
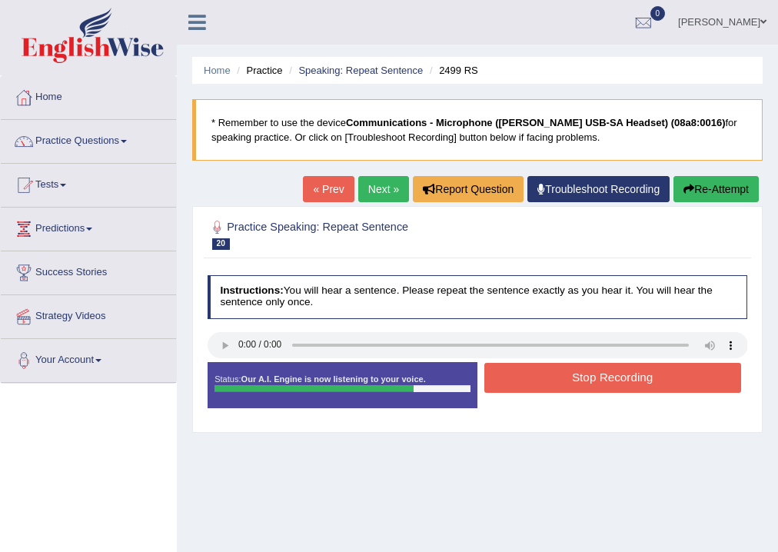
click at [552, 376] on button "Stop Recording" at bounding box center [612, 378] width 257 height 30
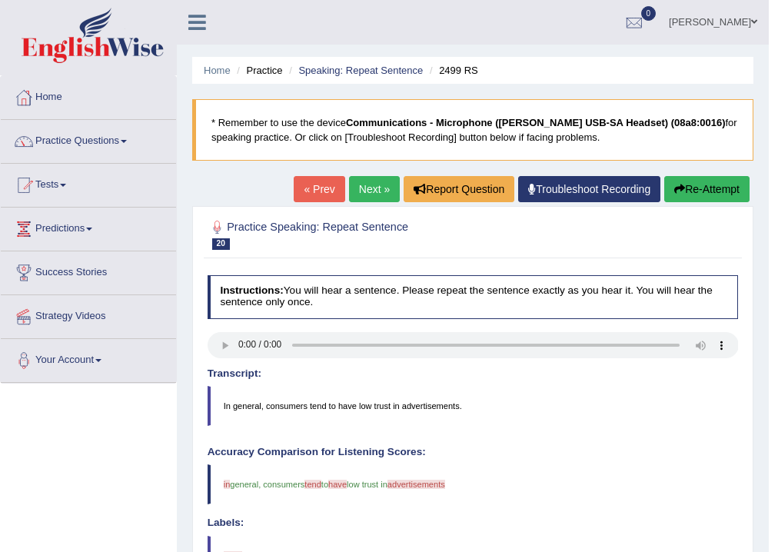
click at [715, 187] on button "Re-Attempt" at bounding box center [706, 189] width 85 height 26
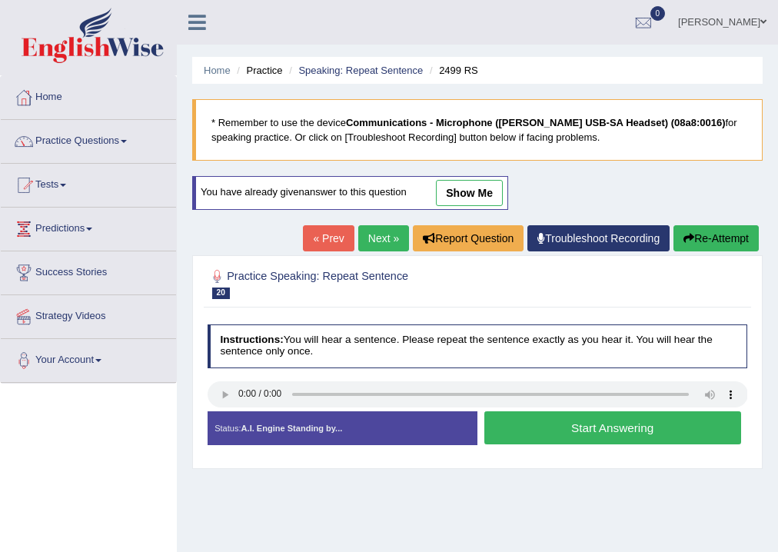
click at [561, 425] on button "Start Answering" at bounding box center [612, 427] width 257 height 33
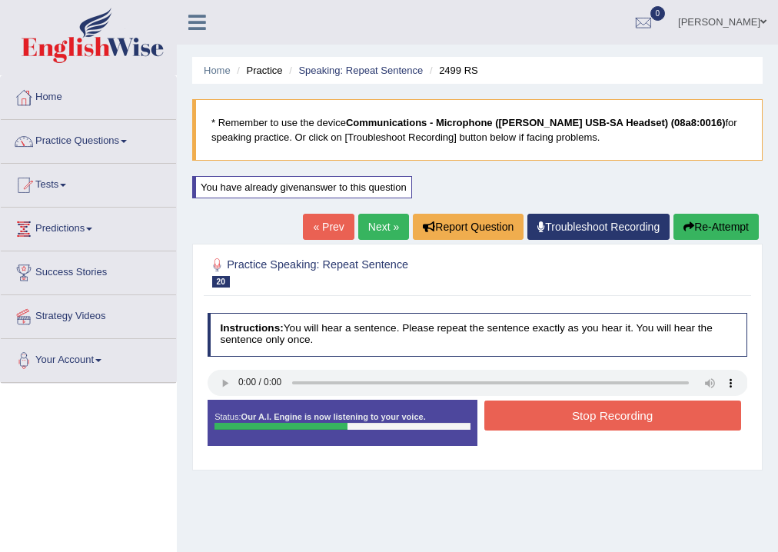
click at [555, 418] on button "Stop Recording" at bounding box center [612, 415] width 257 height 30
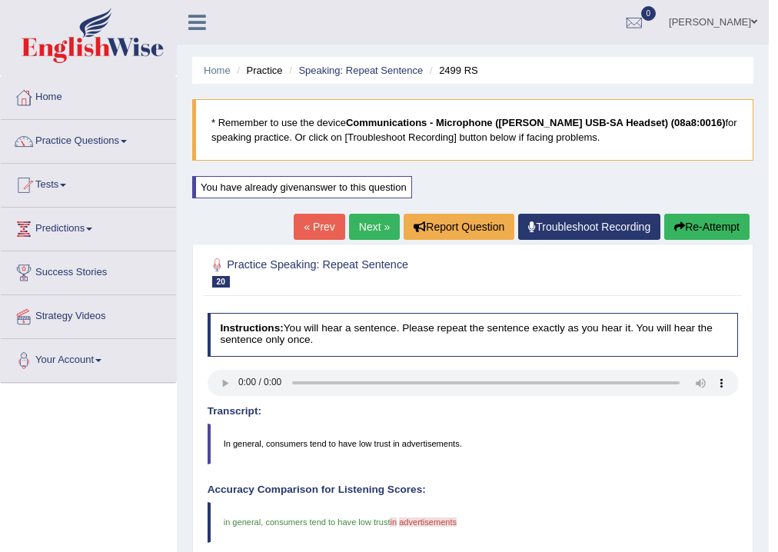
click at [685, 223] on button "Re-Attempt" at bounding box center [706, 227] width 85 height 26
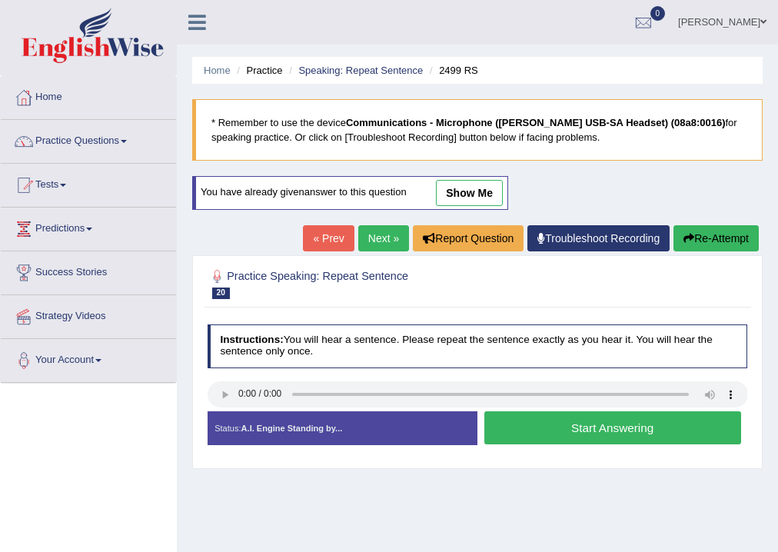
click at [569, 421] on button "Start Answering" at bounding box center [612, 427] width 257 height 33
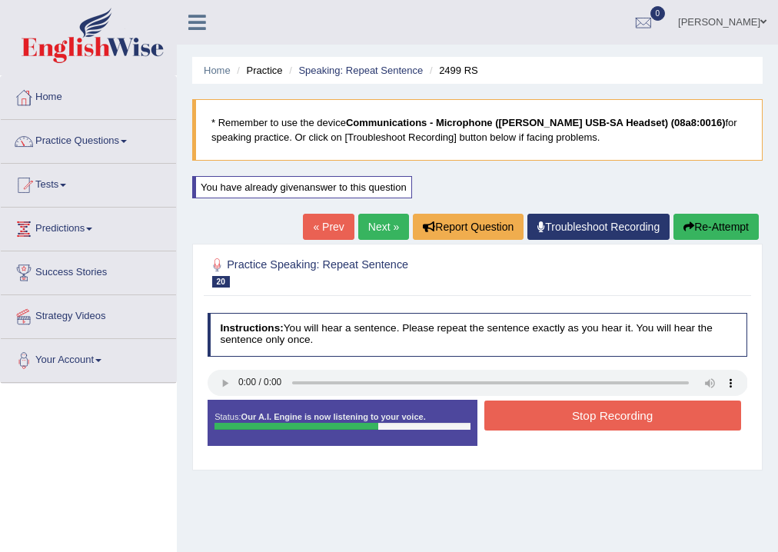
click at [568, 417] on button "Stop Recording" at bounding box center [612, 415] width 257 height 30
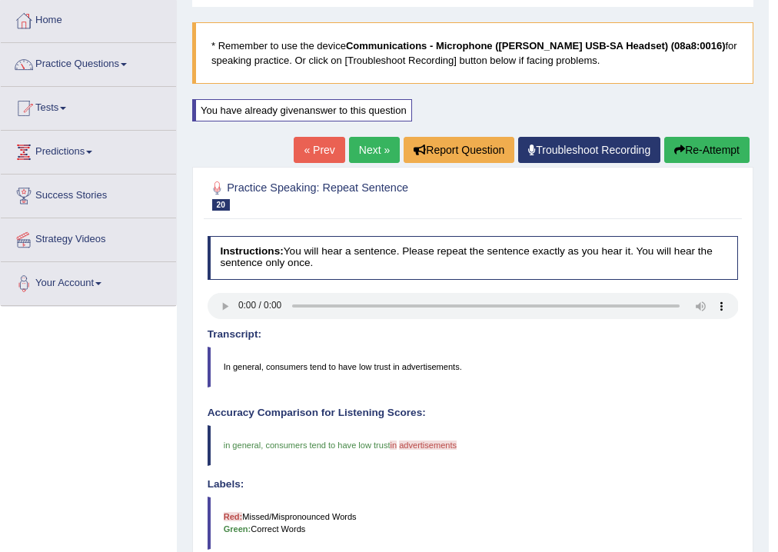
scroll to position [61, 0]
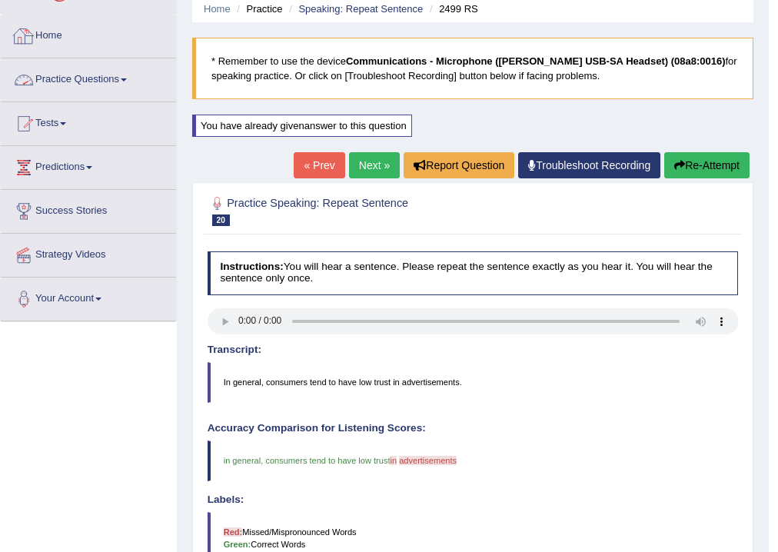
click at [101, 78] on link "Practice Questions" at bounding box center [88, 77] width 175 height 38
click at [101, 84] on link "Practice Questions" at bounding box center [88, 77] width 175 height 38
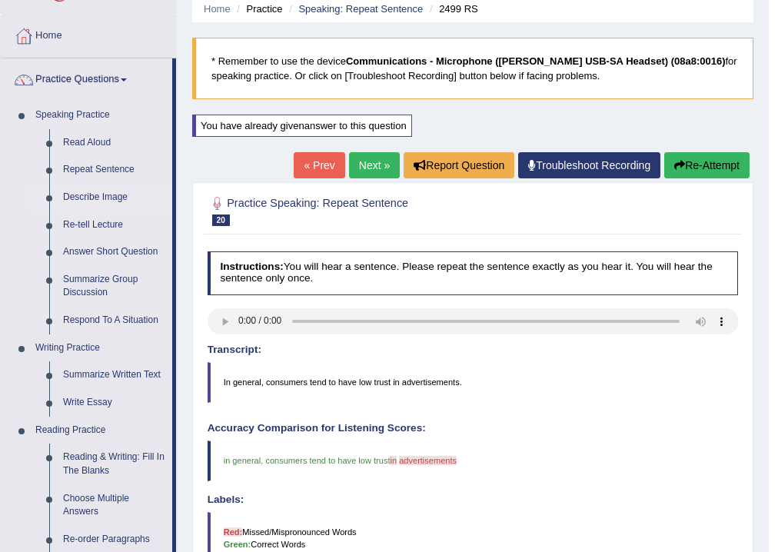
click at [87, 194] on link "Describe Image" at bounding box center [114, 198] width 116 height 28
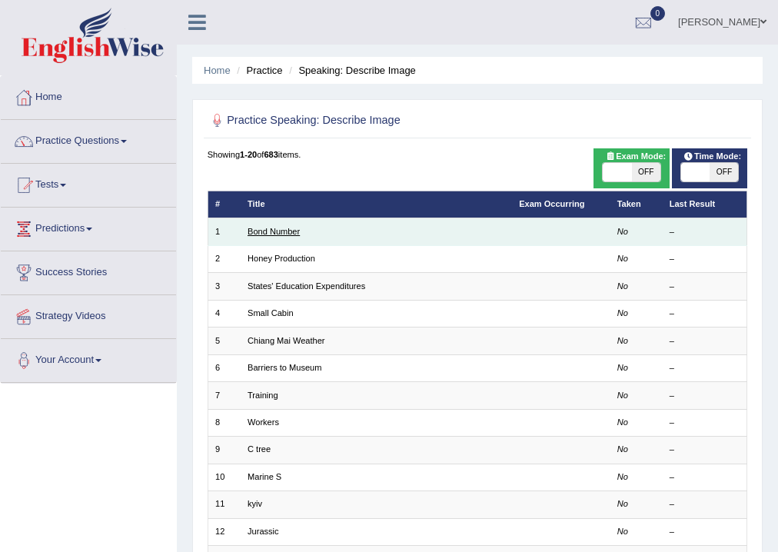
click at [283, 230] on link "Bond Number" at bounding box center [273, 231] width 52 height 9
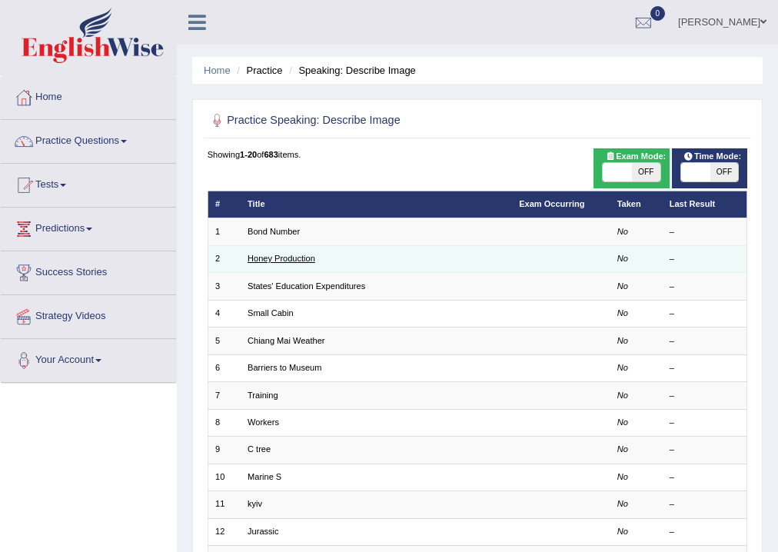
click at [285, 259] on link "Honey Production" at bounding box center [281, 258] width 68 height 9
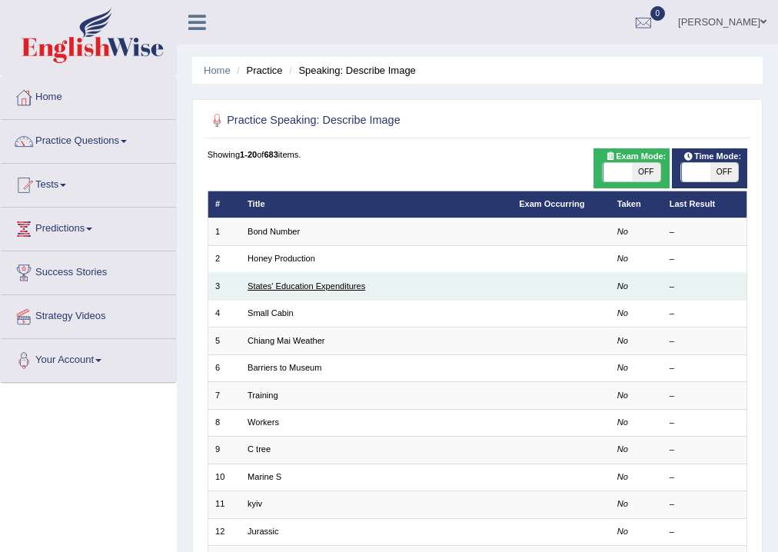
click at [291, 285] on link "States' Education Expenditures" at bounding box center [306, 285] width 118 height 9
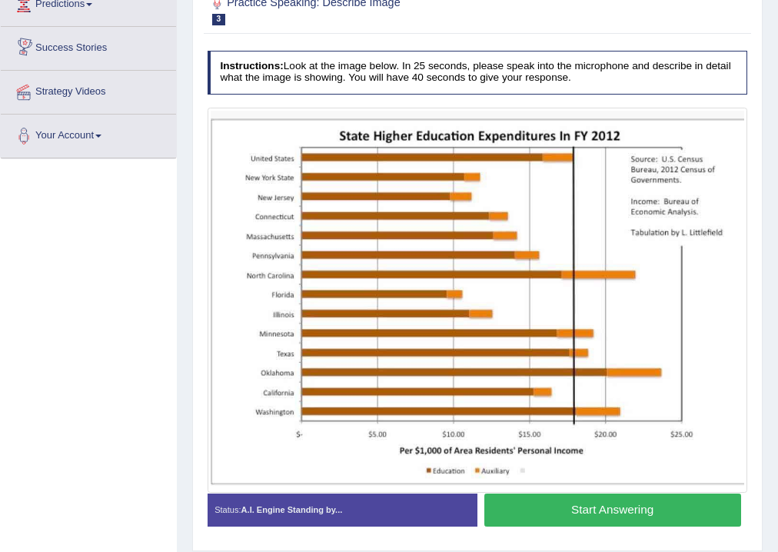
scroll to position [272, 0]
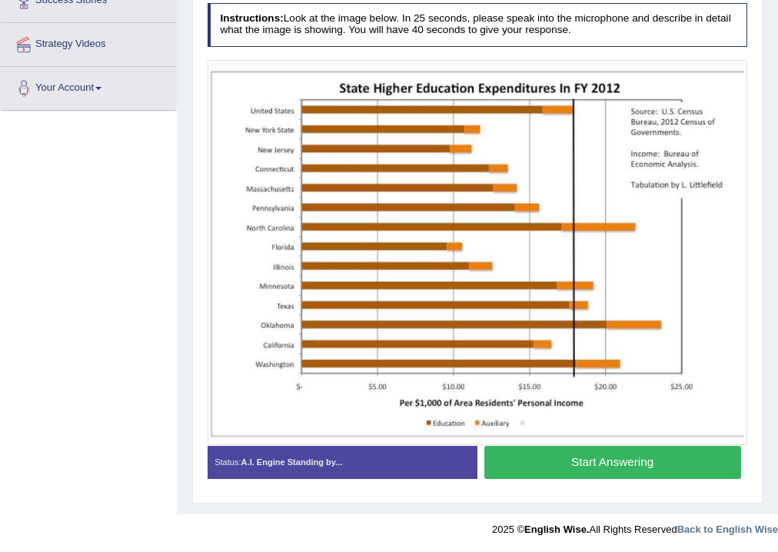
click at [569, 465] on button "Start Answering" at bounding box center [612, 462] width 257 height 33
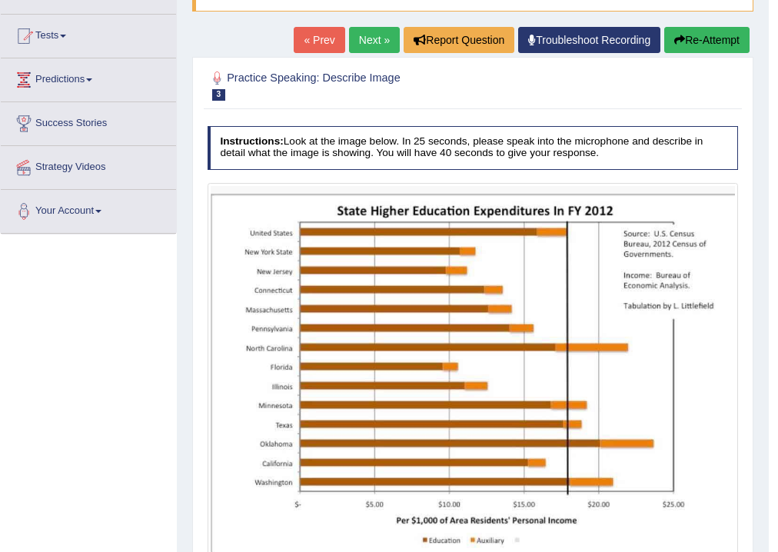
scroll to position [88, 0]
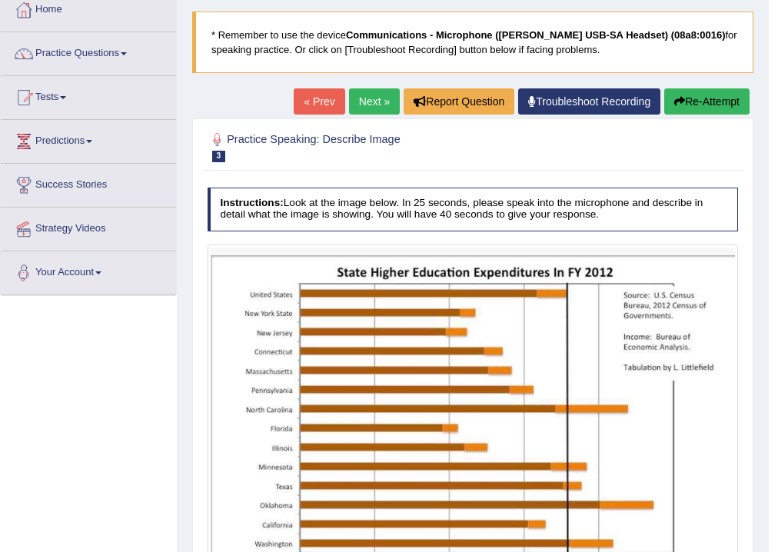
click at [367, 103] on link "Next »" at bounding box center [374, 101] width 51 height 26
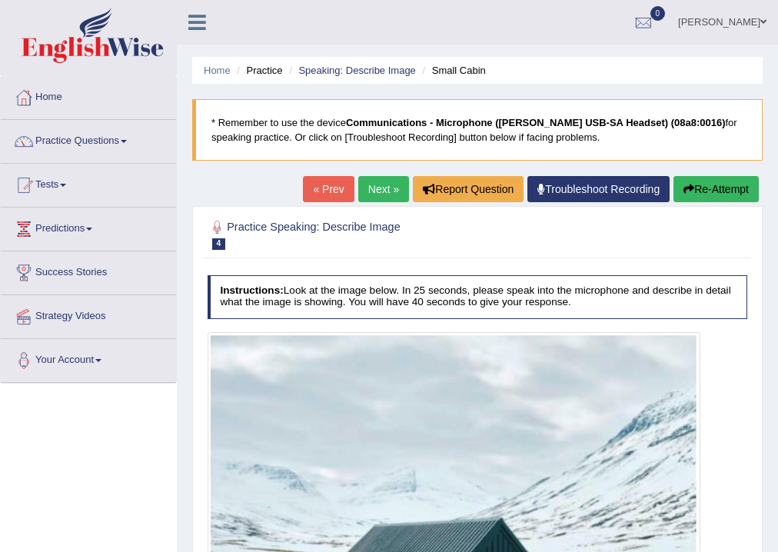
click at [372, 182] on link "Next »" at bounding box center [383, 189] width 51 height 26
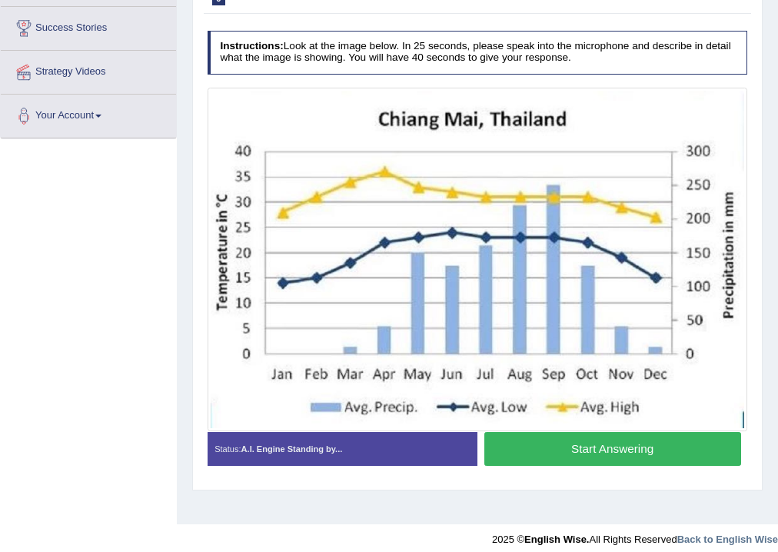
scroll to position [246, 0]
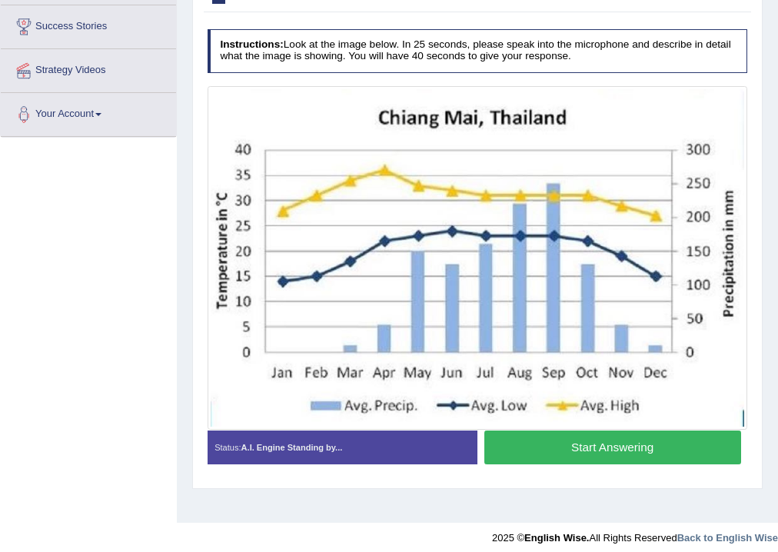
click at [542, 446] on button "Start Answering" at bounding box center [612, 446] width 257 height 33
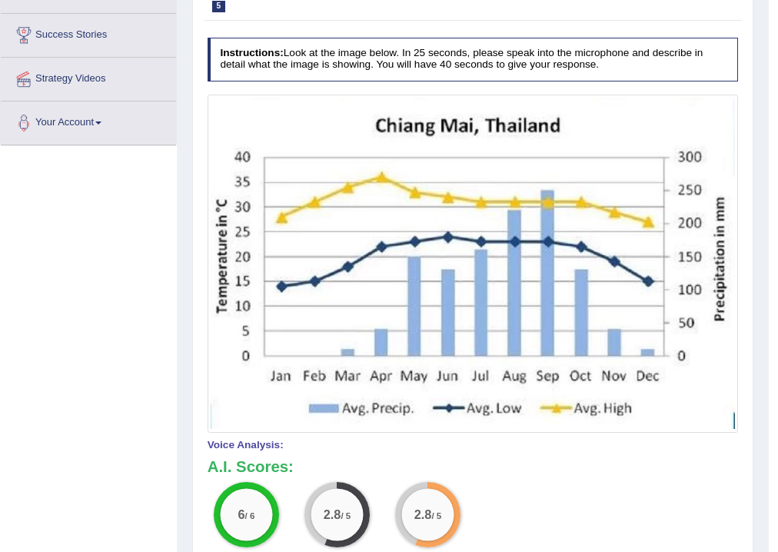
scroll to position [123, 0]
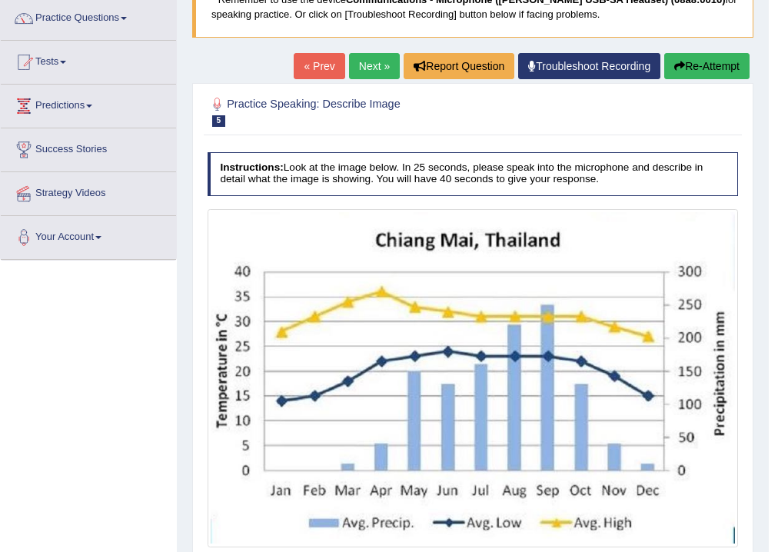
click at [361, 68] on link "Next »" at bounding box center [374, 66] width 51 height 26
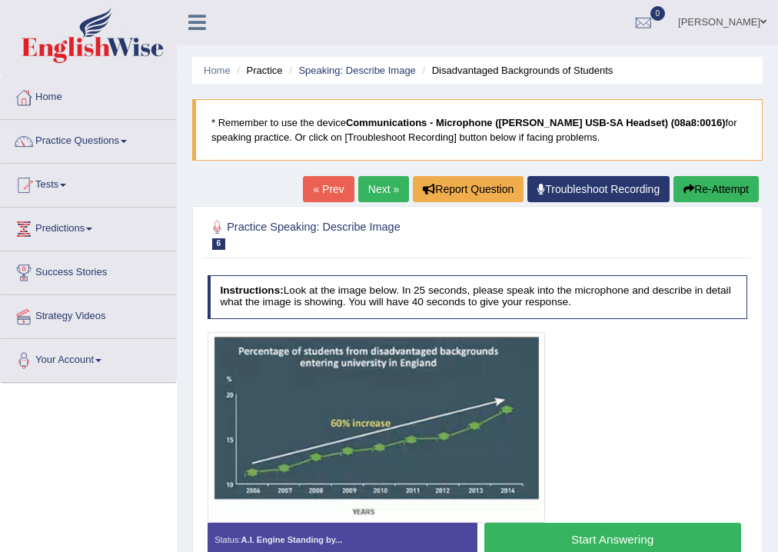
click at [384, 184] on link "Next »" at bounding box center [383, 189] width 51 height 26
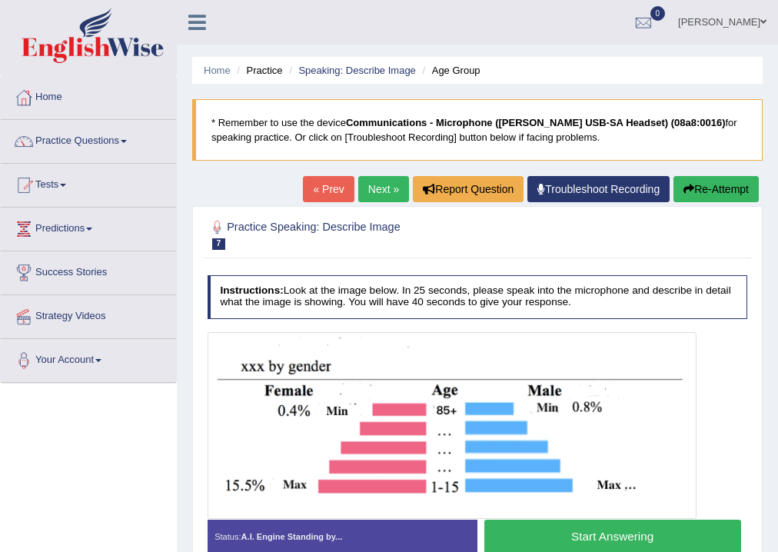
click at [372, 184] on link "Next »" at bounding box center [383, 189] width 51 height 26
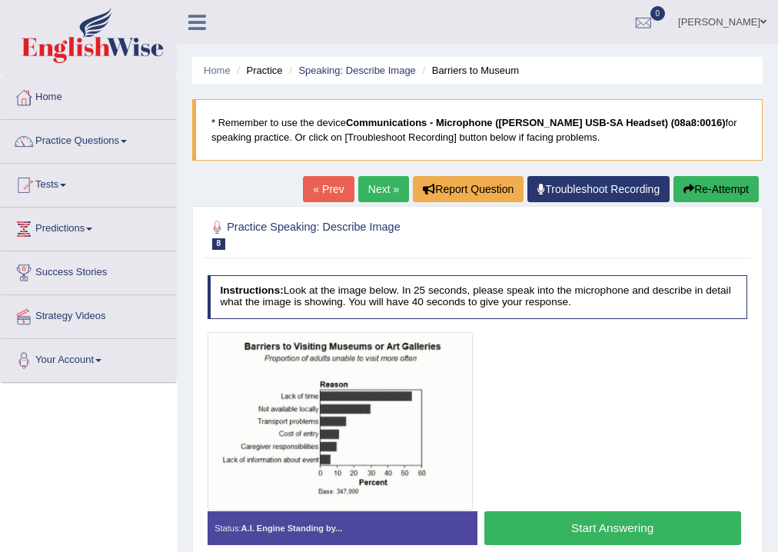
scroll to position [61, 0]
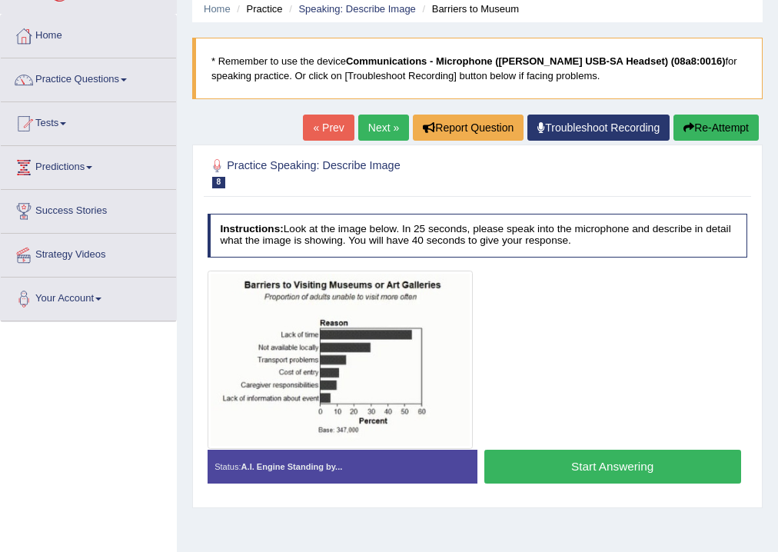
click at [526, 464] on button "Start Answering" at bounding box center [612, 465] width 257 height 33
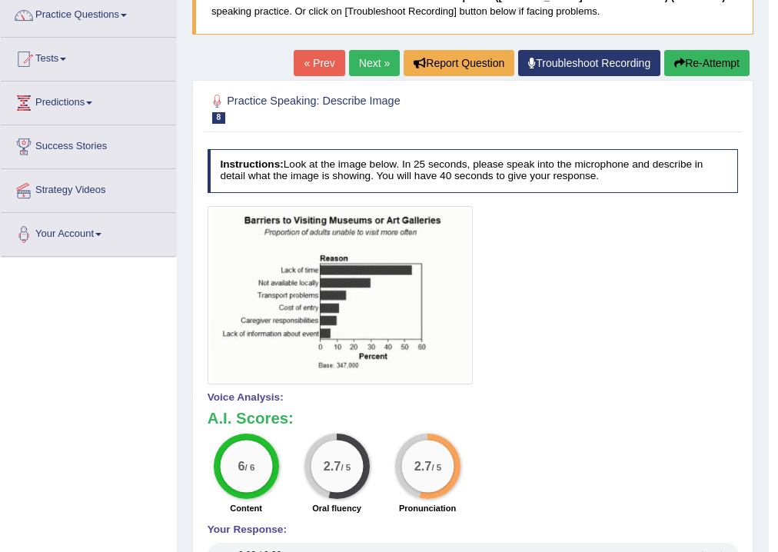
scroll to position [95, 0]
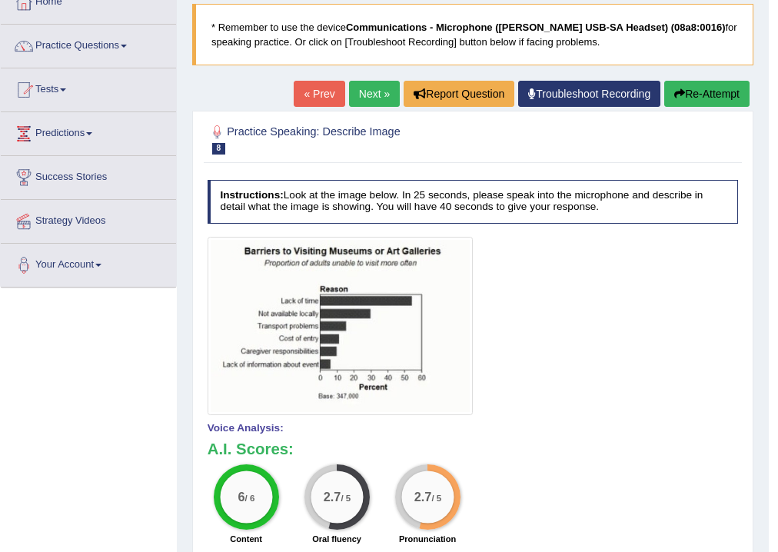
click at [367, 92] on link "Next »" at bounding box center [374, 94] width 51 height 26
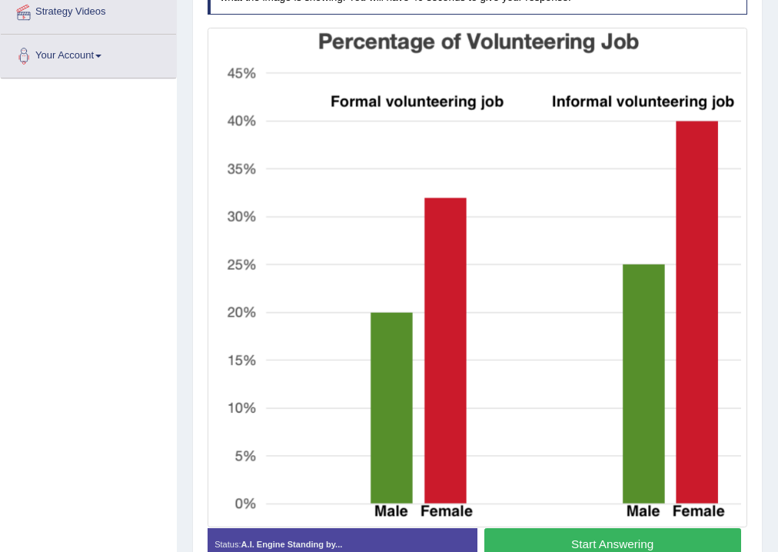
scroll to position [386, 0]
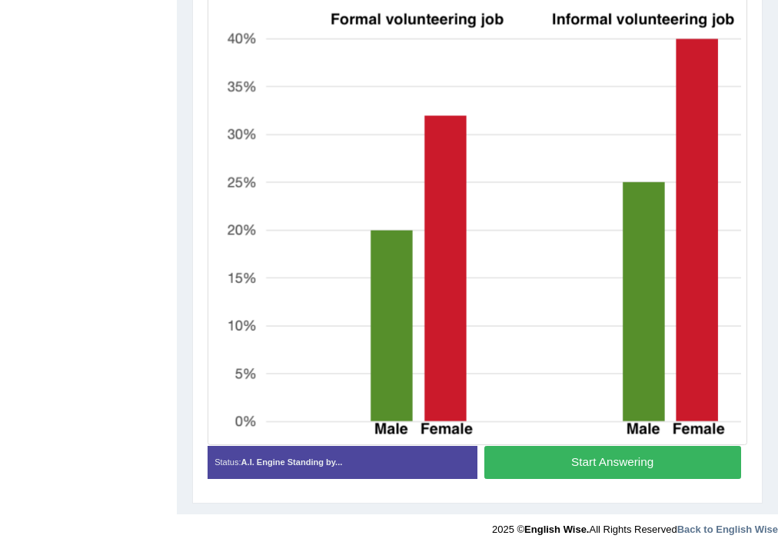
click at [592, 467] on button "Start Answering" at bounding box center [612, 462] width 257 height 33
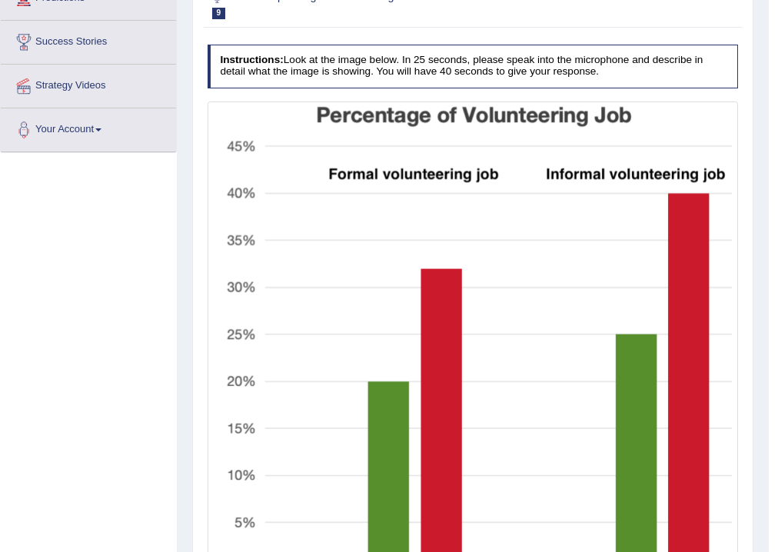
scroll to position [79, 0]
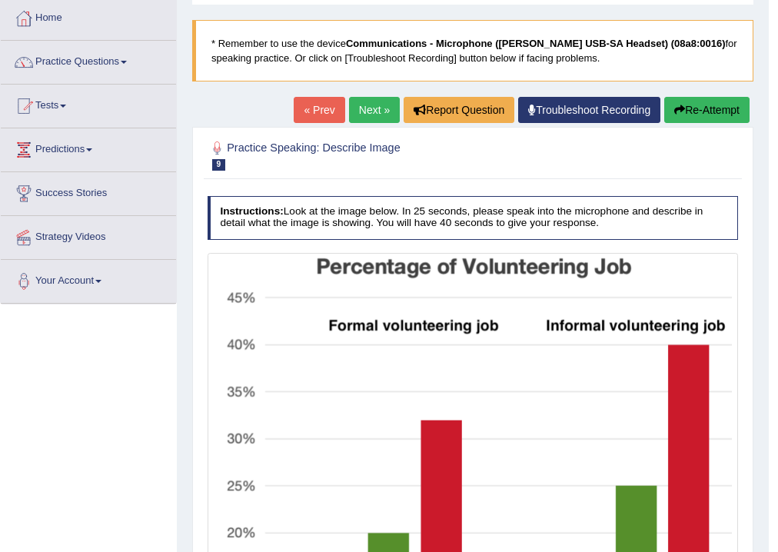
click at [362, 108] on link "Next »" at bounding box center [374, 110] width 51 height 26
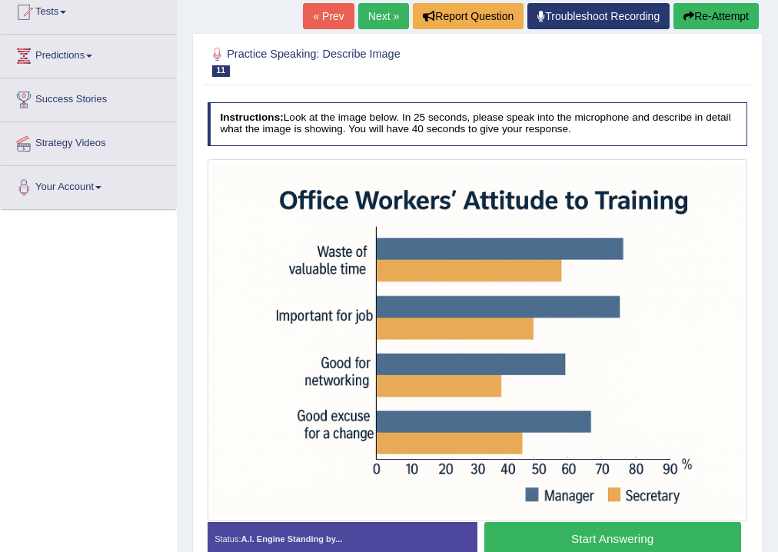
scroll to position [123, 0]
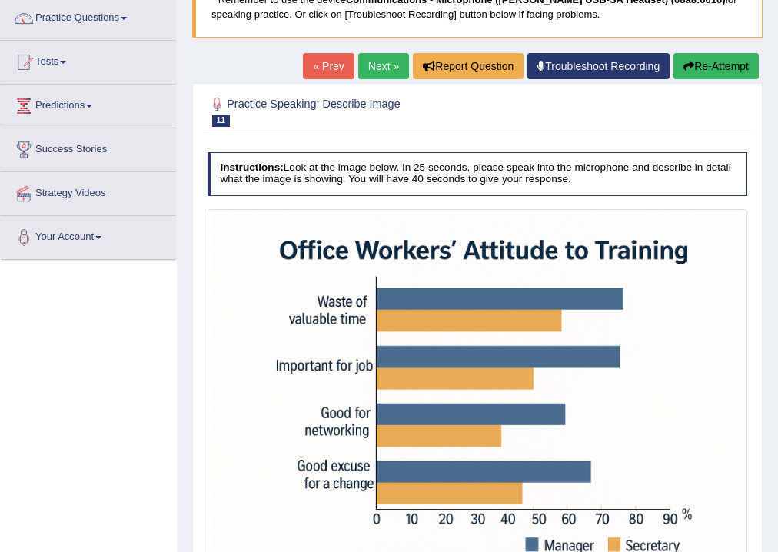
click at [370, 66] on link "Next »" at bounding box center [383, 66] width 51 height 26
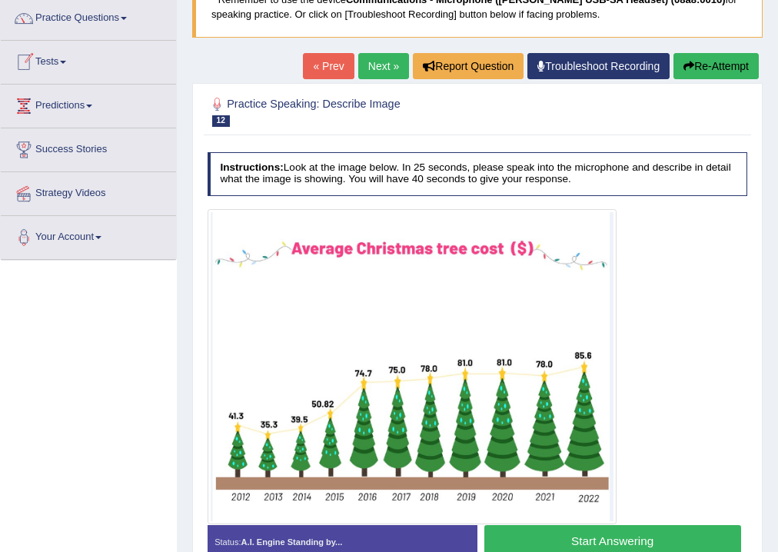
scroll to position [184, 0]
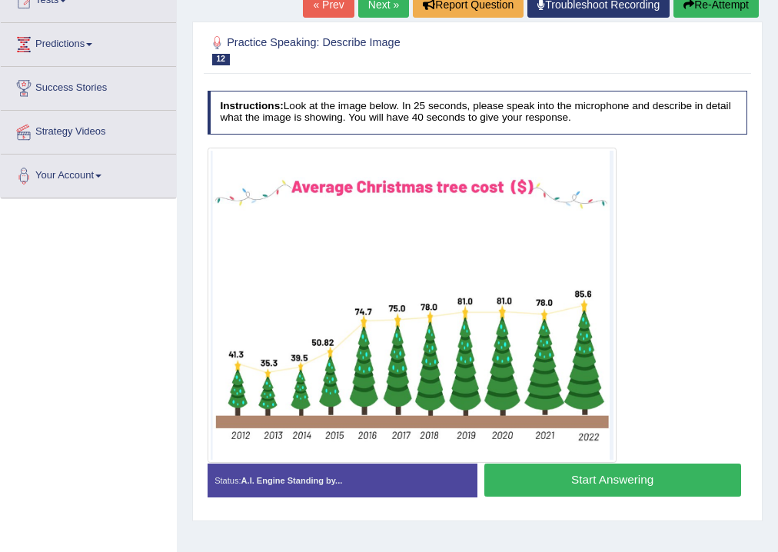
click at [530, 501] on div "Status: A.I. Engine Standing by... Start Answering Stop Recording" at bounding box center [477, 486] width 540 height 47
click at [528, 482] on button "Start Answering" at bounding box center [612, 479] width 257 height 33
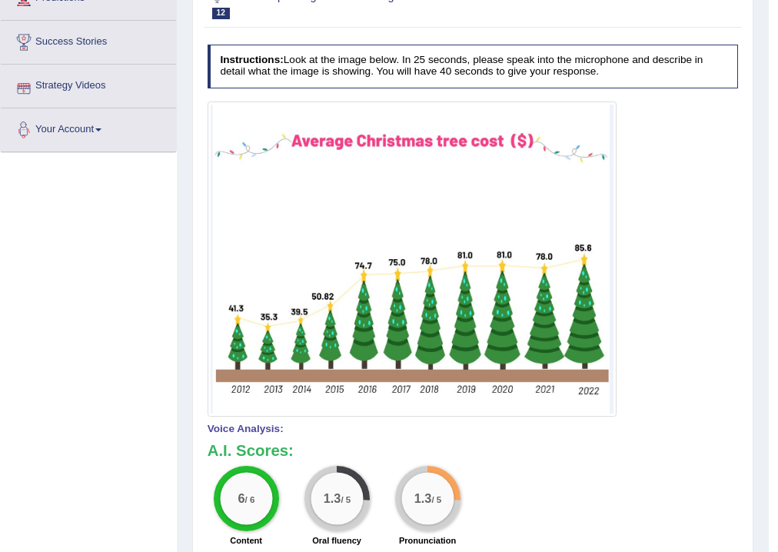
scroll to position [46, 0]
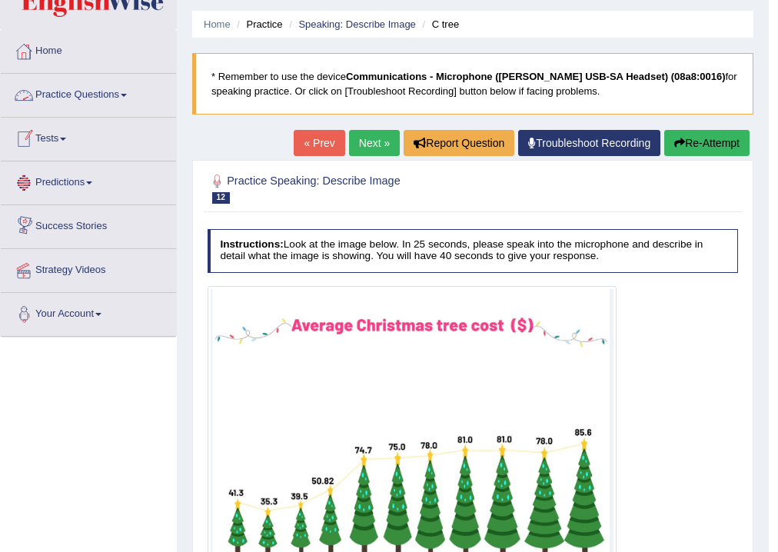
click at [101, 95] on link "Practice Questions" at bounding box center [88, 93] width 175 height 38
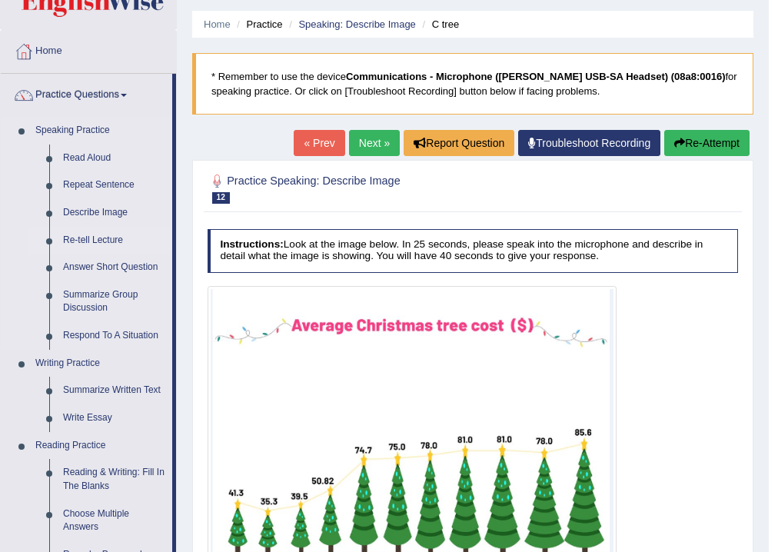
click at [95, 240] on link "Re-tell Lecture" at bounding box center [114, 241] width 116 height 28
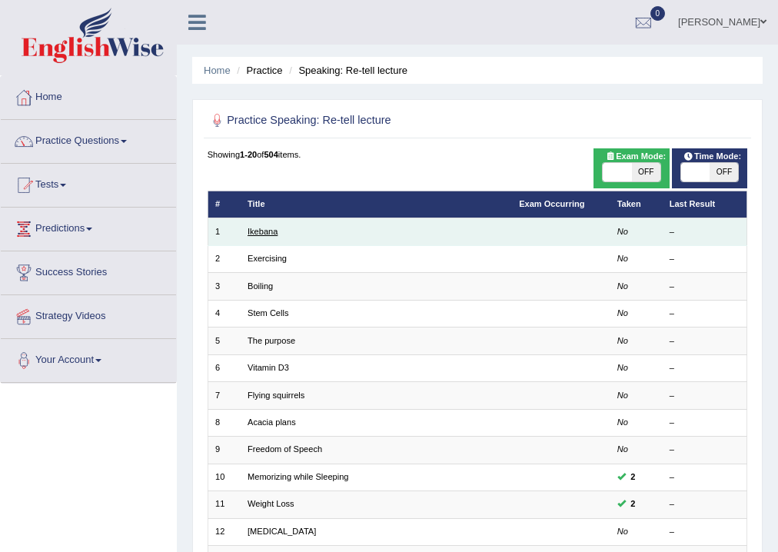
click at [258, 232] on link "Ikebana" at bounding box center [262, 231] width 30 height 9
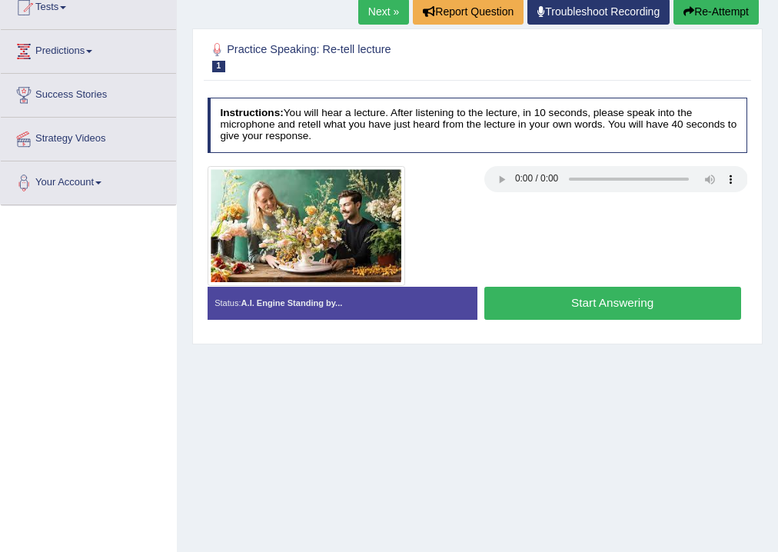
scroll to position [184, 0]
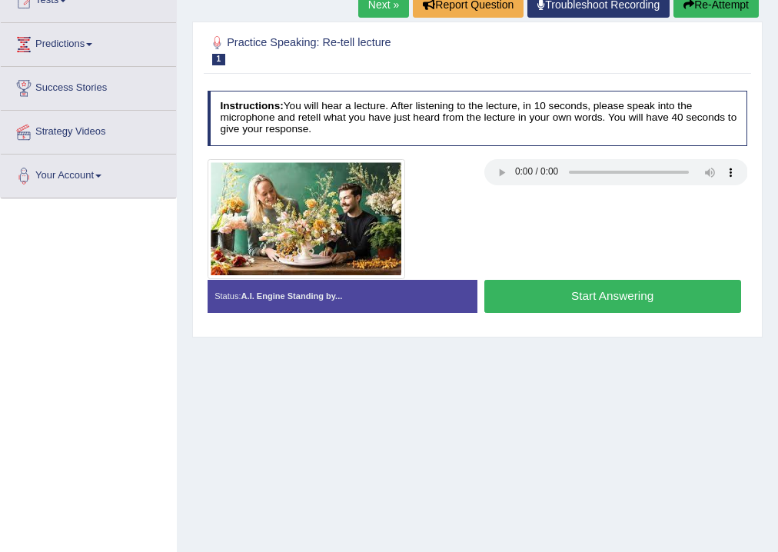
click at [502, 296] on button "Start Answering" at bounding box center [612, 296] width 257 height 33
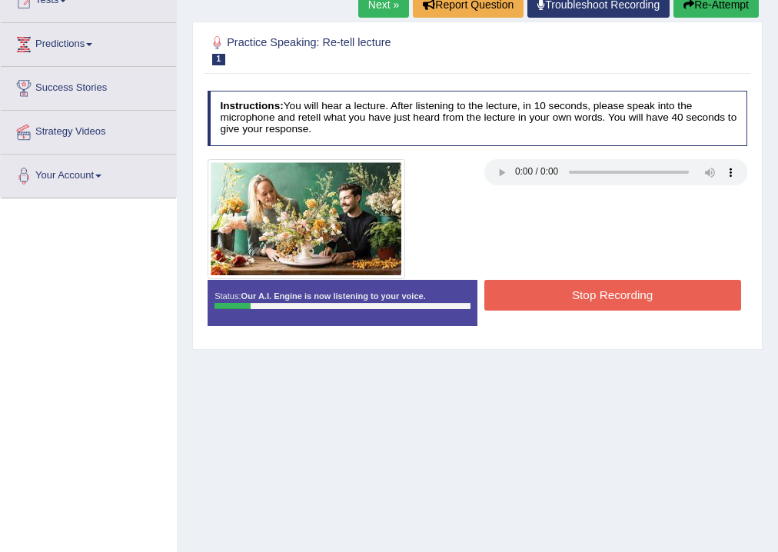
click at [502, 296] on button "Stop Recording" at bounding box center [612, 295] width 257 height 30
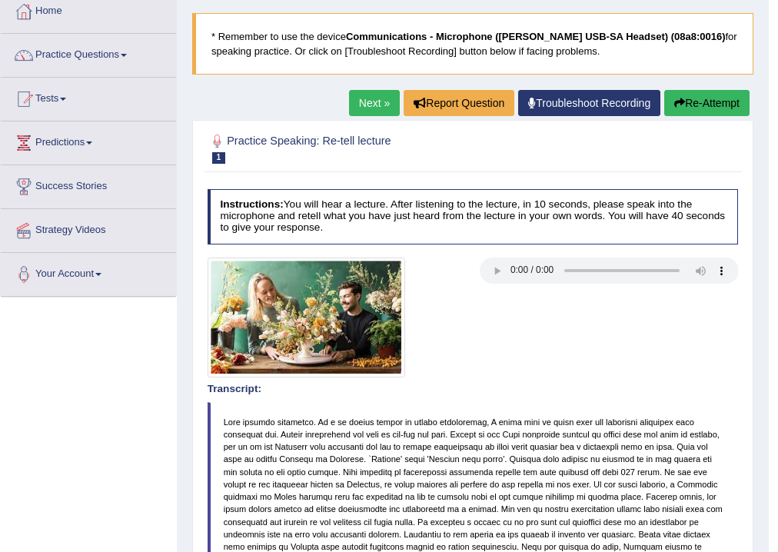
scroll to position [61, 0]
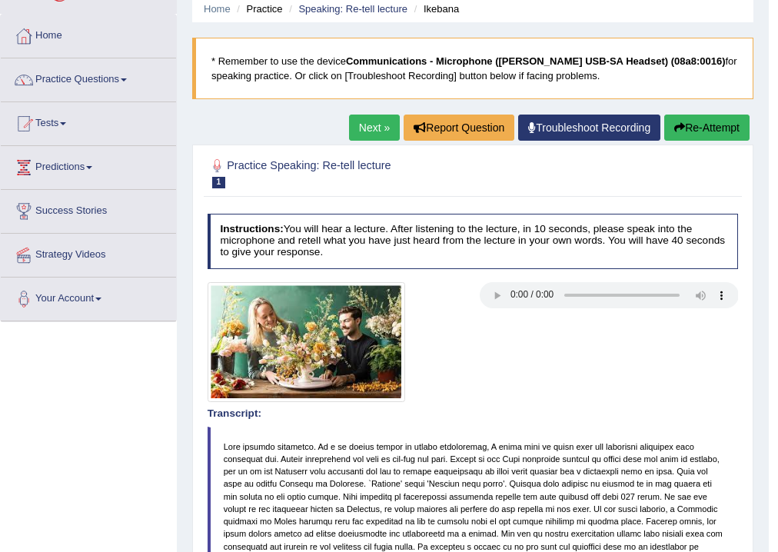
click at [697, 124] on button "Re-Attempt" at bounding box center [706, 127] width 85 height 26
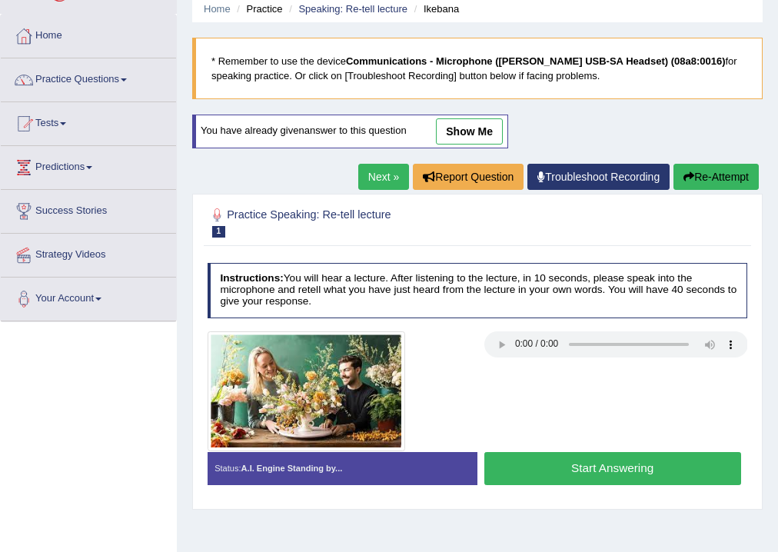
click at [568, 452] on button "Start Answering" at bounding box center [612, 468] width 257 height 33
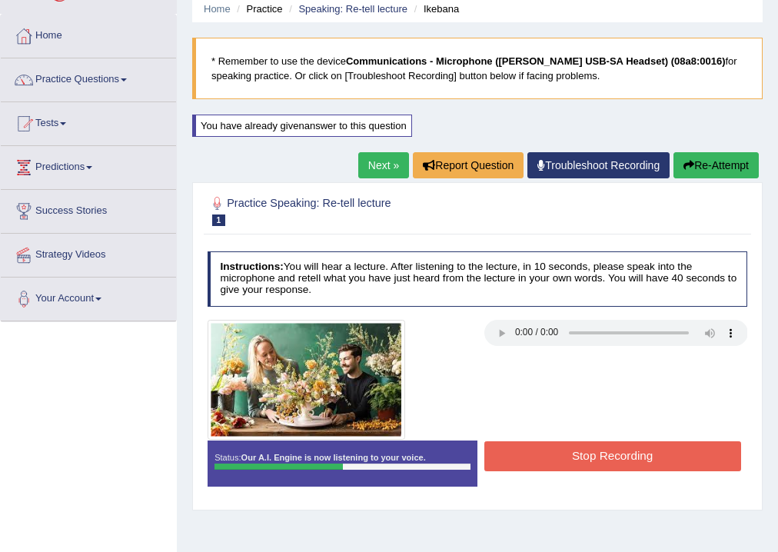
click at [551, 449] on button "Stop Recording" at bounding box center [612, 456] width 257 height 30
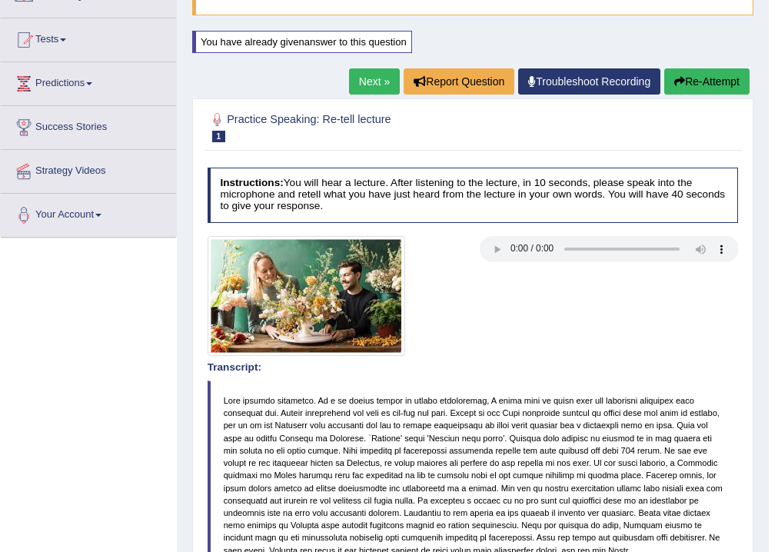
scroll to position [123, 0]
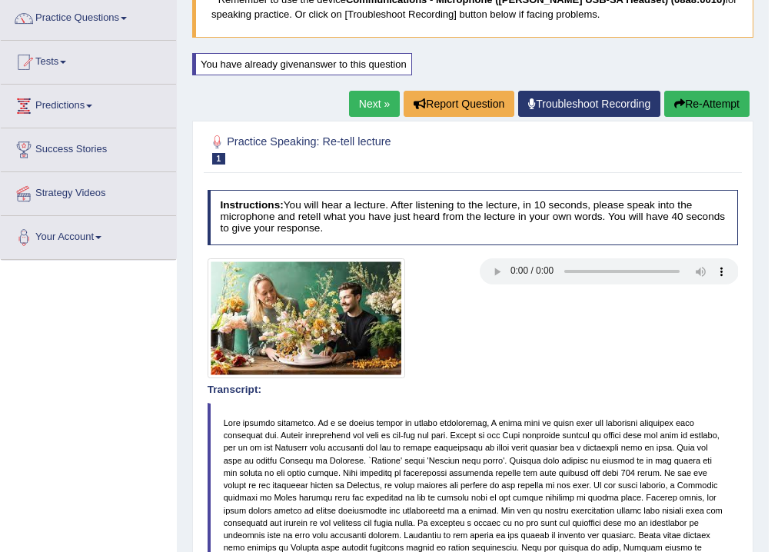
click at [376, 104] on link "Next »" at bounding box center [374, 104] width 51 height 26
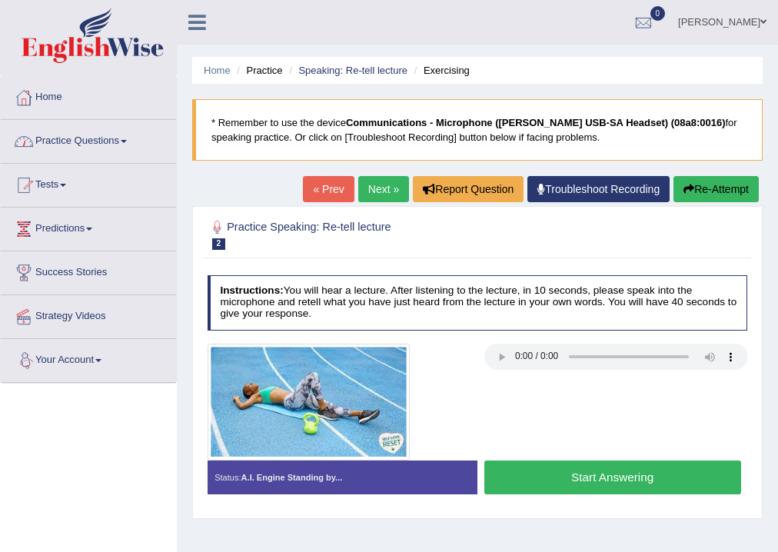
click at [80, 139] on link "Practice Questions" at bounding box center [88, 139] width 175 height 38
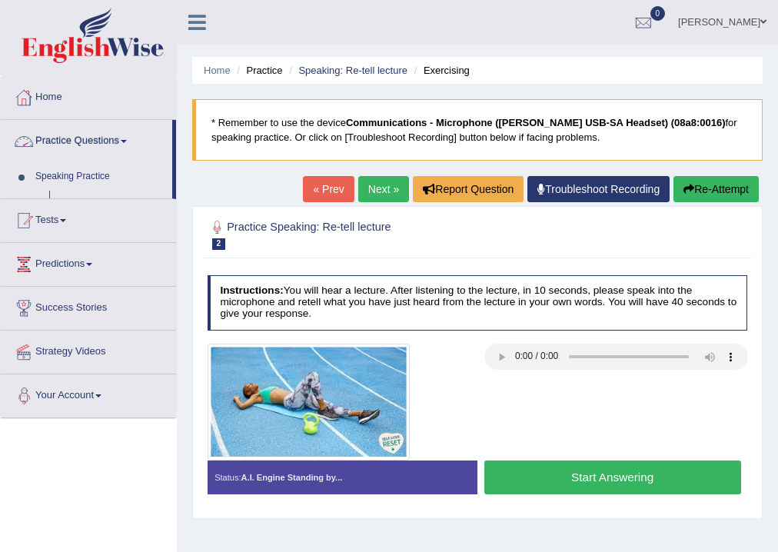
click at [80, 139] on link "Practice Questions" at bounding box center [86, 139] width 171 height 38
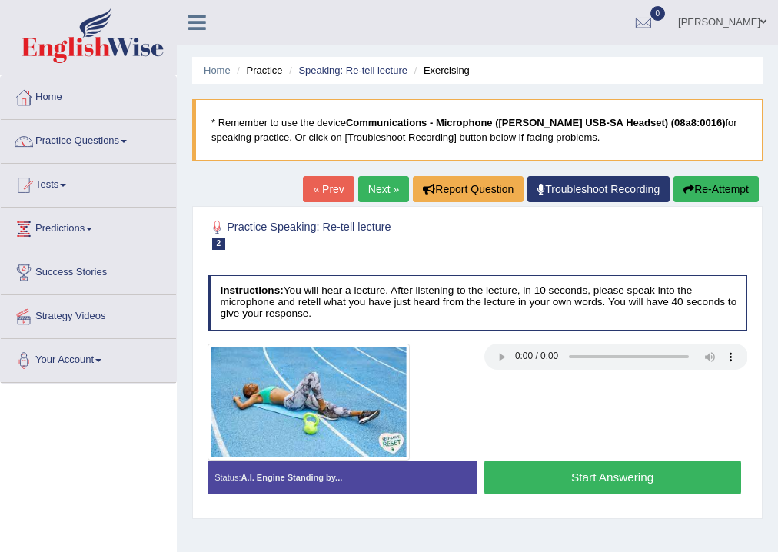
click at [80, 139] on link "Practice Questions" at bounding box center [88, 139] width 175 height 38
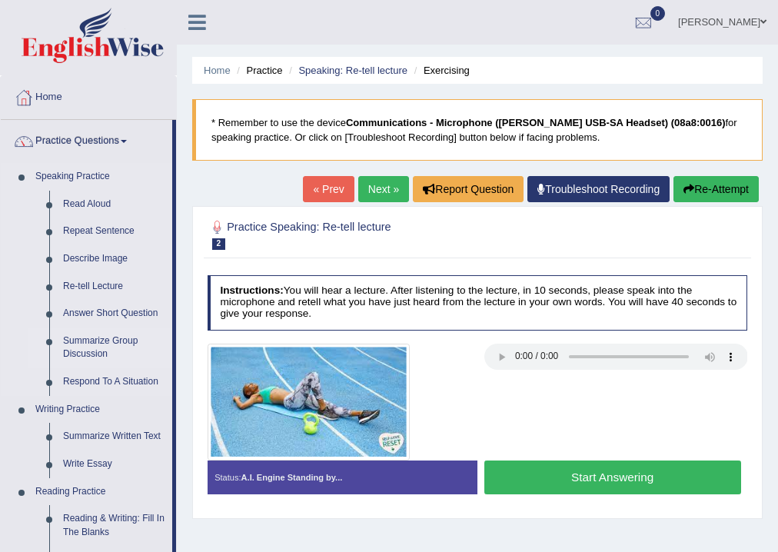
click at [139, 341] on link "Summarize Group Discussion" at bounding box center [114, 347] width 116 height 41
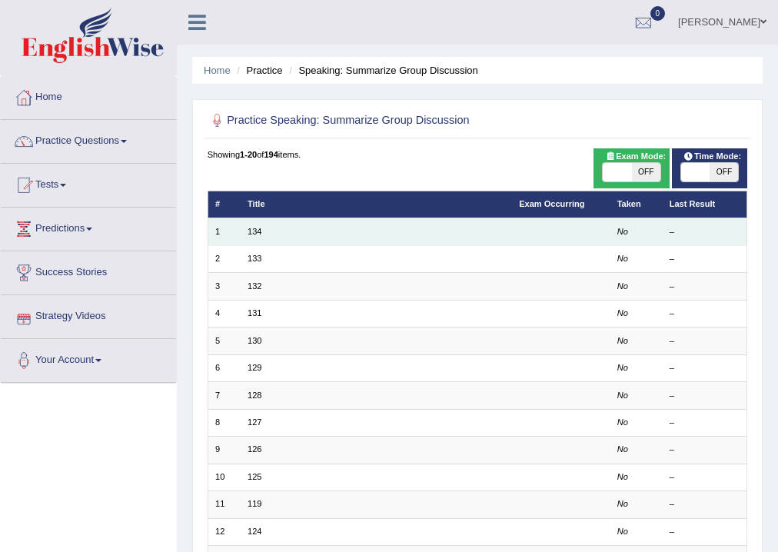
click at [243, 233] on td "134" at bounding box center [375, 231] width 271 height 27
click at [256, 230] on link "134" at bounding box center [254, 231] width 14 height 9
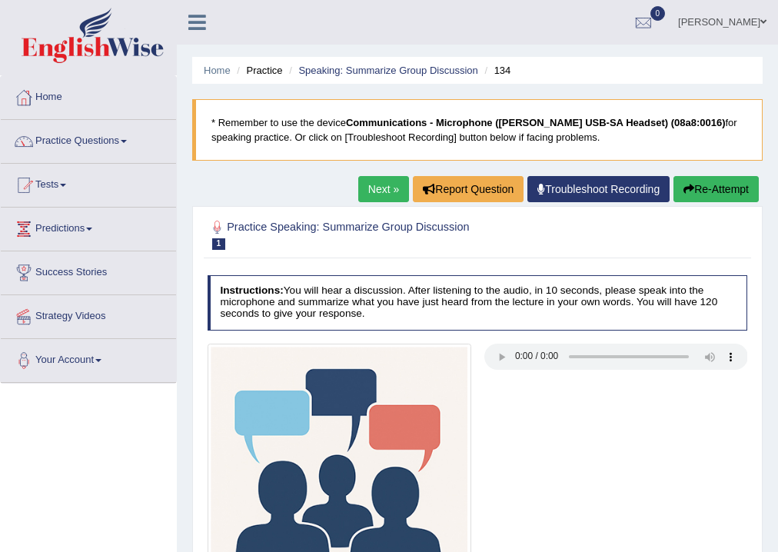
click at [381, 188] on link "Next »" at bounding box center [383, 189] width 51 height 26
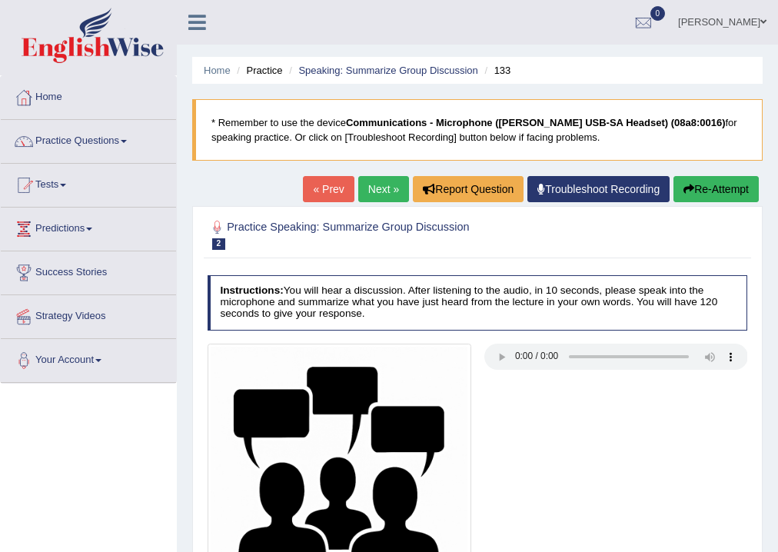
click at [373, 185] on link "Next »" at bounding box center [383, 189] width 51 height 26
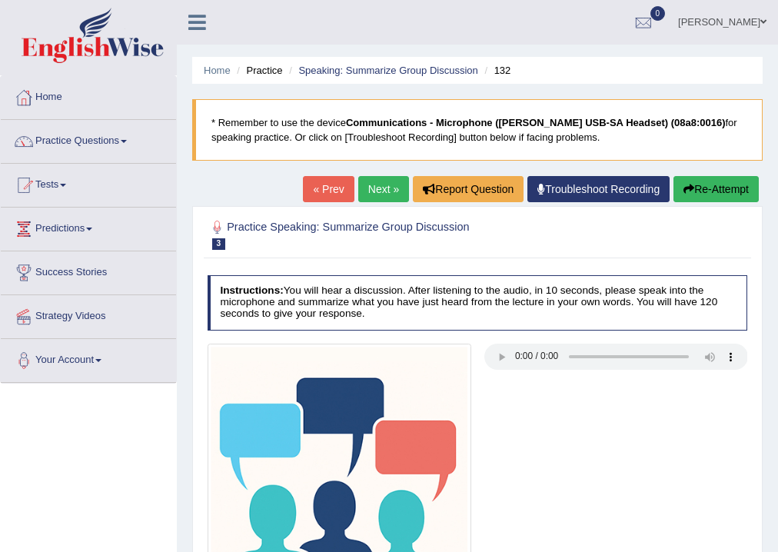
click at [499, 337] on div "Instructions: You will hear a discussion. After listening to the audio, in 10 s…" at bounding box center [477, 463] width 546 height 390
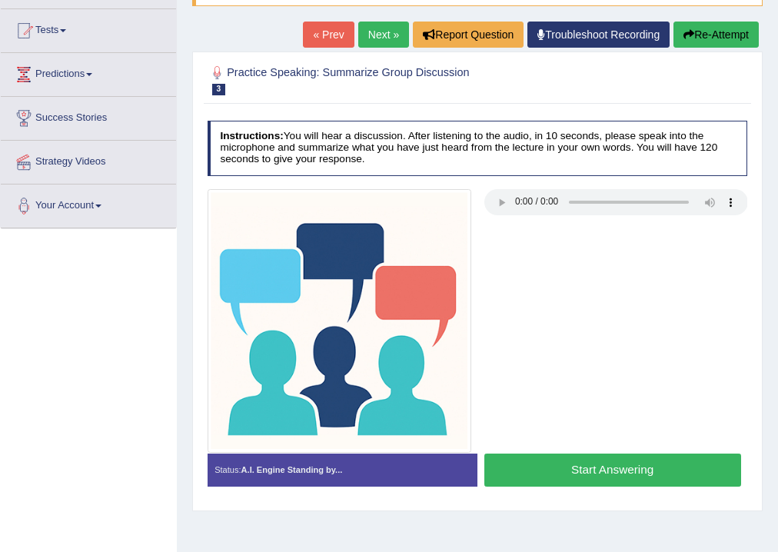
scroll to position [184, 0]
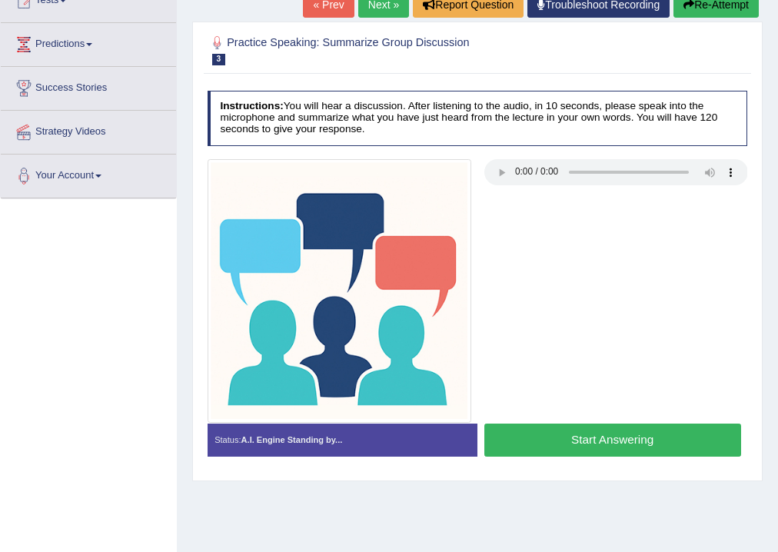
click at [530, 446] on button "Start Answering" at bounding box center [612, 439] width 257 height 33
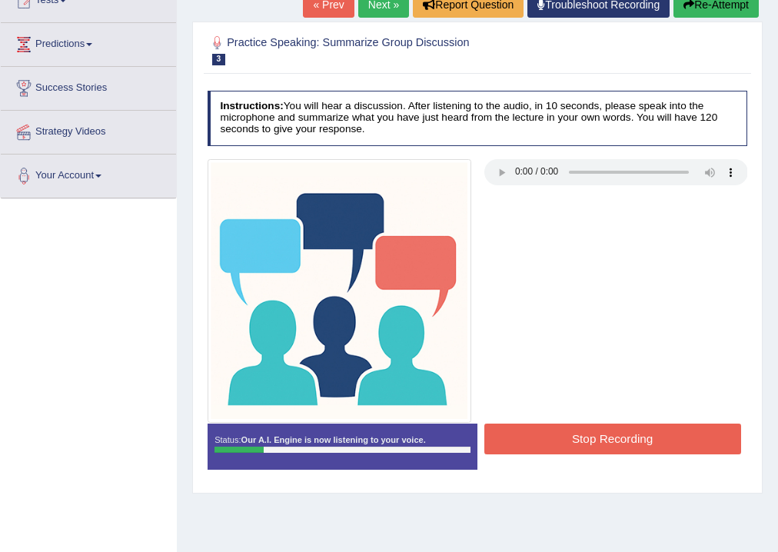
click at [608, 442] on button "Stop Recording" at bounding box center [612, 438] width 257 height 30
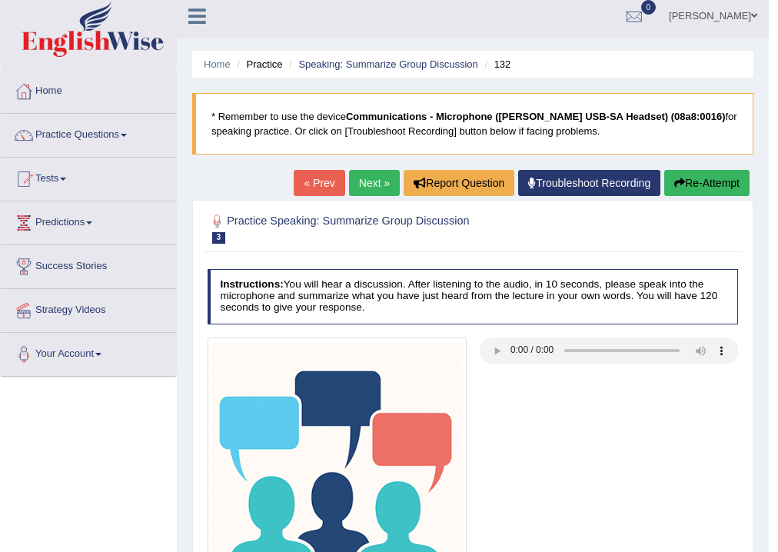
scroll to position [0, 0]
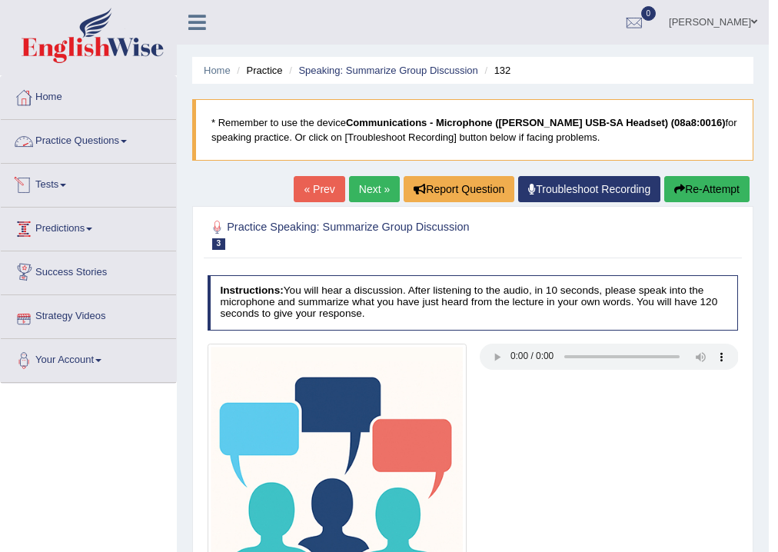
click at [92, 138] on link "Practice Questions" at bounding box center [88, 139] width 175 height 38
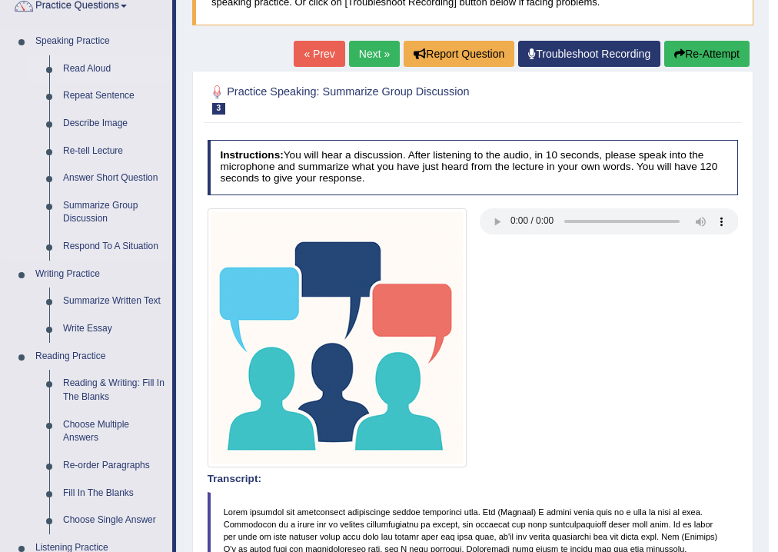
scroll to position [61, 0]
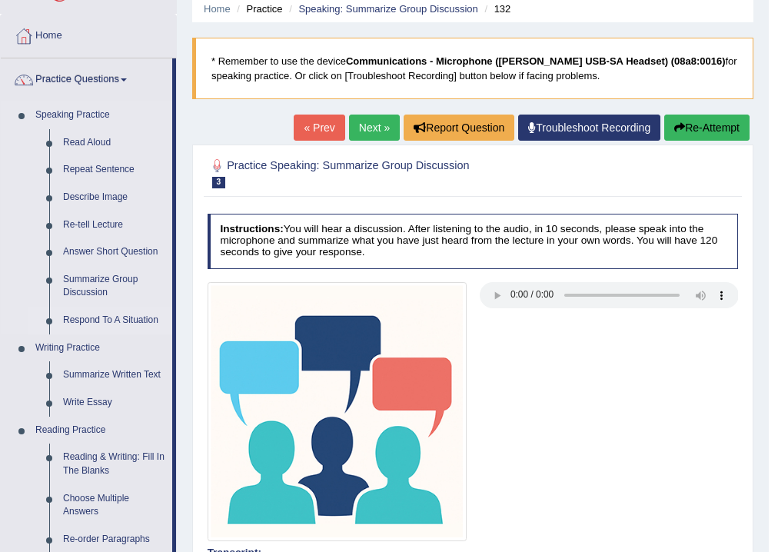
click at [114, 317] on link "Respond To A Situation" at bounding box center [114, 321] width 116 height 28
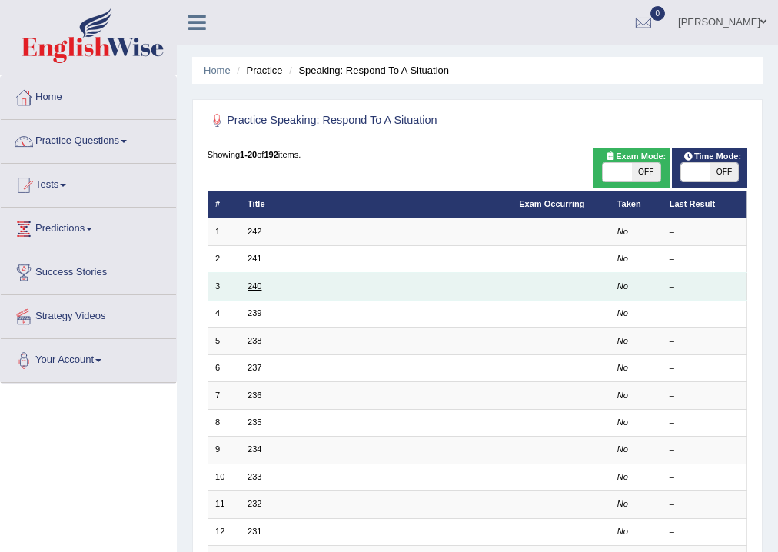
click at [249, 289] on link "240" at bounding box center [254, 285] width 14 height 9
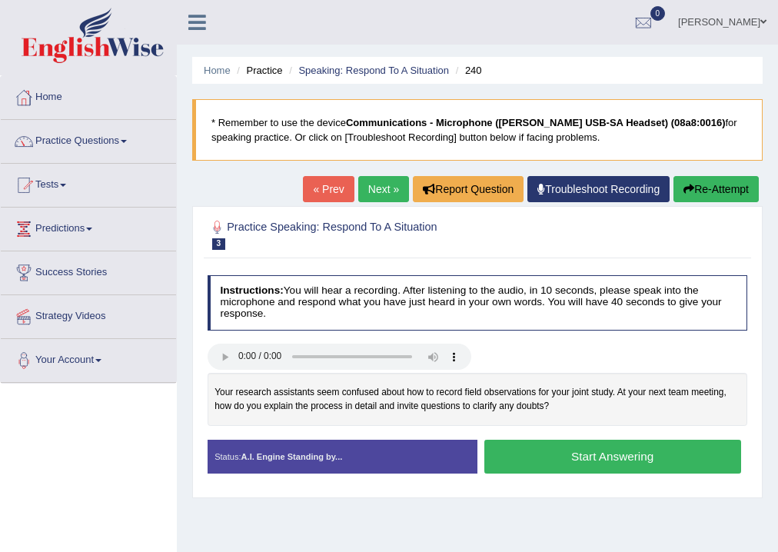
click at [358, 188] on link "Next »" at bounding box center [383, 189] width 51 height 26
click at [327, 191] on link "« Prev" at bounding box center [328, 189] width 51 height 26
click at [380, 191] on link "Next »" at bounding box center [383, 189] width 51 height 26
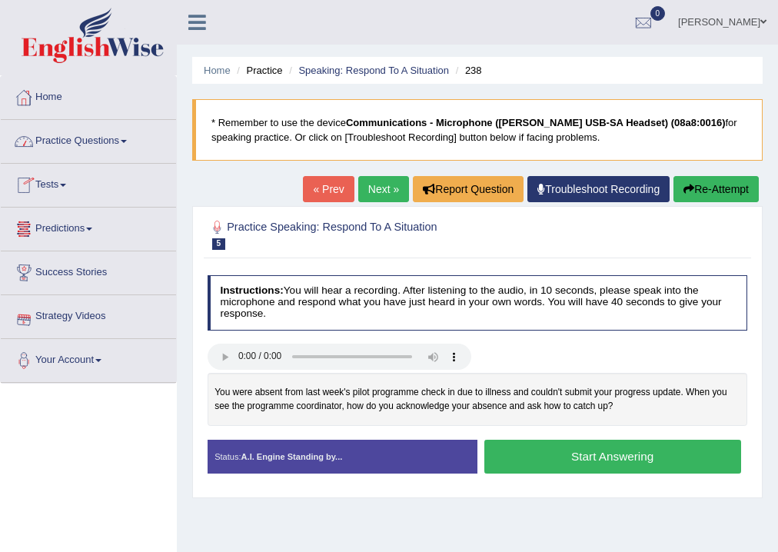
click at [367, 185] on link "Next »" at bounding box center [383, 189] width 51 height 26
click at [382, 185] on link "Next »" at bounding box center [383, 189] width 51 height 26
click at [376, 188] on link "Next »" at bounding box center [383, 189] width 51 height 26
click at [375, 191] on link "Next »" at bounding box center [383, 189] width 51 height 26
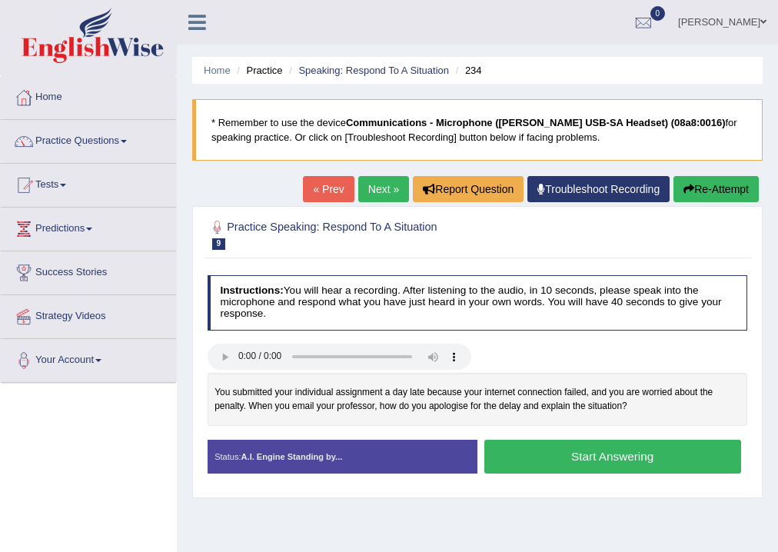
click at [375, 191] on link "Next »" at bounding box center [383, 189] width 51 height 26
click at [330, 189] on link "« Prev" at bounding box center [328, 189] width 51 height 26
click at [317, 191] on link "« Prev" at bounding box center [328, 189] width 51 height 26
click at [310, 191] on link "« Prev" at bounding box center [328, 189] width 51 height 26
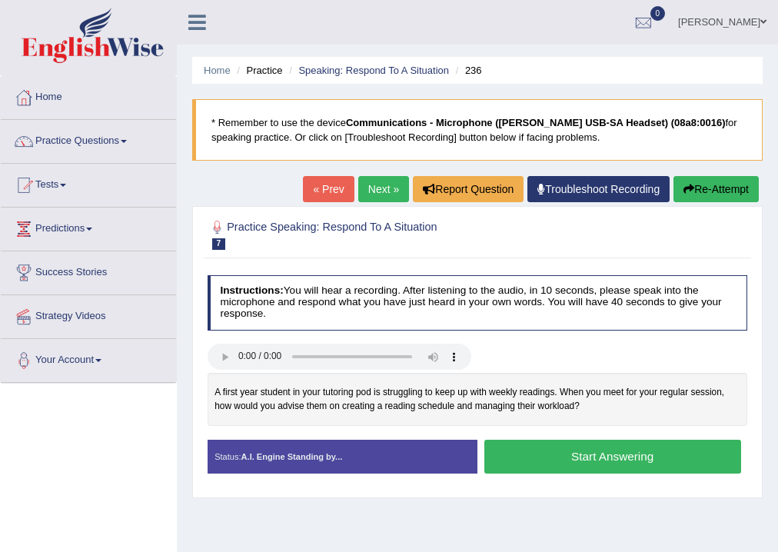
click at [378, 185] on link "Next »" at bounding box center [383, 189] width 51 height 26
click at [373, 191] on link "Next »" at bounding box center [383, 189] width 51 height 26
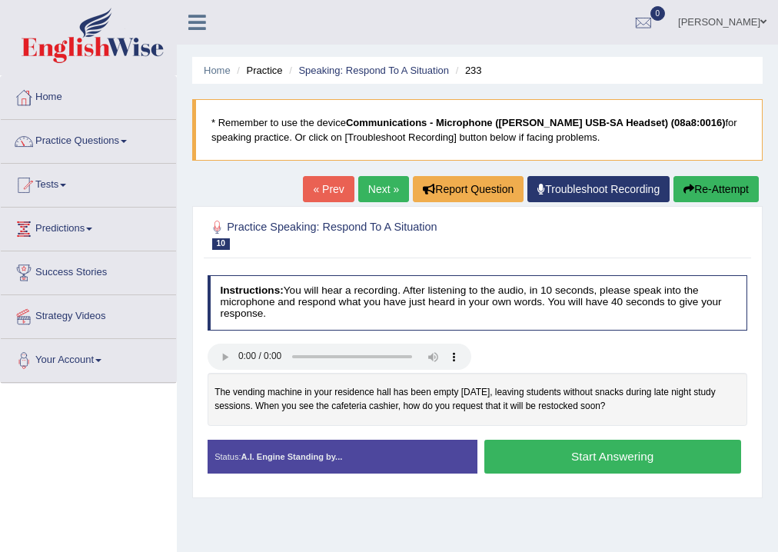
click at [512, 453] on button "Start Answering" at bounding box center [612, 455] width 257 height 33
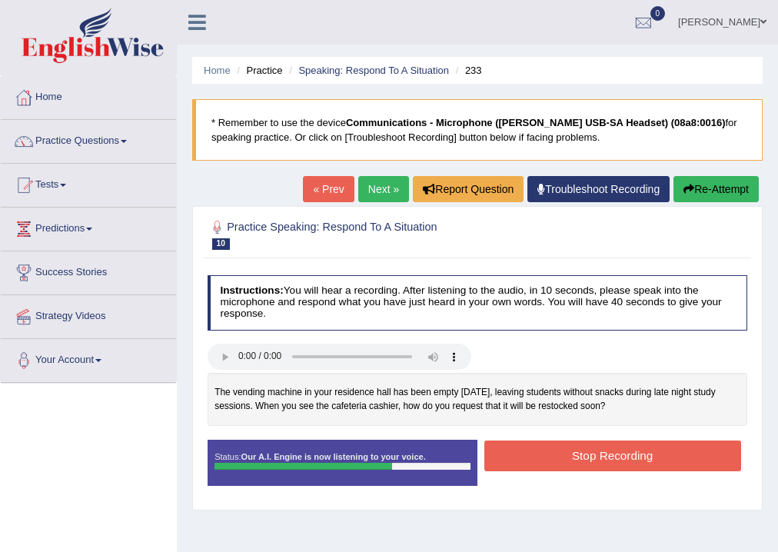
click at [522, 458] on button "Stop Recording" at bounding box center [612, 455] width 257 height 30
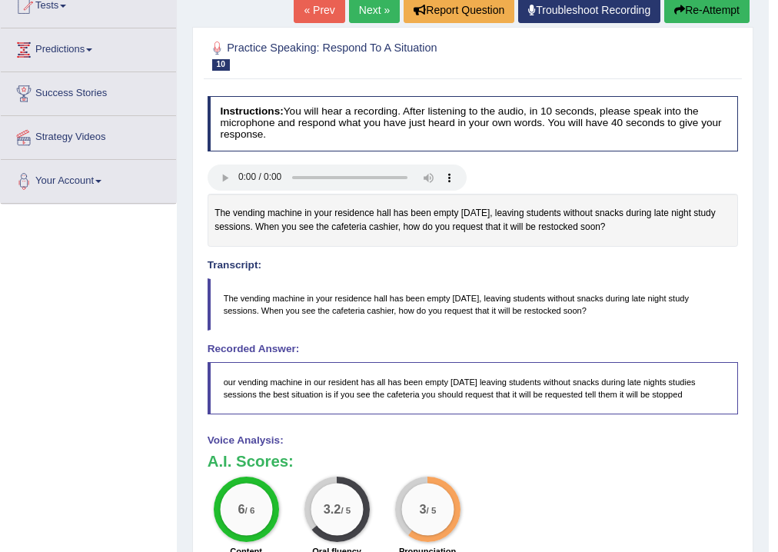
scroll to position [61, 0]
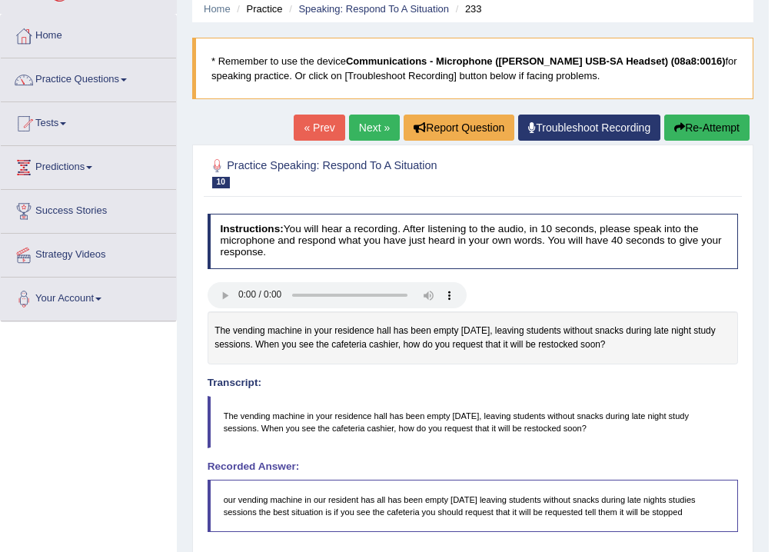
click at [370, 127] on link "Next »" at bounding box center [374, 127] width 51 height 26
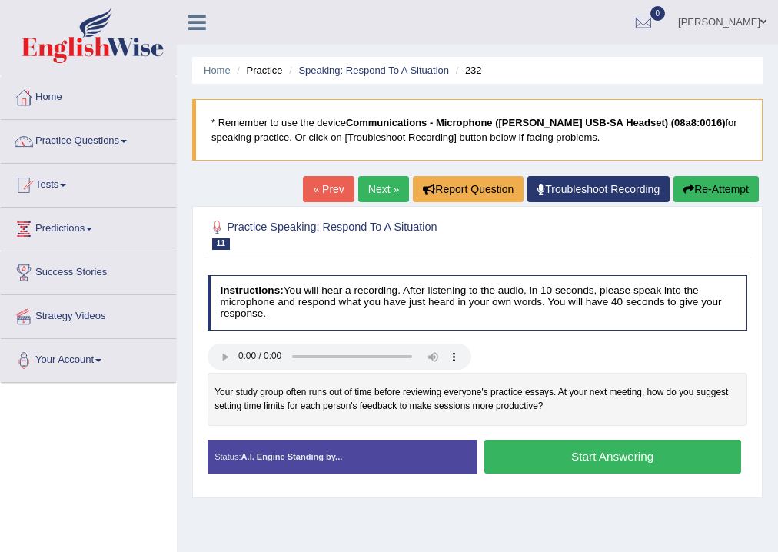
click at [506, 458] on button "Start Answering" at bounding box center [612, 455] width 257 height 33
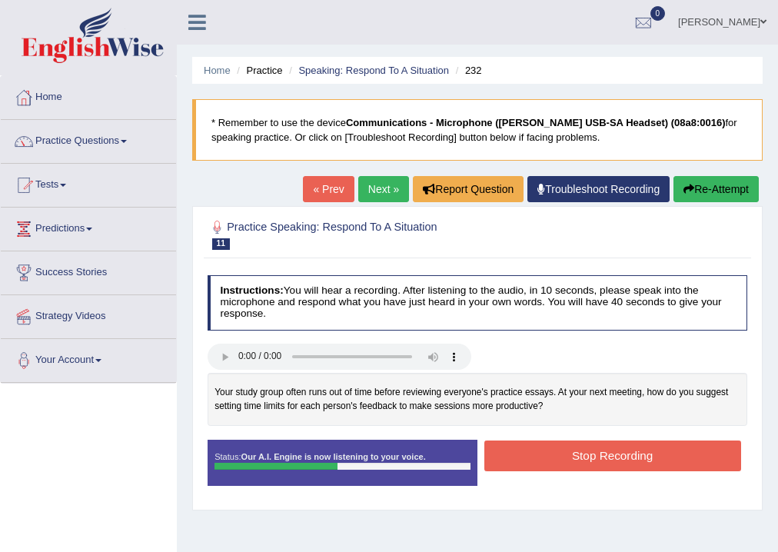
click at [510, 457] on button "Stop Recording" at bounding box center [612, 455] width 257 height 30
click at [510, 457] on div "Status: Our A.I. Engine is now listening to your voice. Start Answering Stop Re…" at bounding box center [477, 468] width 540 height 59
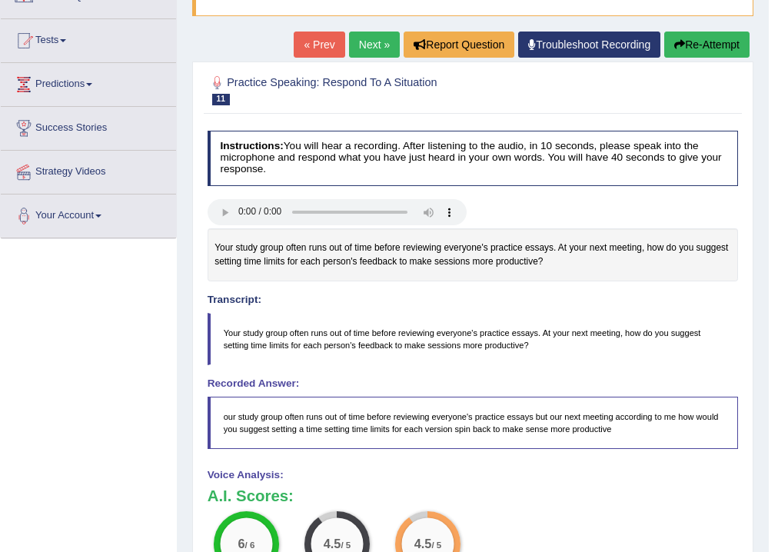
scroll to position [123, 0]
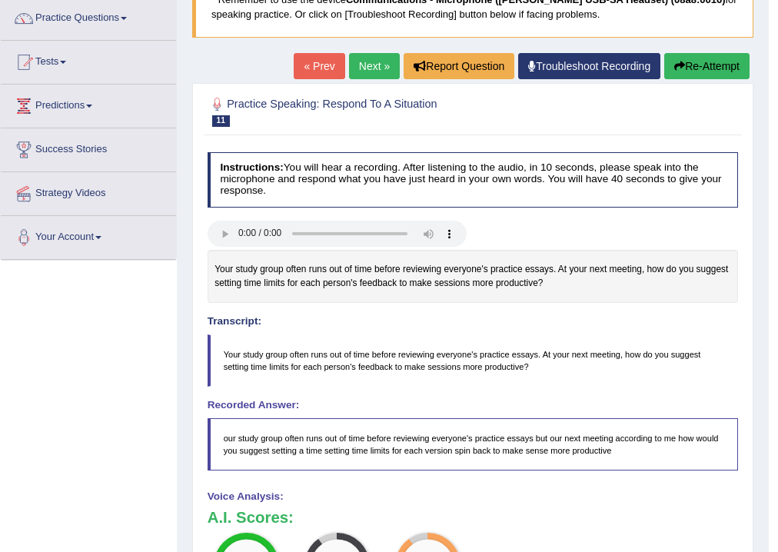
click at [363, 64] on link "Next »" at bounding box center [374, 66] width 51 height 26
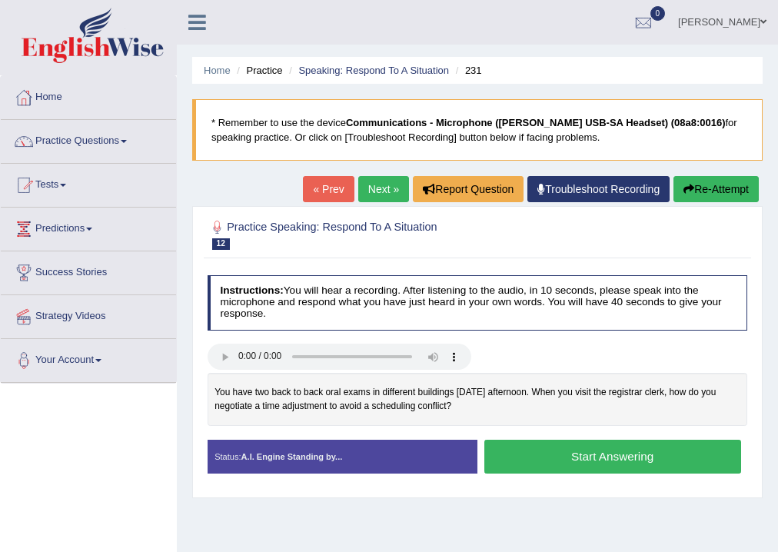
click at [510, 456] on button "Start Answering" at bounding box center [612, 455] width 257 height 33
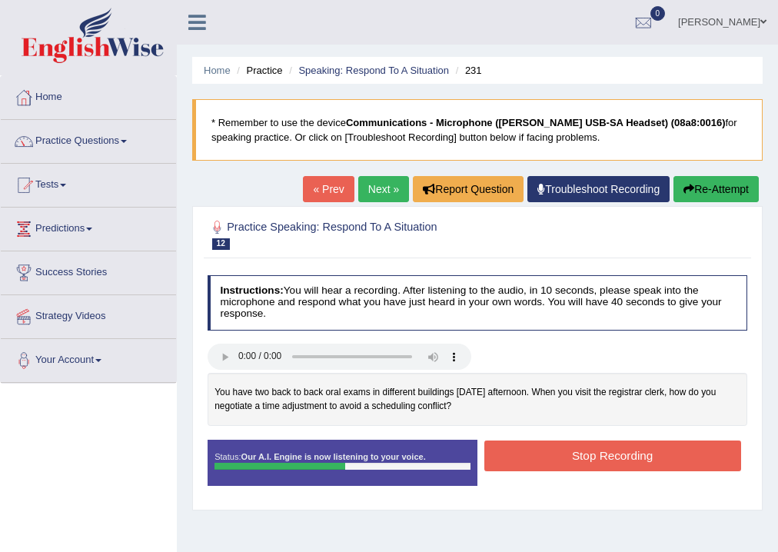
click at [510, 456] on button "Stop Recording" at bounding box center [612, 455] width 257 height 30
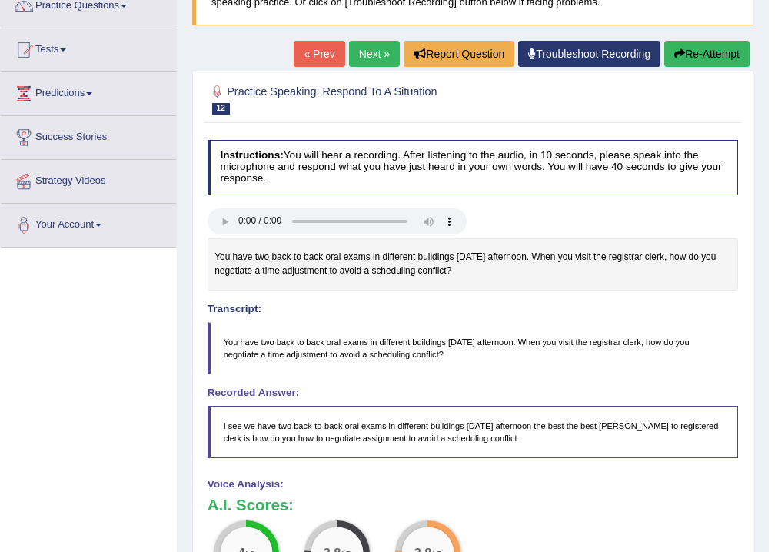
scroll to position [130, 0]
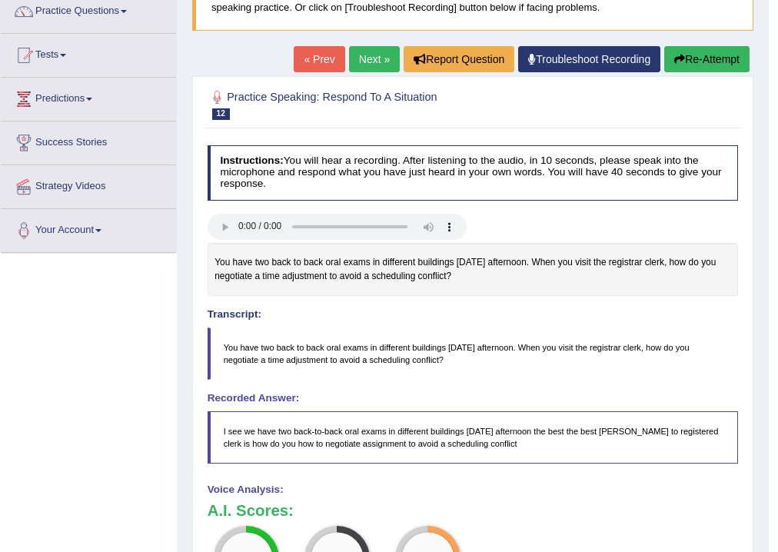
click at [313, 63] on link "« Prev" at bounding box center [319, 59] width 51 height 26
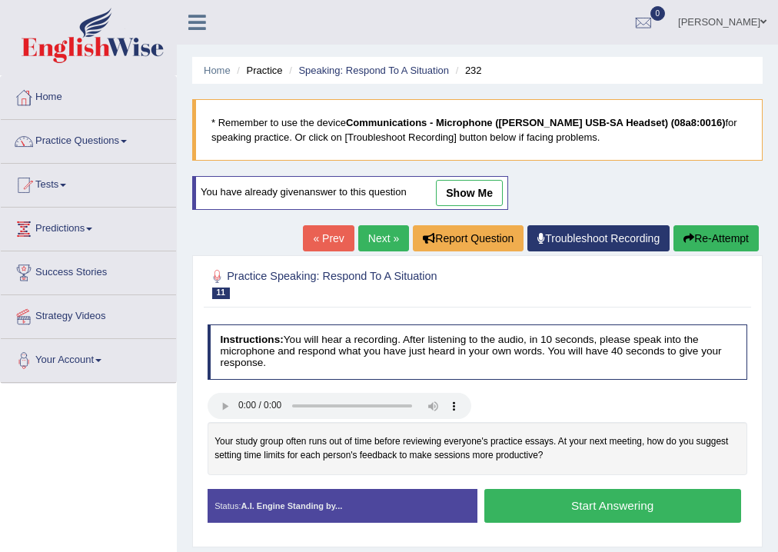
click at [320, 234] on link "« Prev" at bounding box center [328, 238] width 51 height 26
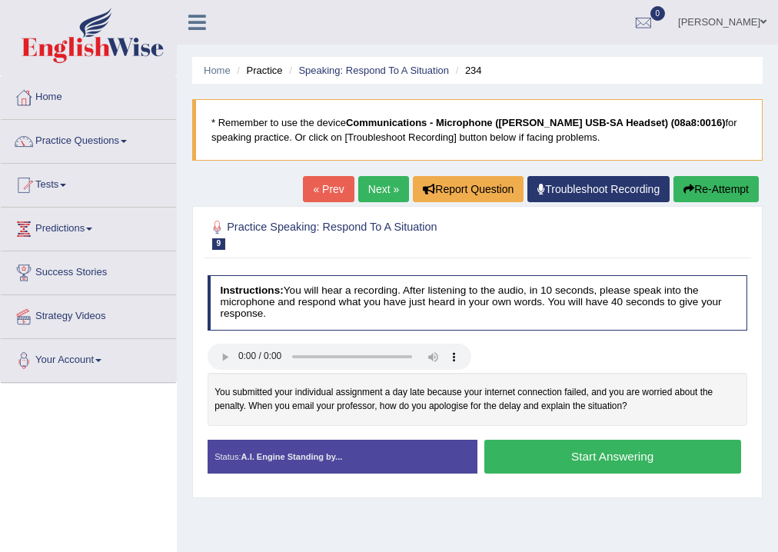
click at [313, 188] on link "« Prev" at bounding box center [328, 189] width 51 height 26
drag, startPoint x: 0, startPoint y: 0, endPoint x: 313, endPoint y: 188, distance: 365.7
click at [313, 188] on link "« Prev" at bounding box center [328, 189] width 51 height 26
click at [382, 194] on link "Next »" at bounding box center [383, 189] width 51 height 26
click at [381, 190] on link "Next »" at bounding box center [383, 189] width 51 height 26
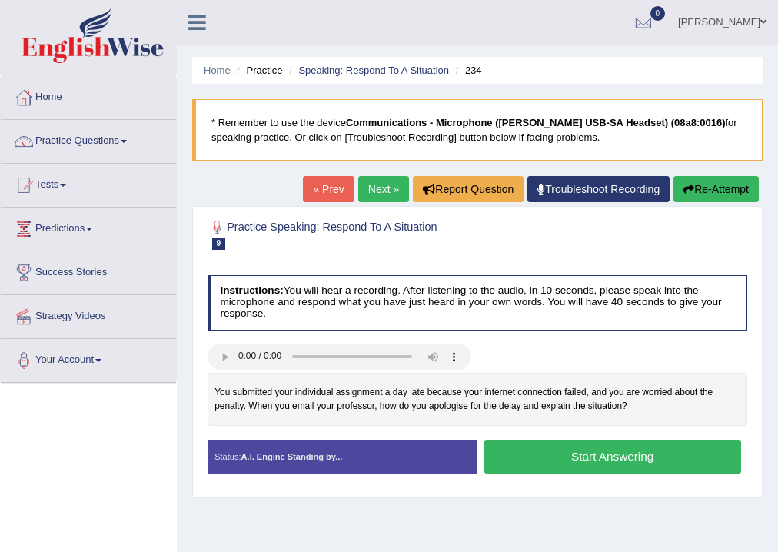
click at [327, 190] on link "« Prev" at bounding box center [328, 189] width 51 height 26
click at [335, 189] on link "« Prev" at bounding box center [328, 189] width 51 height 26
click at [332, 191] on link "« Prev" at bounding box center [328, 189] width 51 height 26
click at [320, 187] on link "« Prev" at bounding box center [328, 189] width 51 height 26
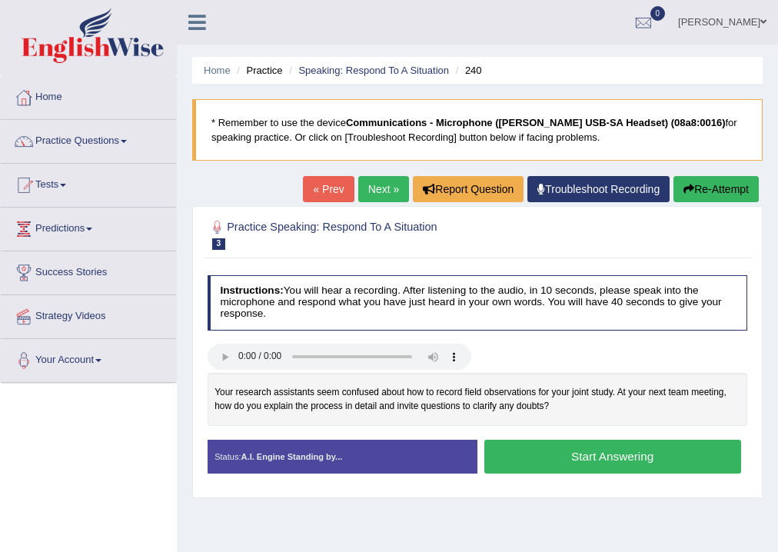
click at [303, 184] on link "« Prev" at bounding box center [328, 189] width 51 height 26
click at [326, 191] on link "« Prev" at bounding box center [328, 189] width 51 height 26
click at [558, 452] on button "Start Answering" at bounding box center [612, 455] width 257 height 33
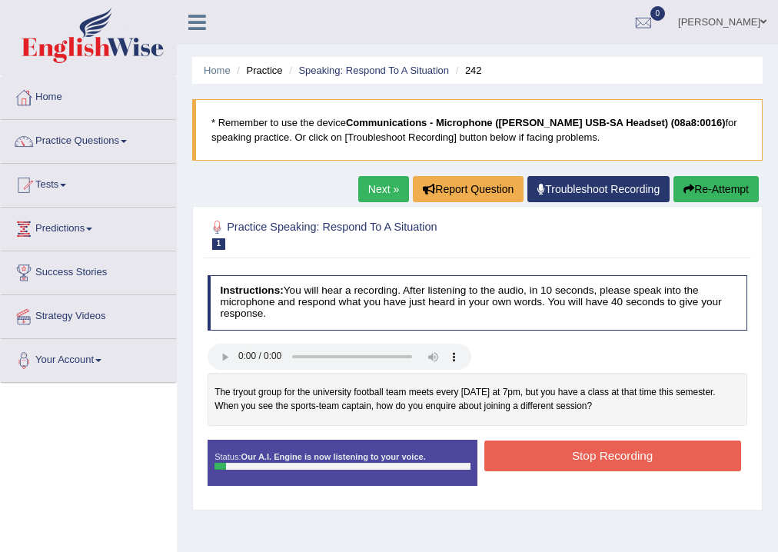
click at [529, 452] on button "Stop Recording" at bounding box center [612, 455] width 257 height 30
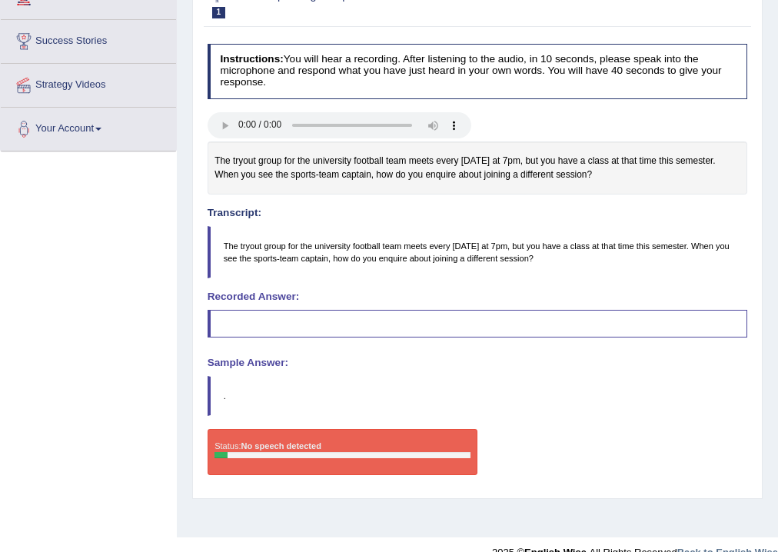
scroll to position [184, 0]
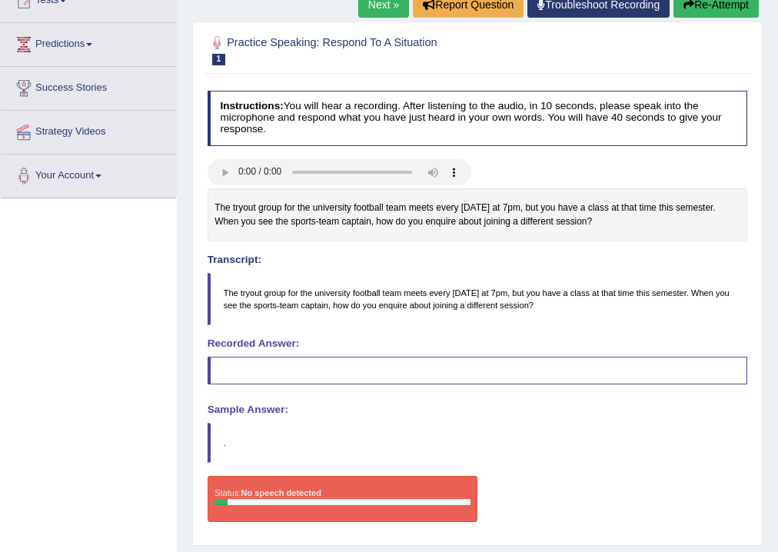
click at [710, 1] on button "Re-Attempt" at bounding box center [715, 5] width 85 height 26
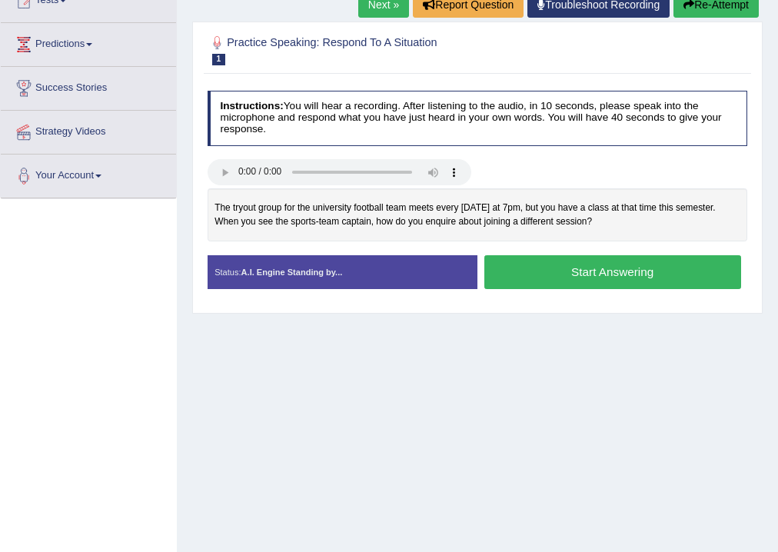
click at [565, 270] on button "Start Answering" at bounding box center [612, 271] width 257 height 33
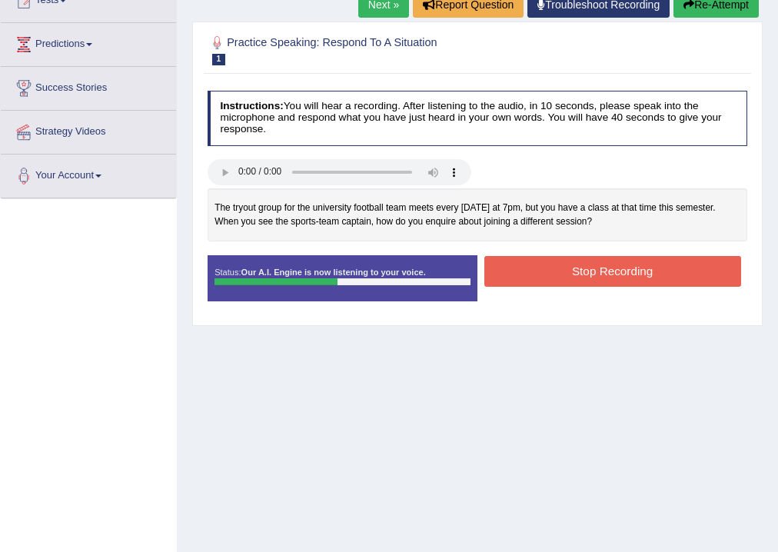
click at [546, 270] on button "Stop Recording" at bounding box center [612, 271] width 257 height 30
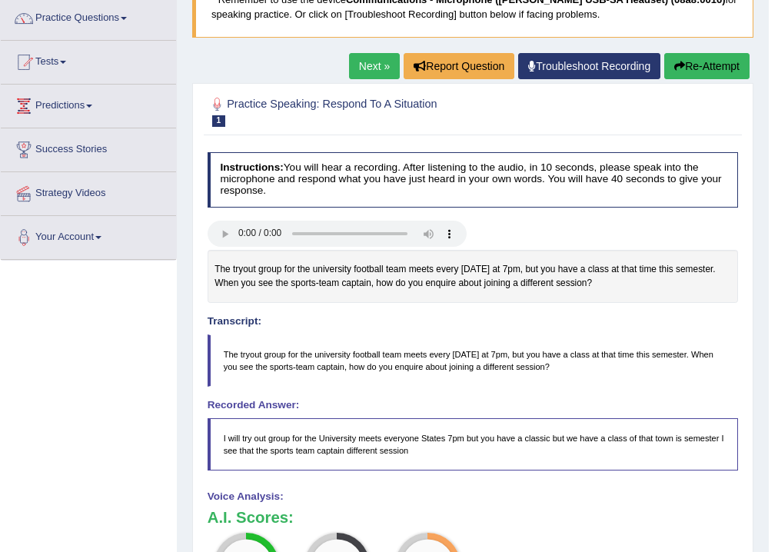
scroll to position [123, 0]
click at [368, 58] on link "Next »" at bounding box center [374, 66] width 51 height 26
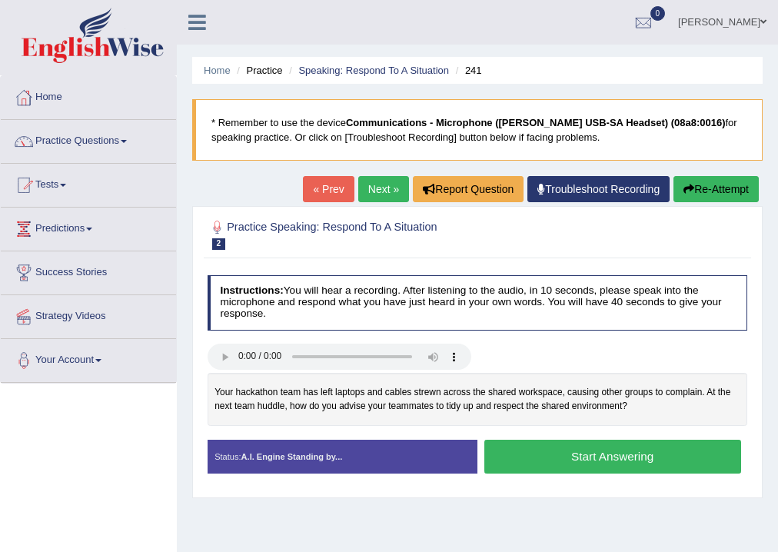
click at [537, 459] on button "Start Answering" at bounding box center [612, 455] width 257 height 33
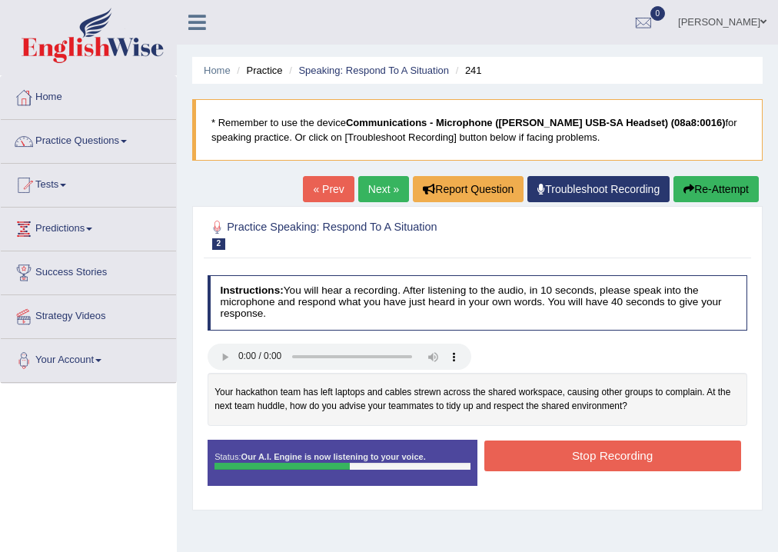
click at [529, 459] on button "Stop Recording" at bounding box center [612, 455] width 257 height 30
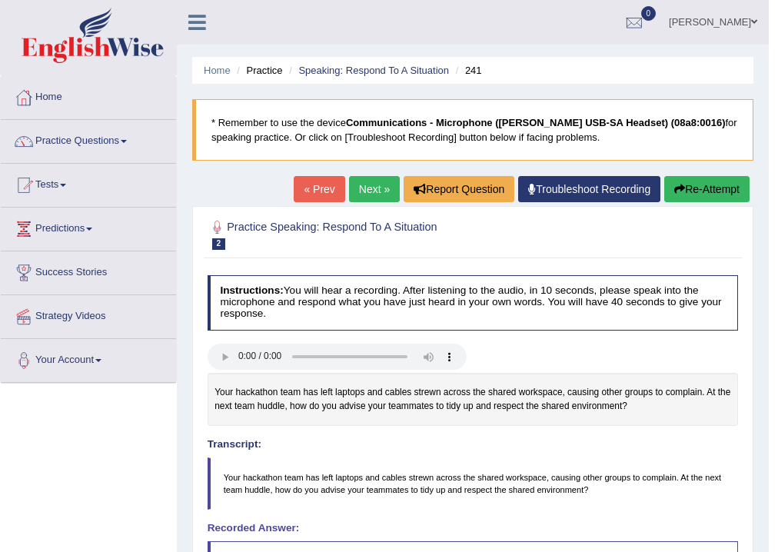
click at [679, 189] on icon "button" at bounding box center [679, 189] width 11 height 11
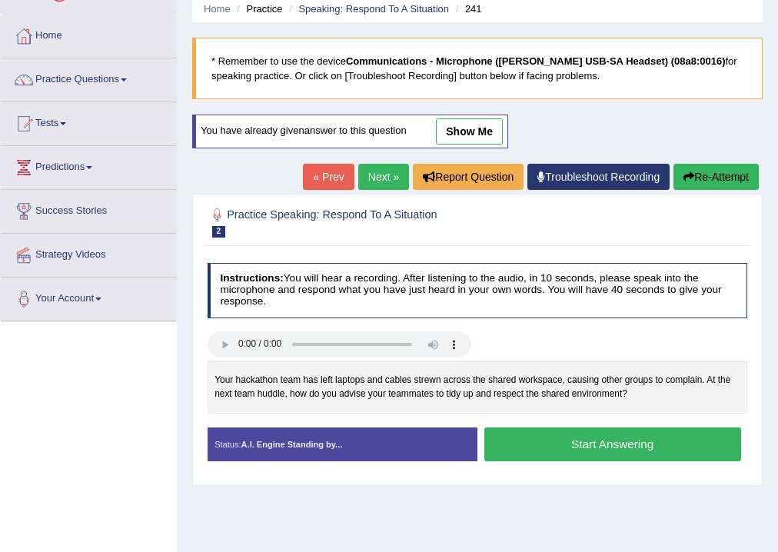
scroll to position [61, 0]
click at [562, 442] on button "Start Answering" at bounding box center [612, 443] width 257 height 33
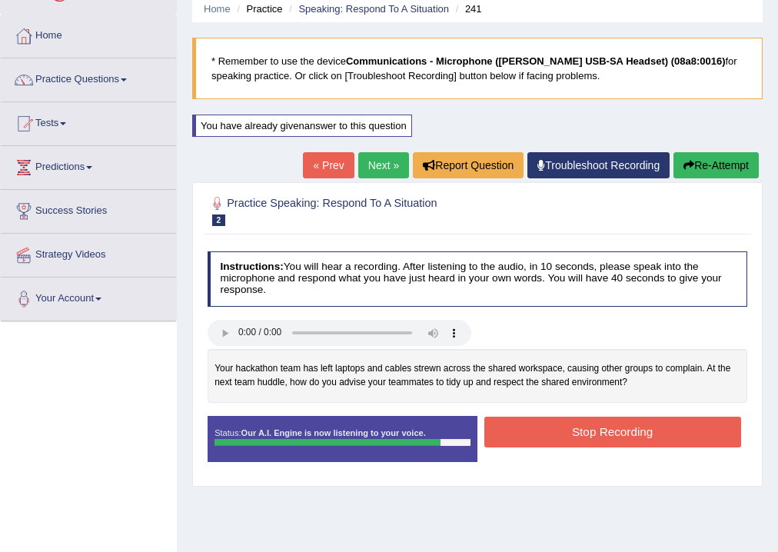
click at [530, 426] on button "Stop Recording" at bounding box center [612, 431] width 257 height 30
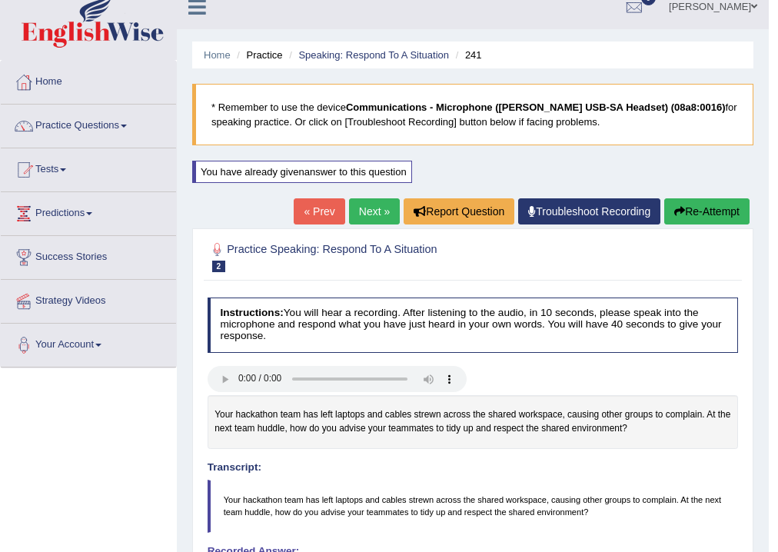
scroll to position [0, 0]
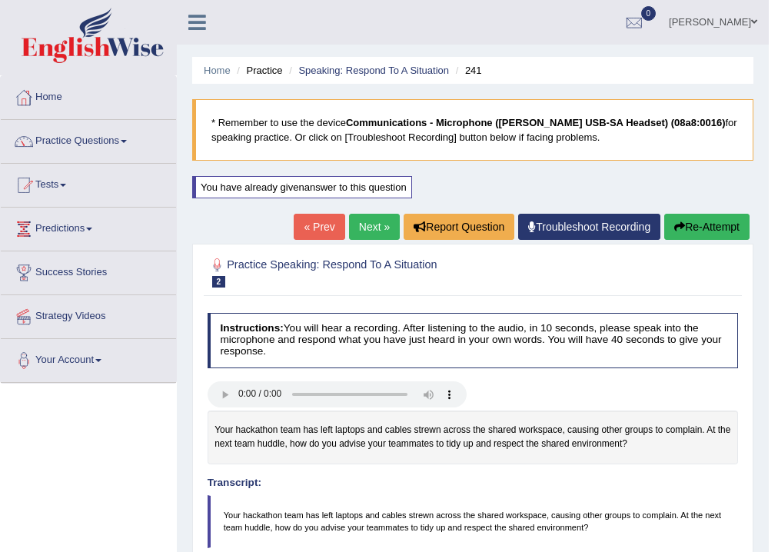
click at [367, 217] on link "Next »" at bounding box center [374, 227] width 51 height 26
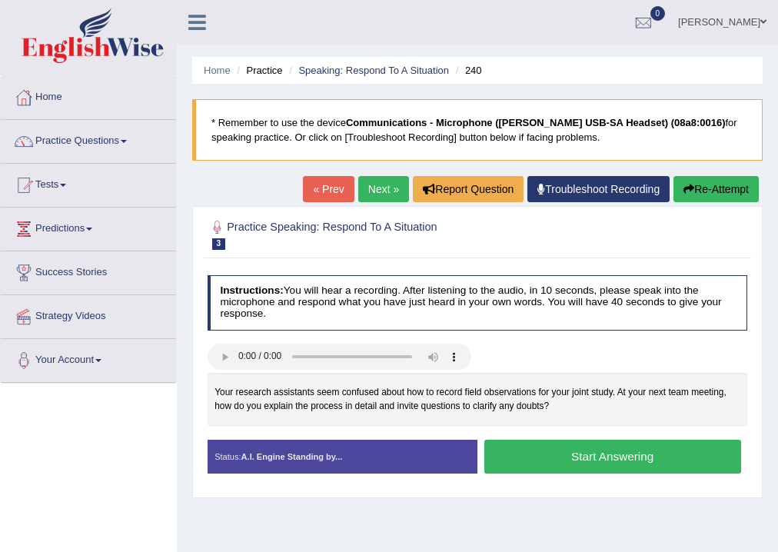
click at [522, 453] on button "Start Answering" at bounding box center [612, 455] width 257 height 33
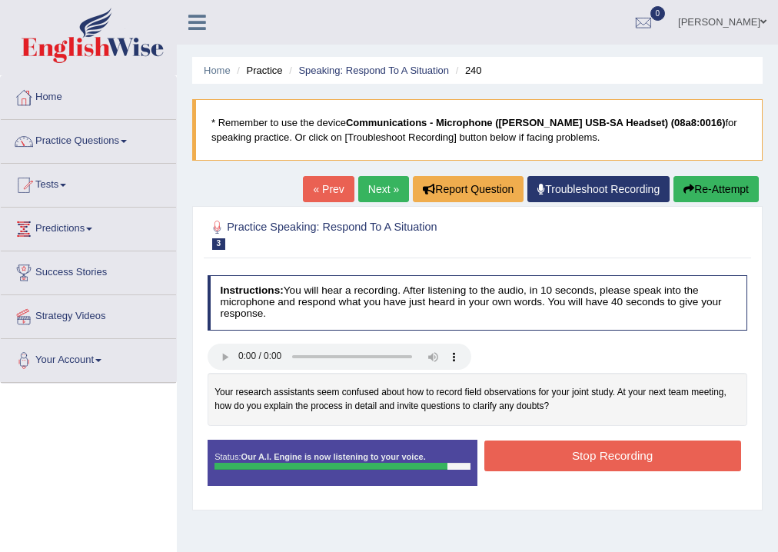
click at [526, 456] on button "Stop Recording" at bounding box center [612, 455] width 257 height 30
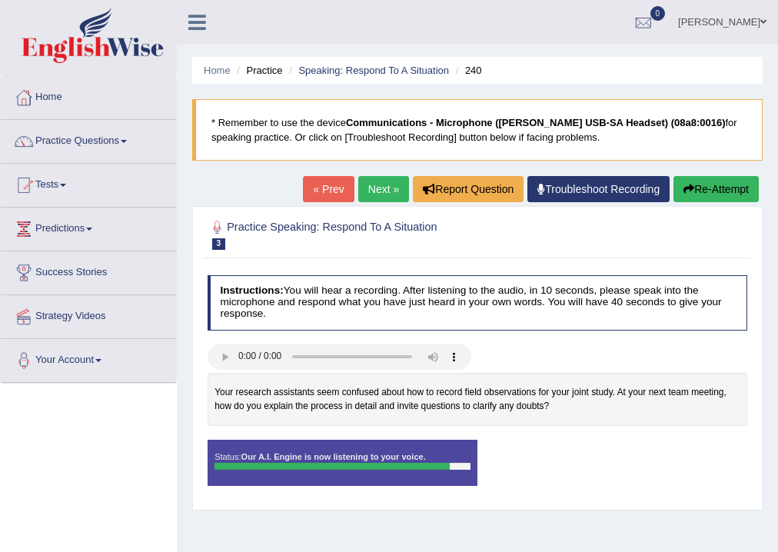
click at [526, 456] on div "Instructions: You will hear a recording. After listening to the audio, in 10 se…" at bounding box center [477, 385] width 546 height 234
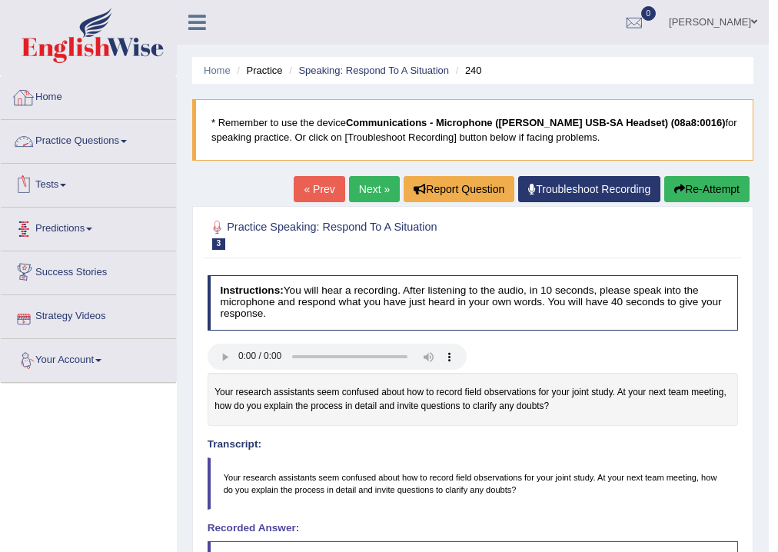
click at [79, 96] on link "Home" at bounding box center [88, 95] width 175 height 38
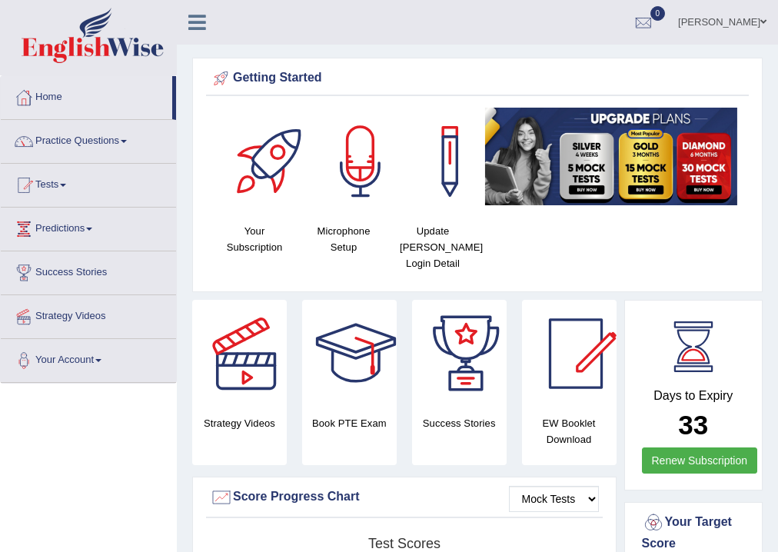
click at [741, 20] on link "[PERSON_NAME]" at bounding box center [721, 20] width 111 height 40
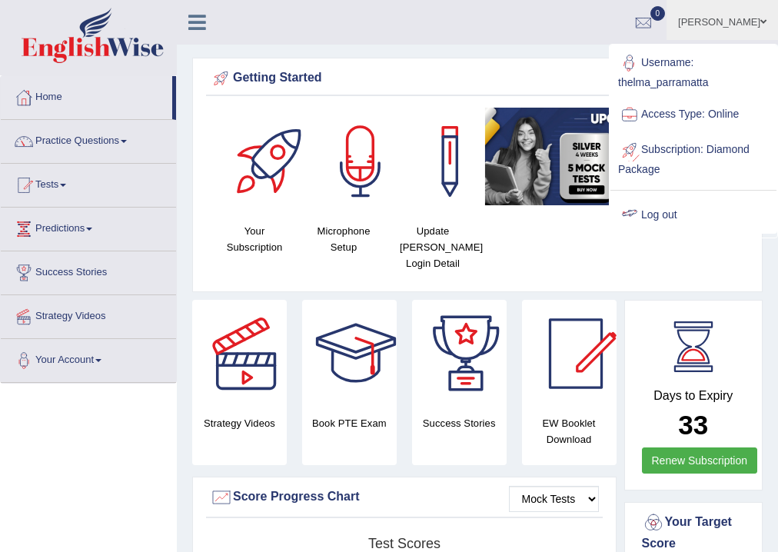
click at [669, 215] on link "Log out" at bounding box center [693, 214] width 166 height 35
